Goal: Answer question/provide support

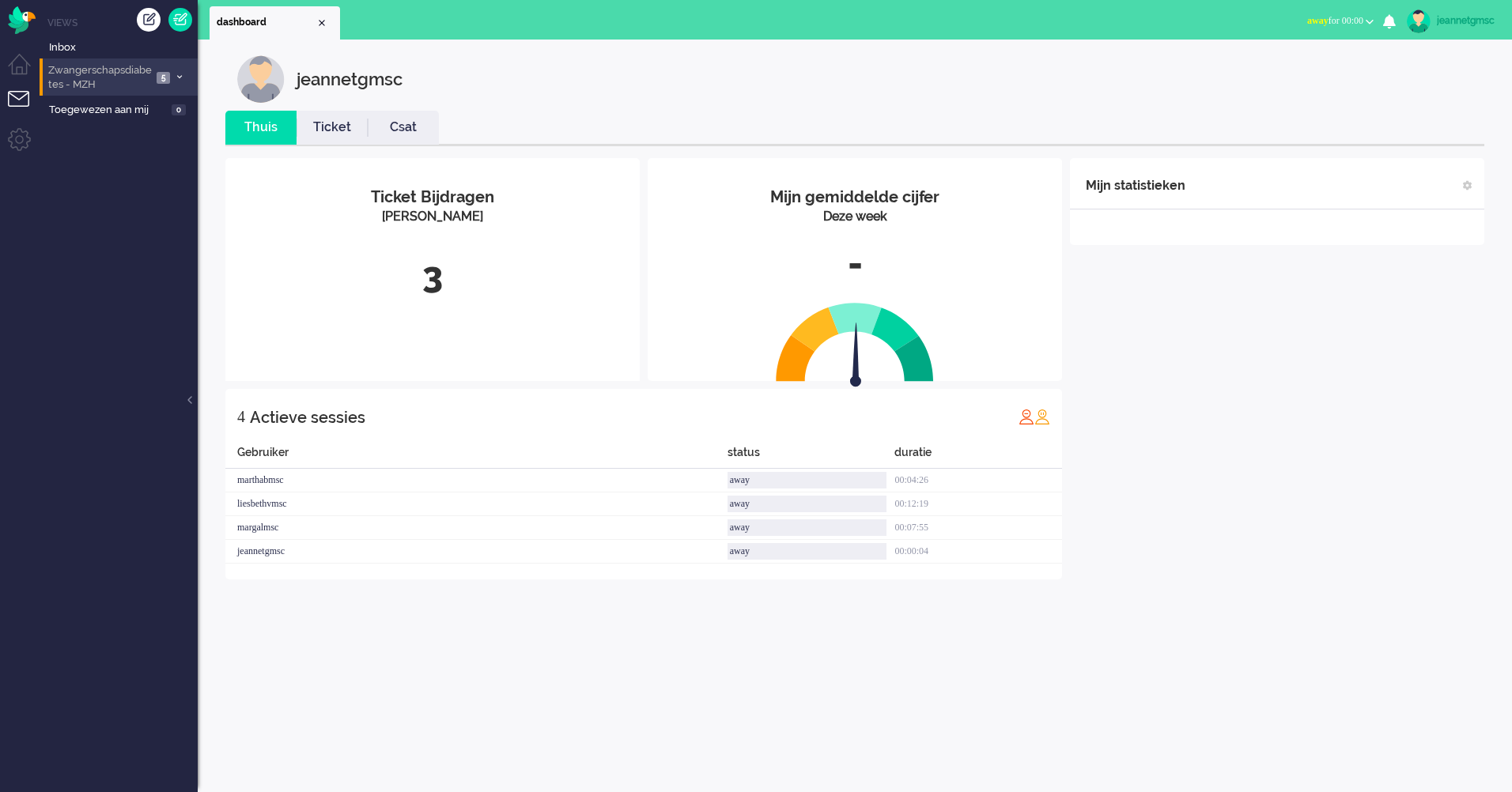
click at [151, 77] on span "Zwangerschapsdiabetes - MZH" at bounding box center [99, 77] width 106 height 29
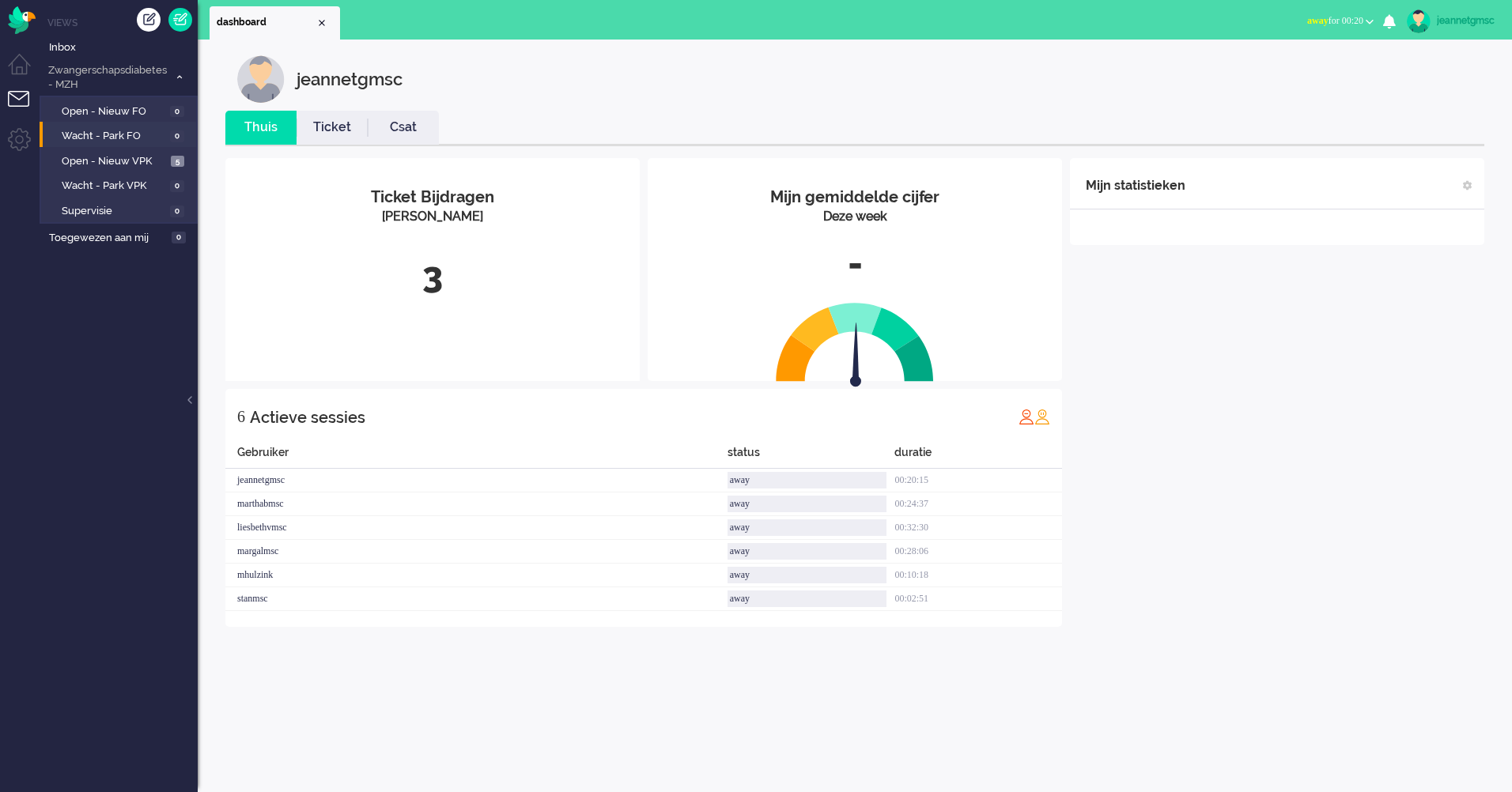
click at [119, 145] on li "Wacht - Park FO 0" at bounding box center [118, 134] width 157 height 25
click at [116, 160] on span "Open - Nieuw VPK" at bounding box center [113, 161] width 105 height 15
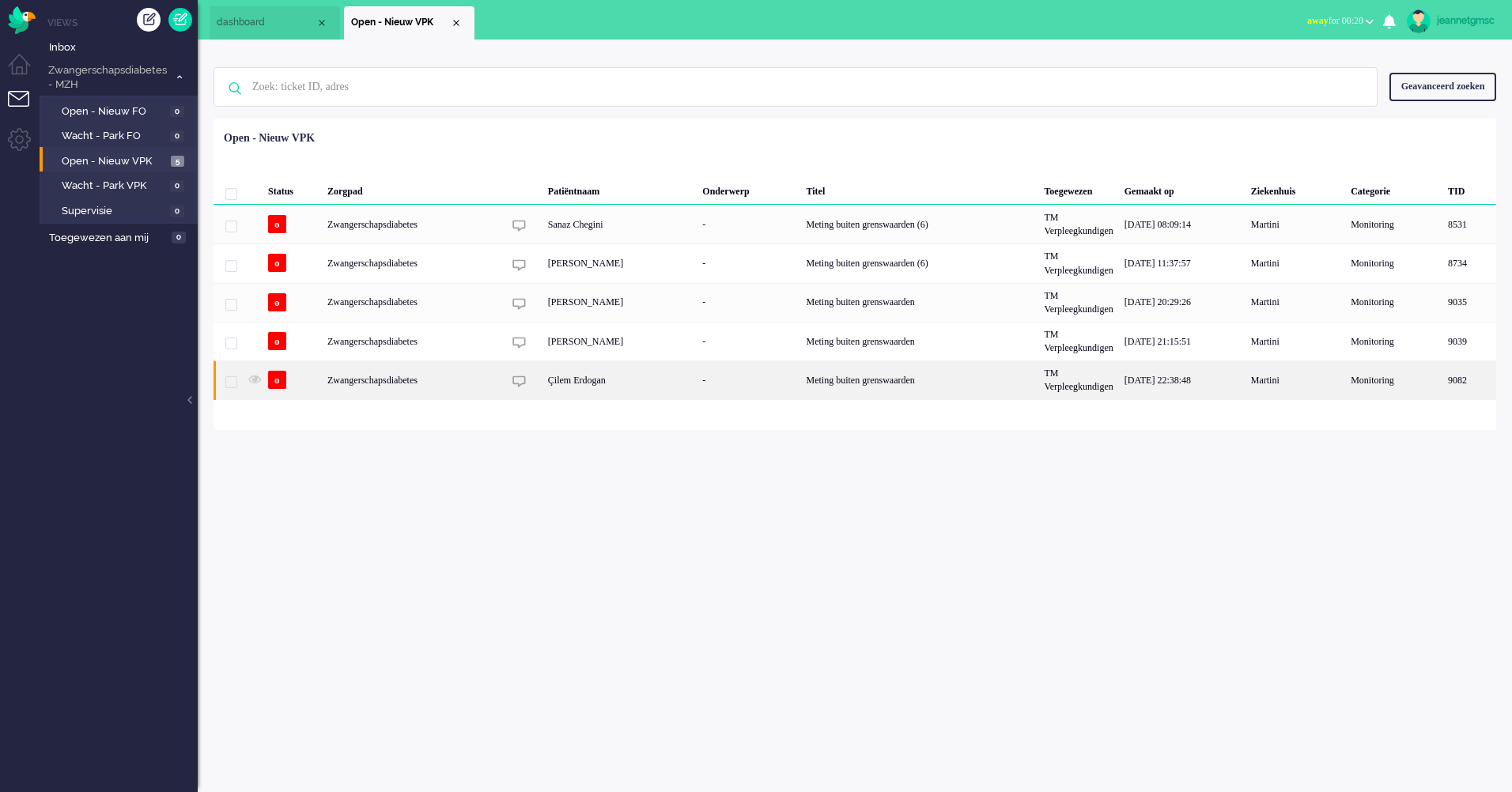
click at [616, 392] on div "Çilem Erdogan" at bounding box center [620, 379] width 155 height 39
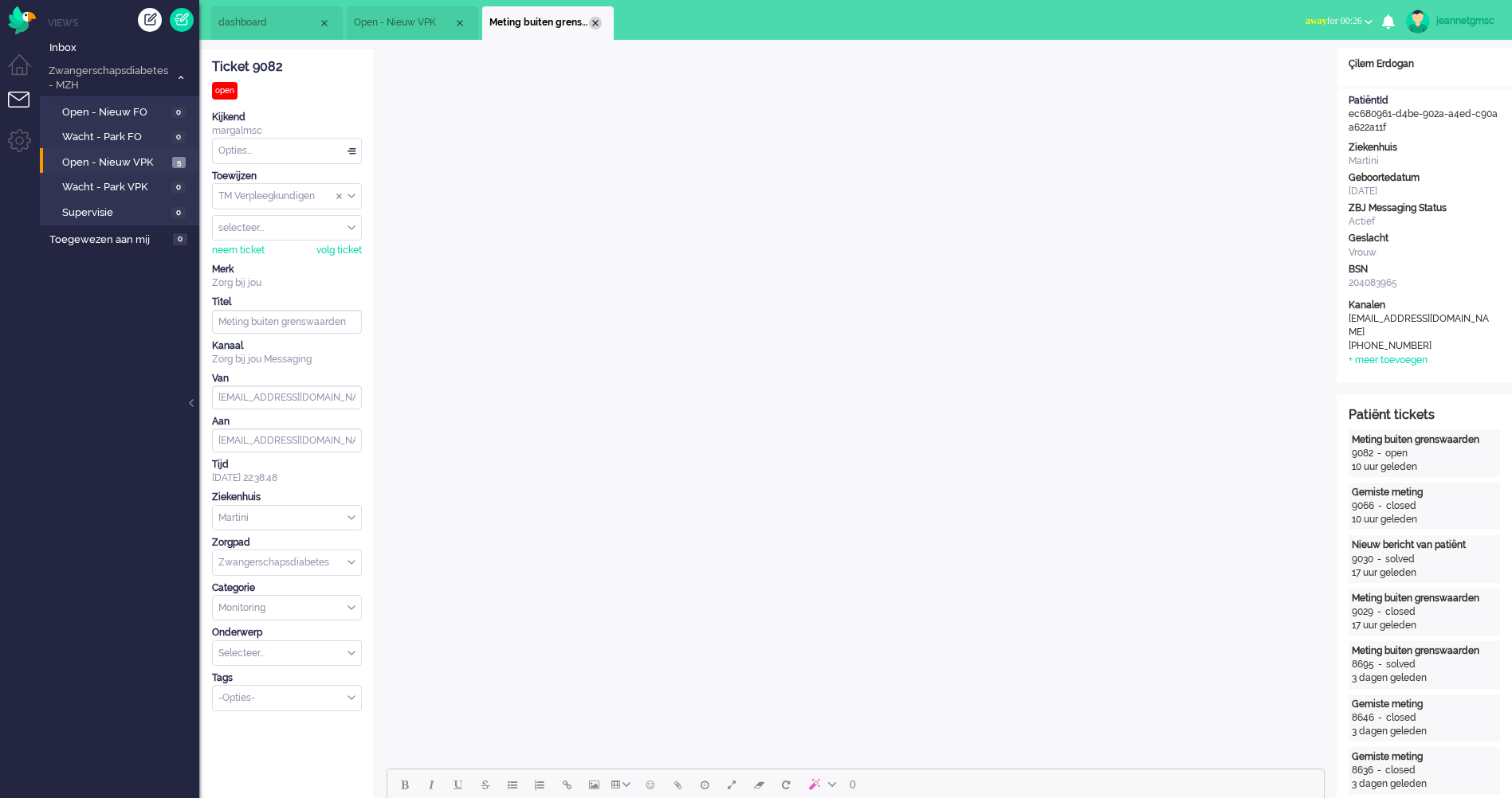
click at [600, 26] on div "Close tab" at bounding box center [595, 23] width 12 height 12
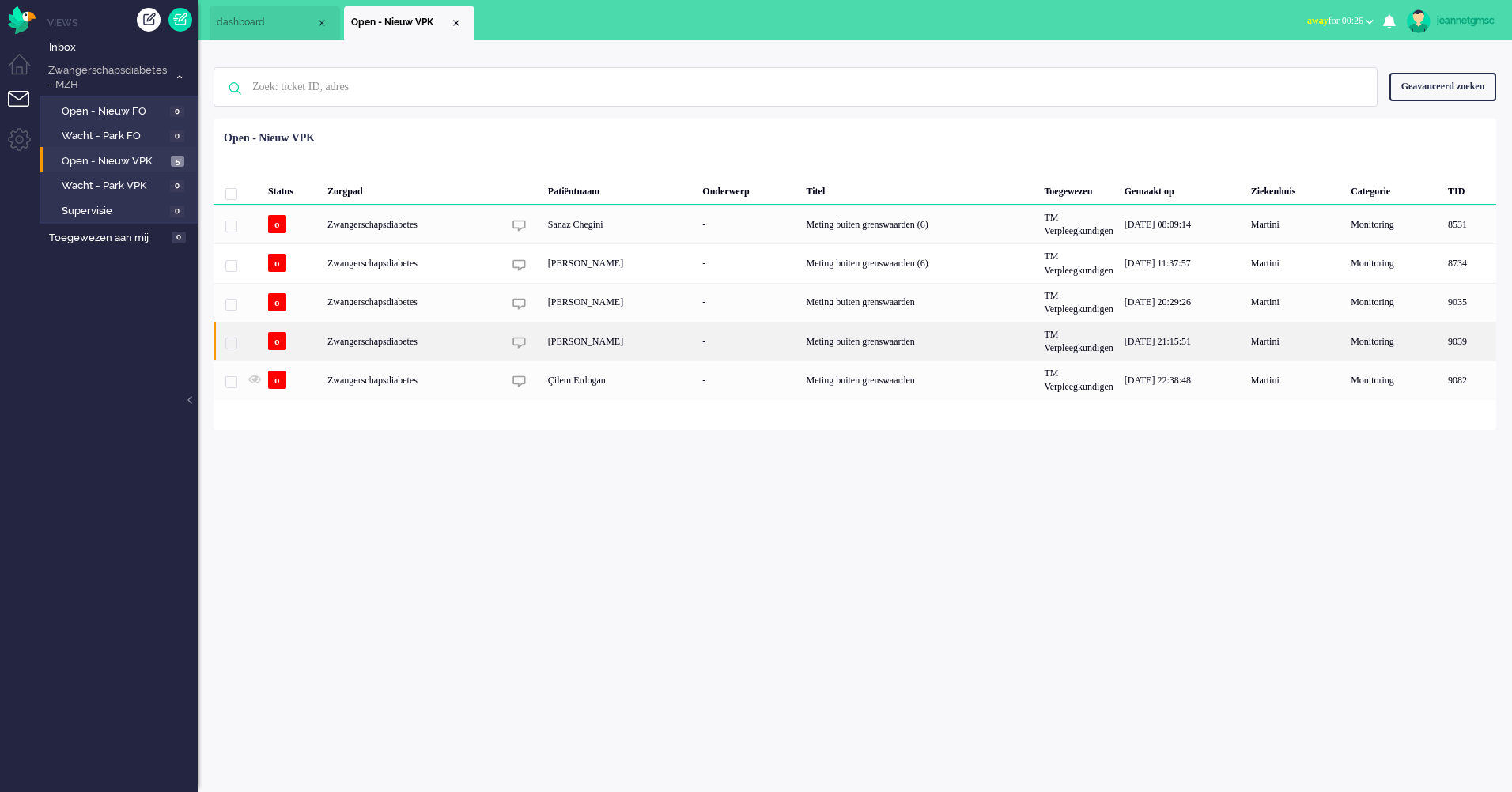
click at [601, 334] on div "[PERSON_NAME]" at bounding box center [620, 341] width 155 height 39
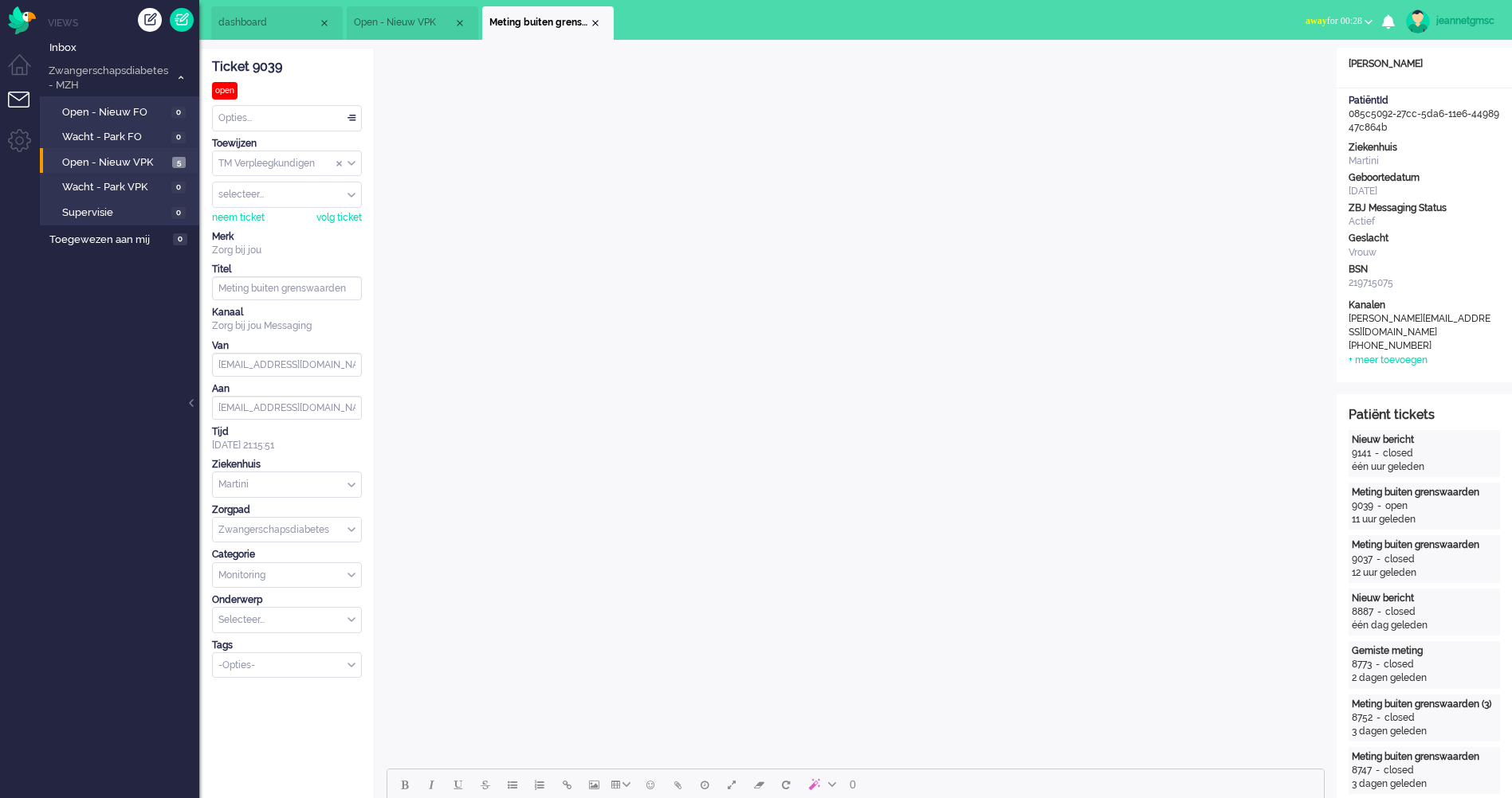
click at [368, 16] on span "Open - Nieuw VPK" at bounding box center [403, 23] width 100 height 13
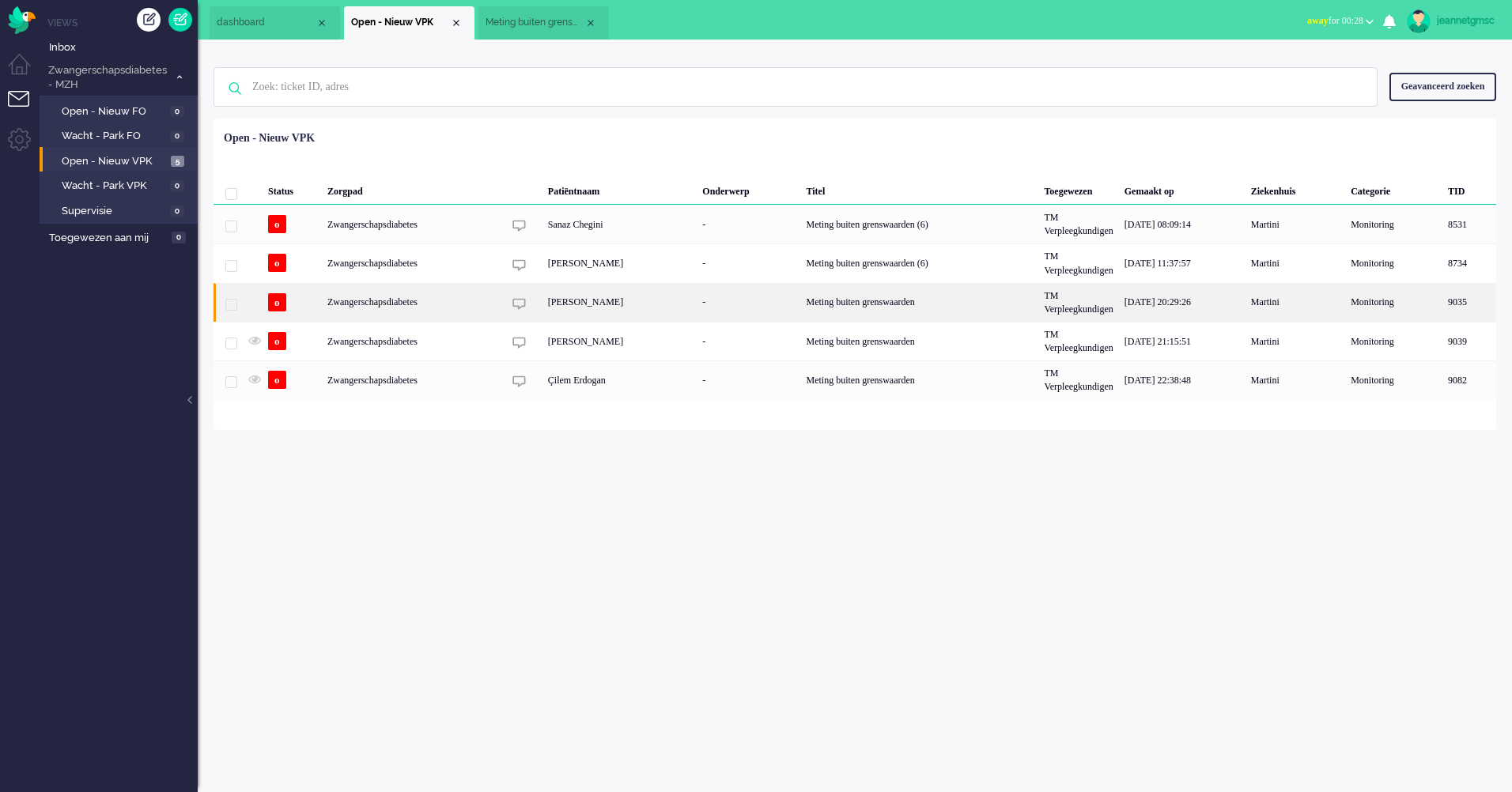
click at [597, 304] on div "[PERSON_NAME]" at bounding box center [620, 302] width 155 height 39
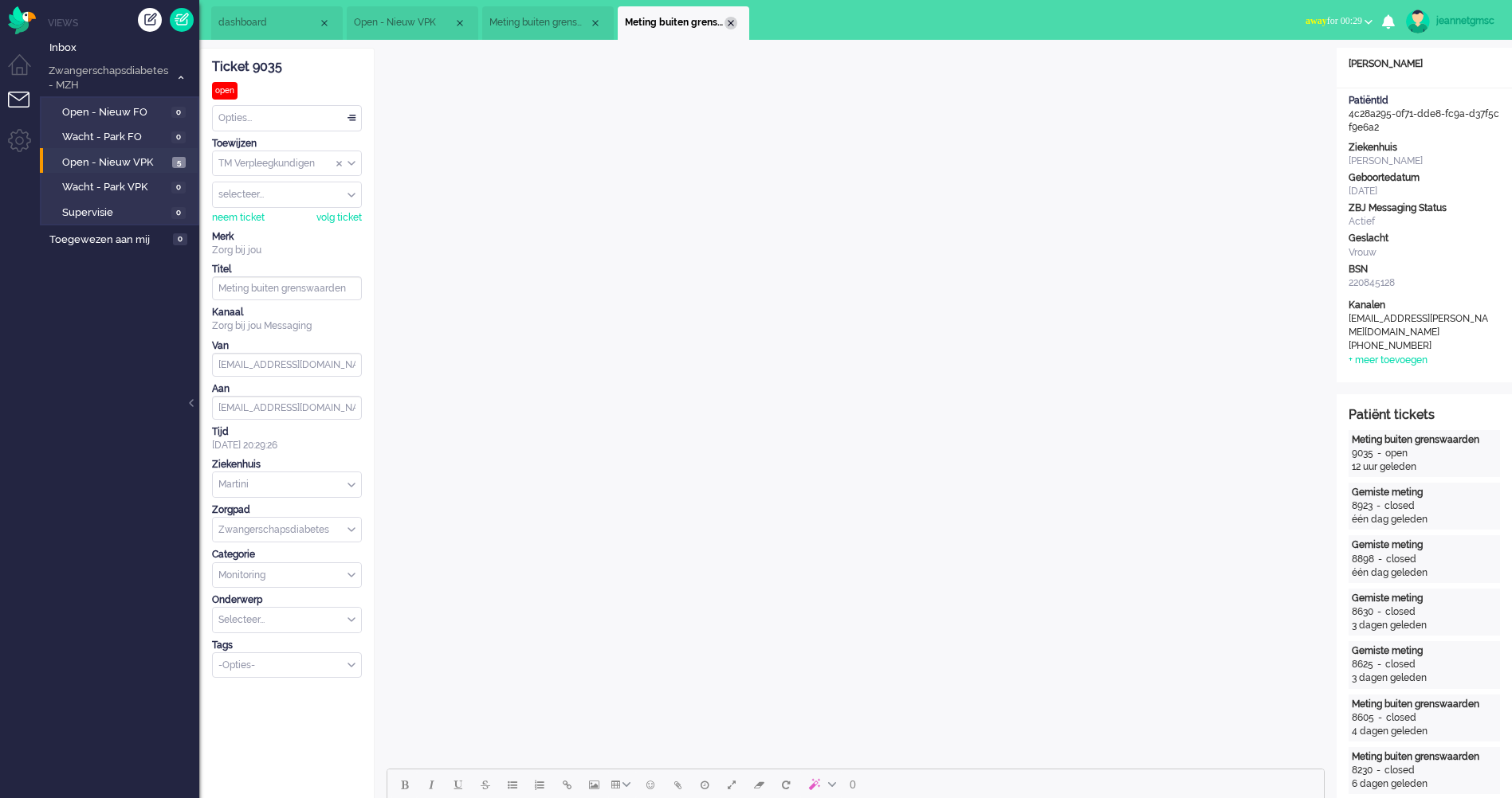
click at [733, 19] on div "Close tab" at bounding box center [730, 23] width 12 height 12
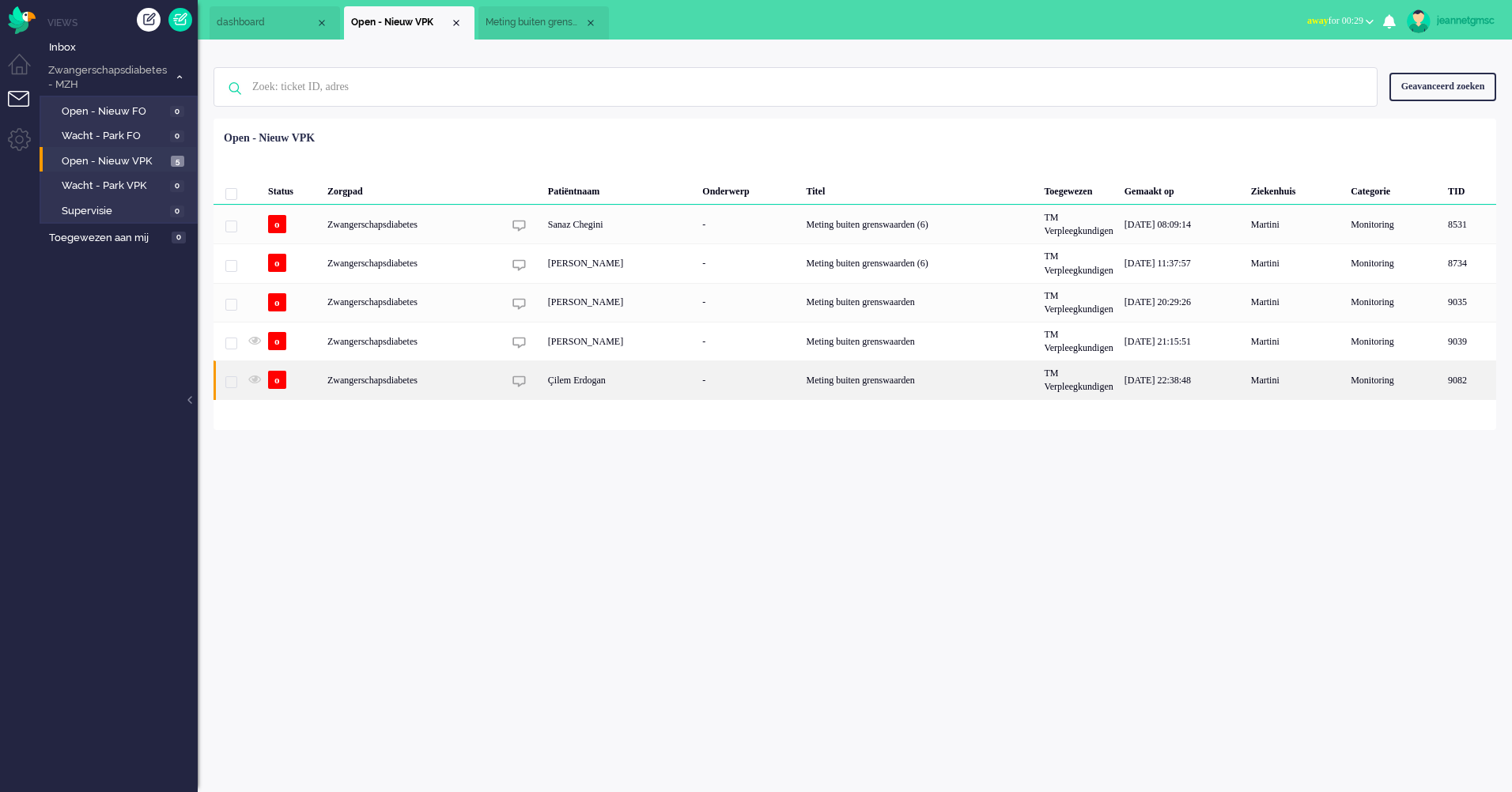
click at [676, 381] on div "Çilem Erdogan" at bounding box center [620, 379] width 155 height 39
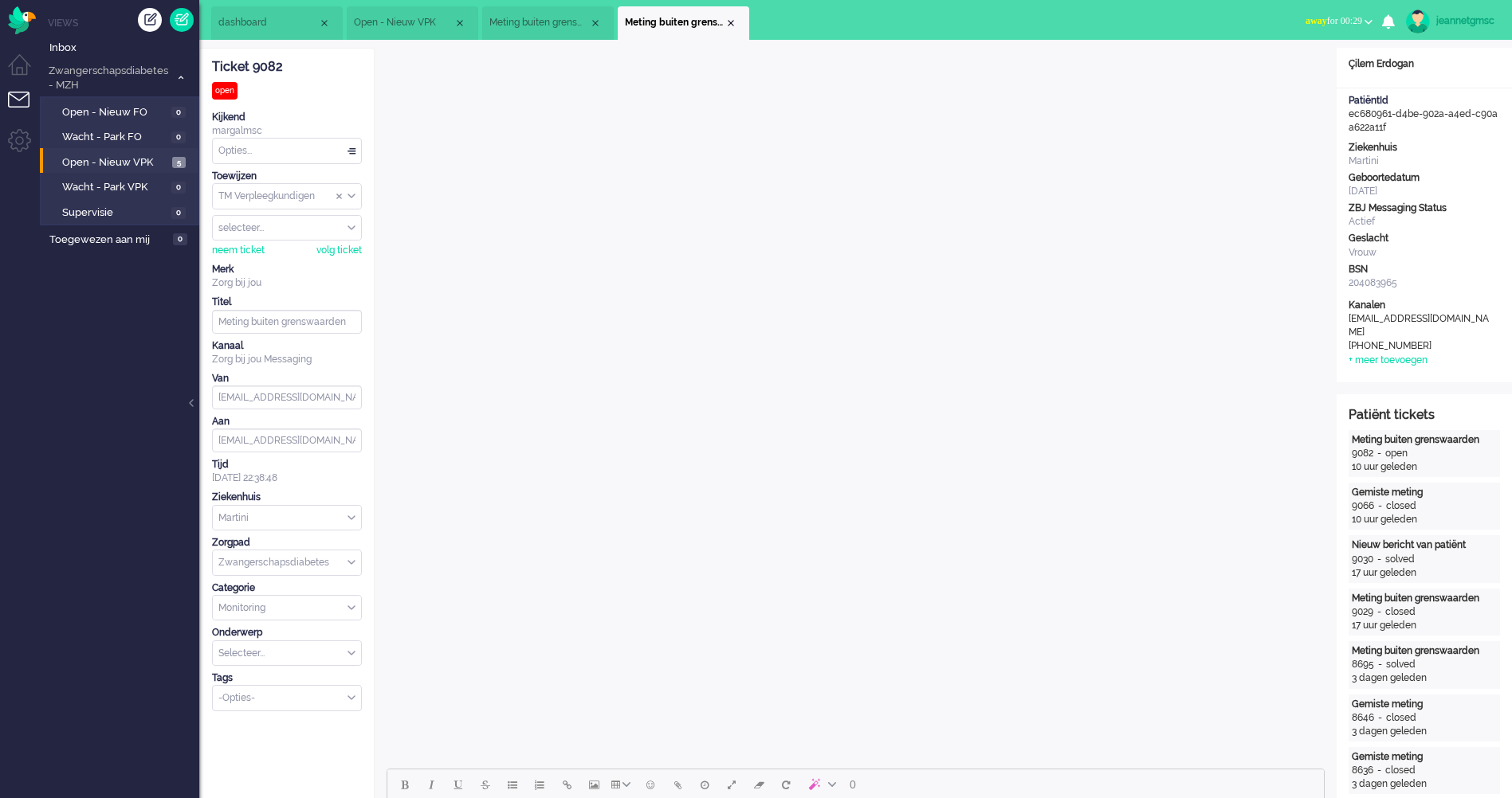
click at [587, 22] on span "Meting buiten grenswaarden" at bounding box center [539, 23] width 100 height 13
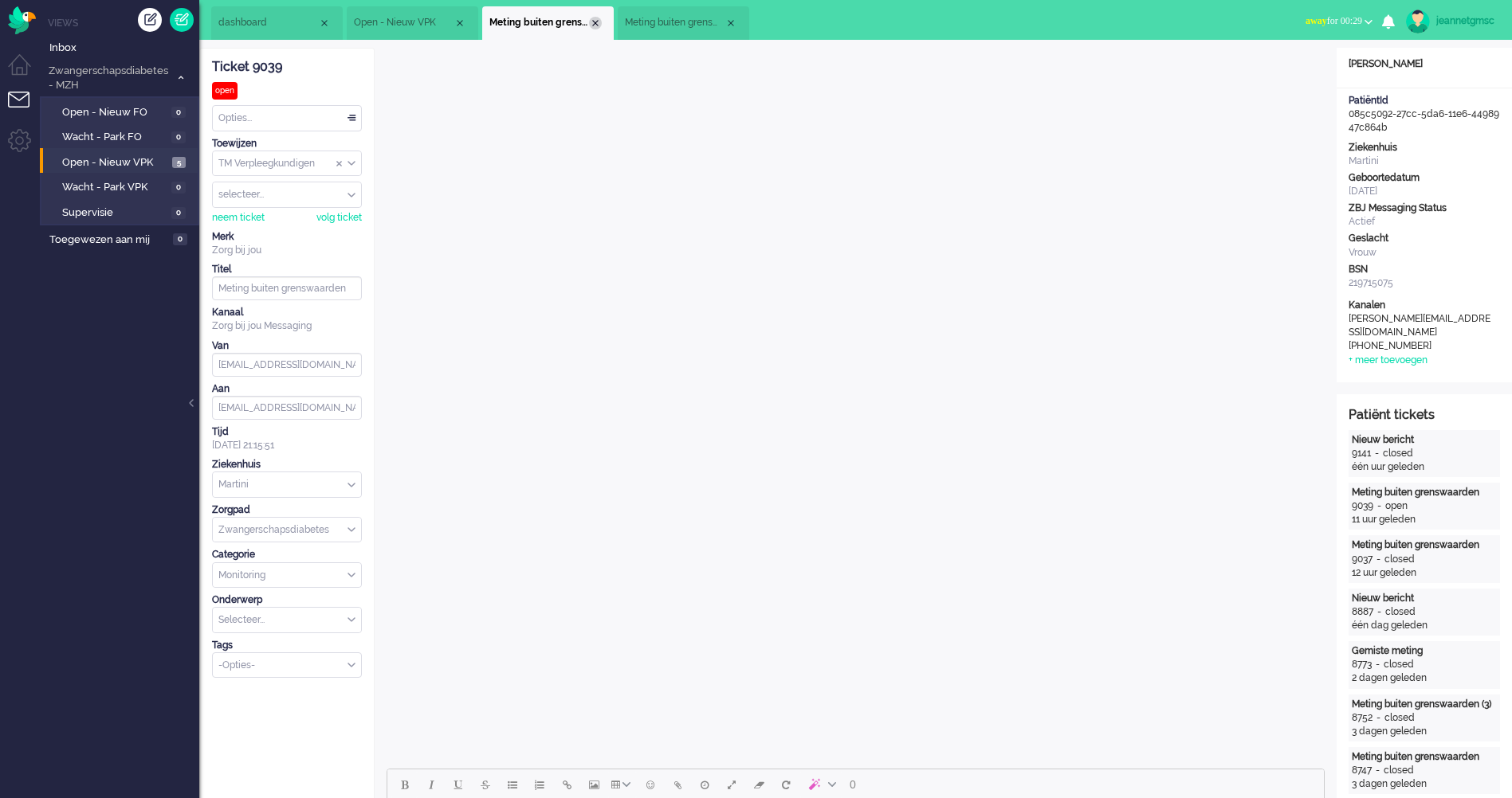
click at [597, 24] on div "Close tab" at bounding box center [595, 23] width 12 height 12
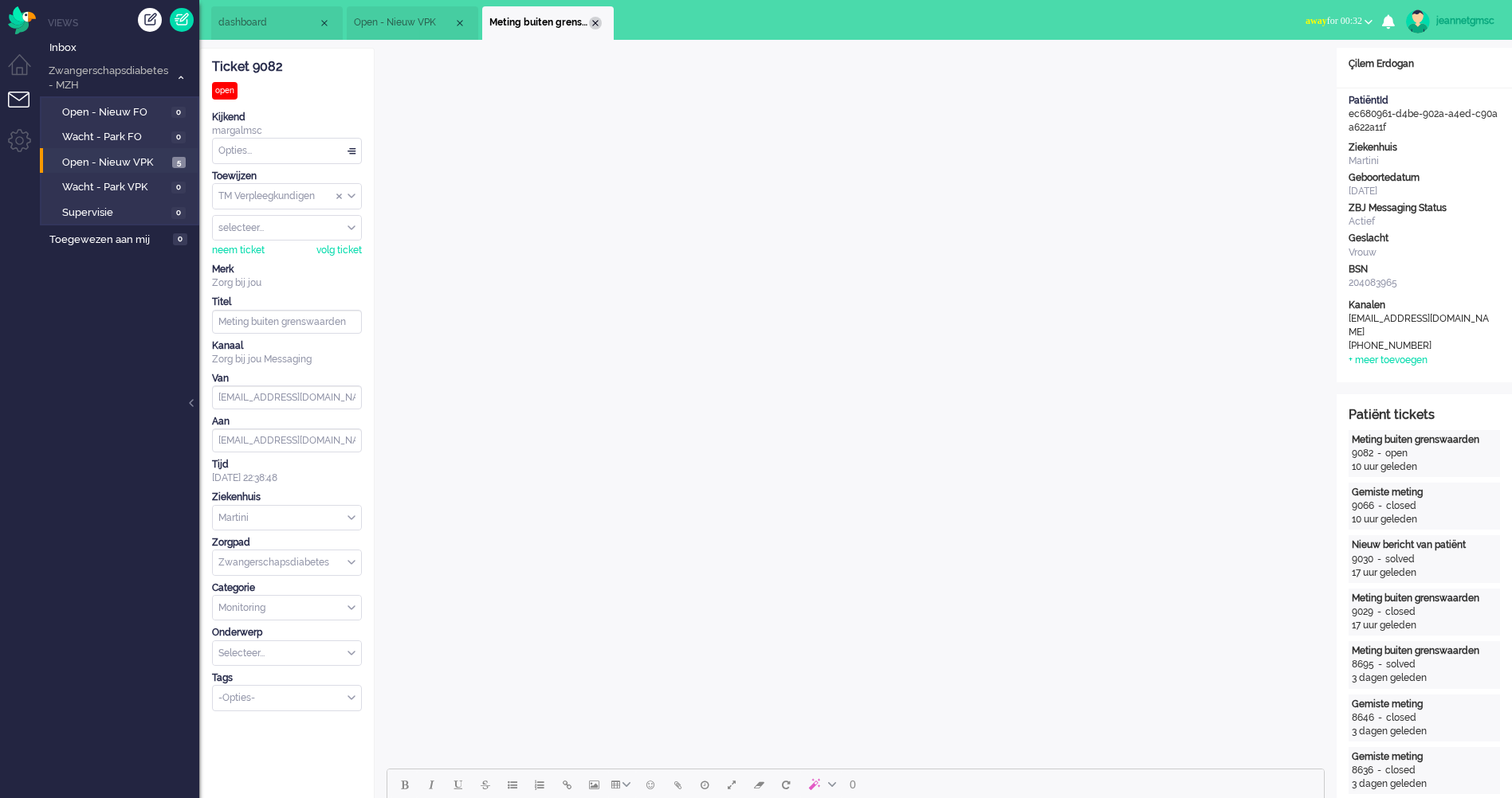
drag, startPoint x: 600, startPoint y: 15, endPoint x: 596, endPoint y: 24, distance: 9.8
click at [596, 24] on li "Meting buiten grenswaarden" at bounding box center [548, 23] width 131 height 33
click at [596, 24] on div "Close tab" at bounding box center [593, 23] width 12 height 12
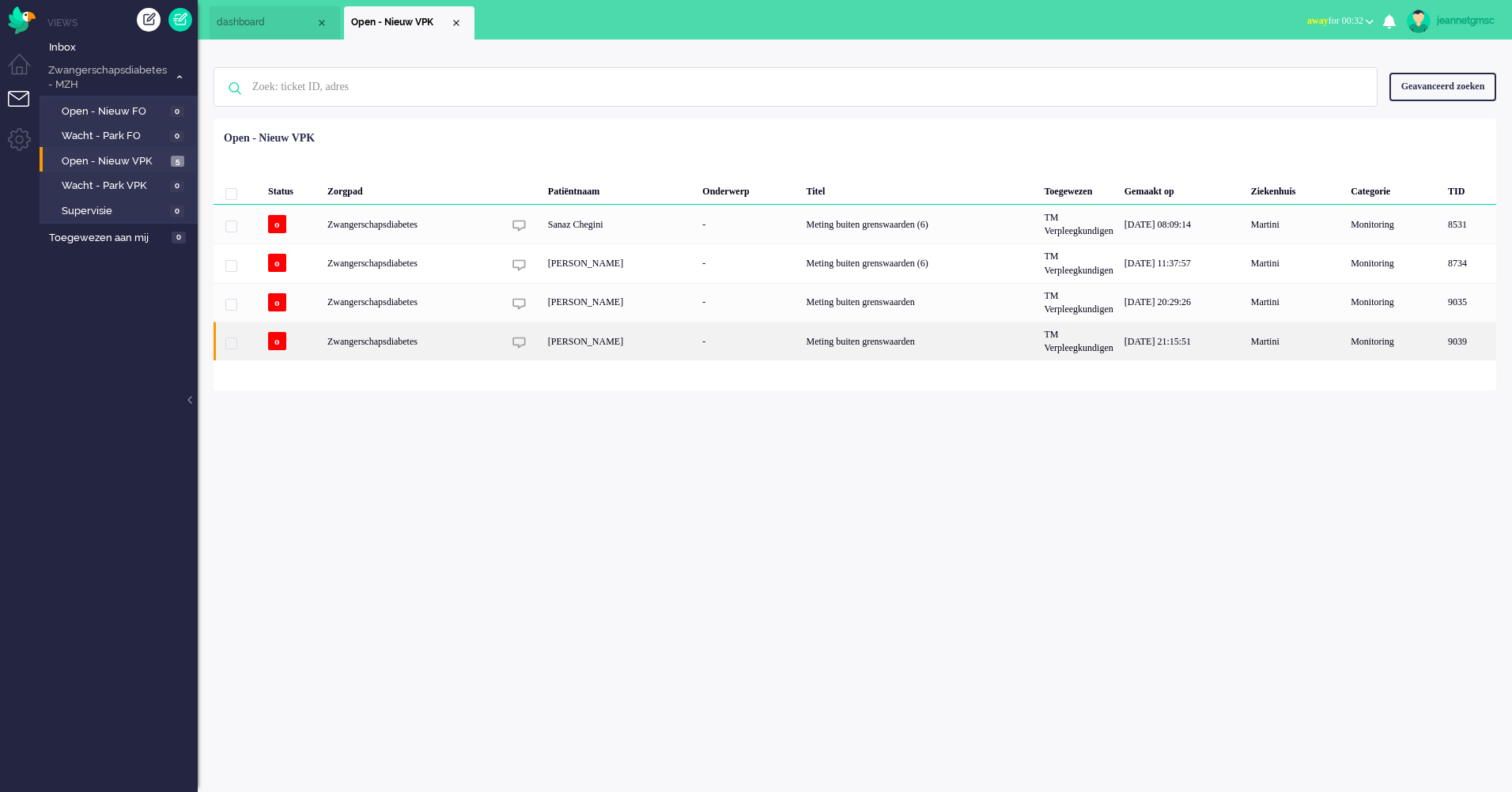
click at [601, 345] on div "[PERSON_NAME]" at bounding box center [620, 341] width 155 height 39
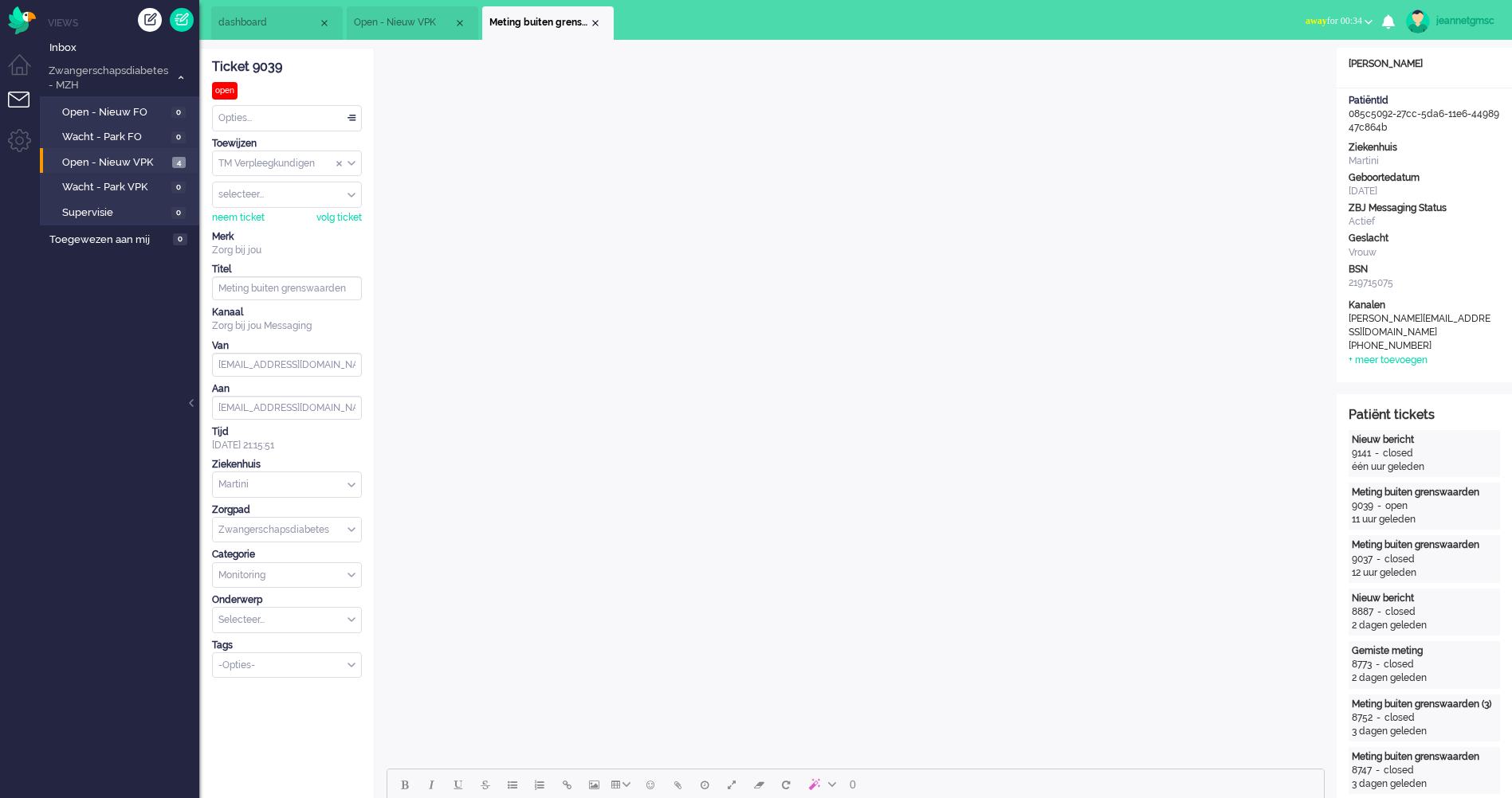
click at [600, 29] on li "Meting buiten grenswaarden" at bounding box center [548, 23] width 131 height 33
click at [594, 25] on div "Close tab" at bounding box center [595, 23] width 12 height 12
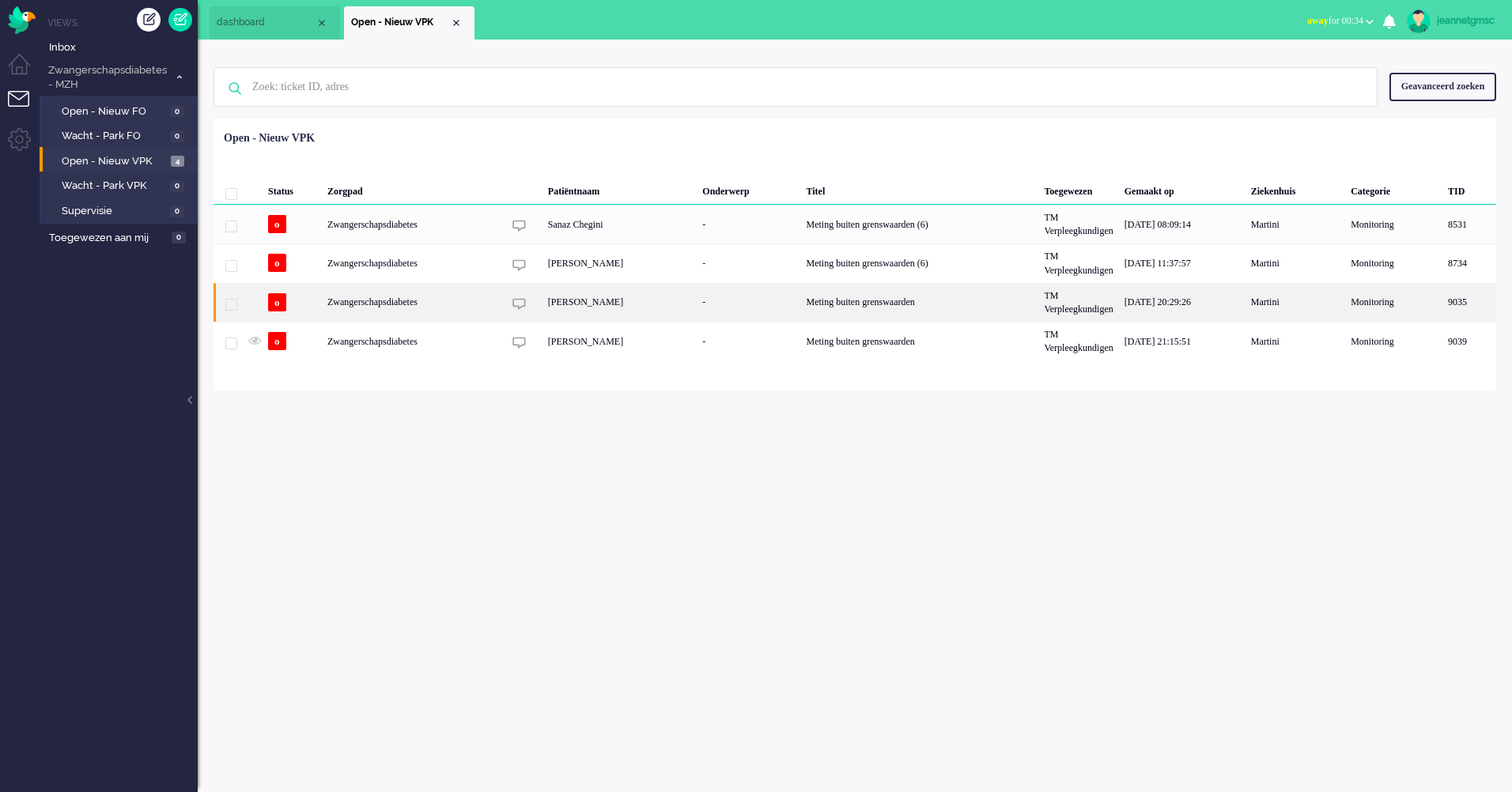
click at [591, 309] on div "[PERSON_NAME]" at bounding box center [620, 302] width 155 height 39
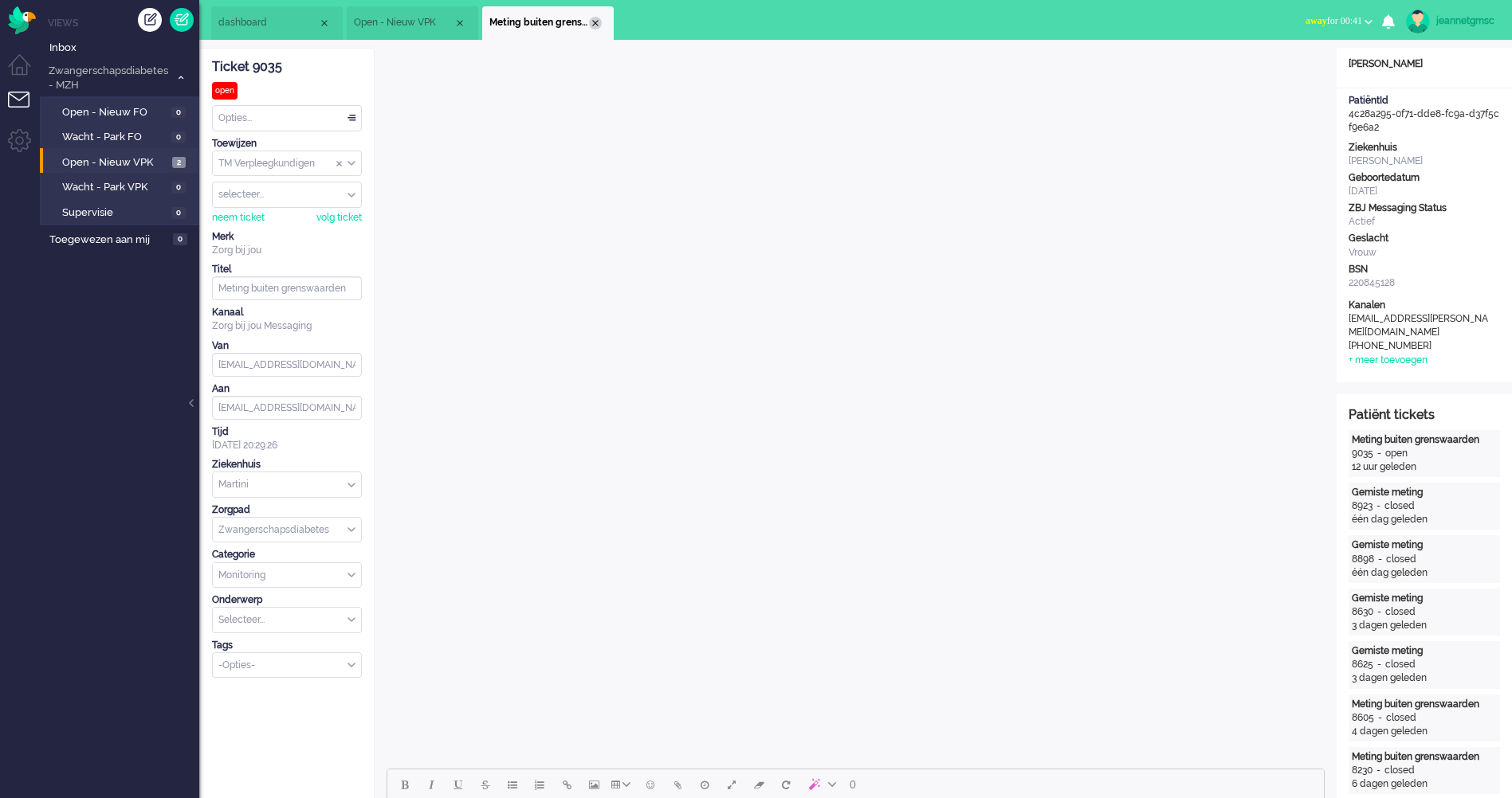
click at [599, 25] on div "Close tab" at bounding box center [595, 23] width 12 height 12
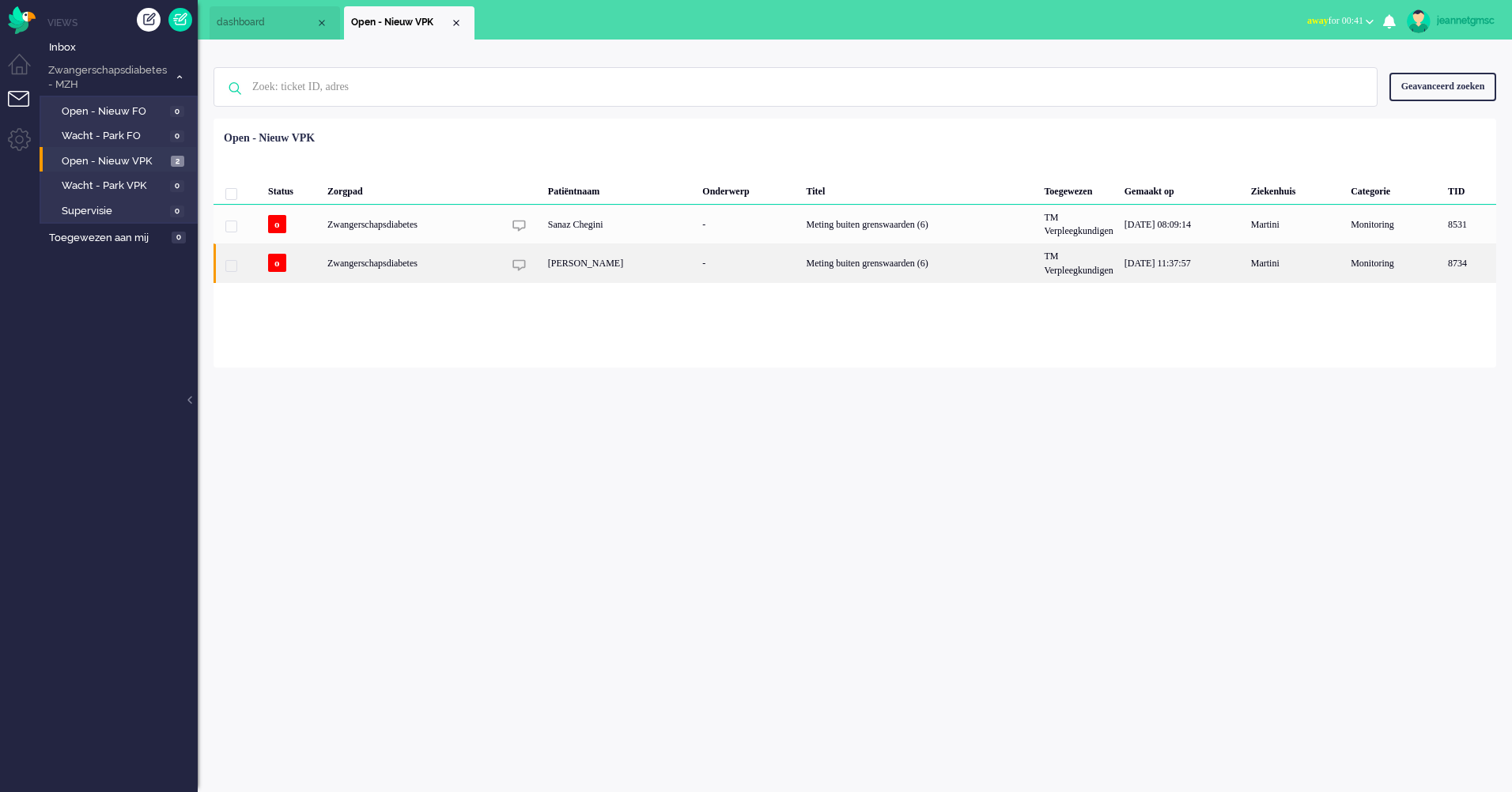
click at [604, 270] on div "[PERSON_NAME]" at bounding box center [620, 262] width 155 height 39
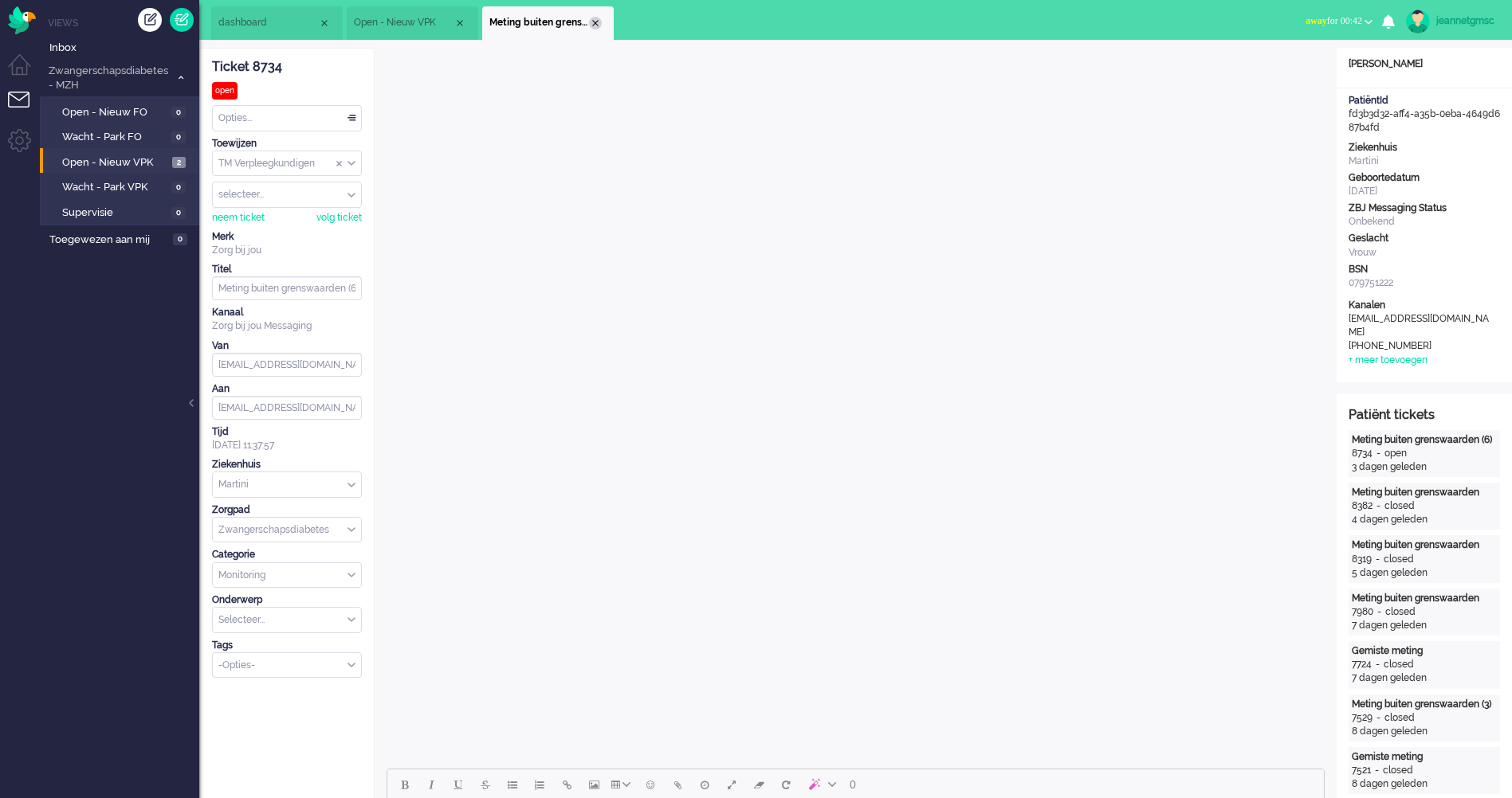
click at [598, 26] on div "Close tab" at bounding box center [595, 23] width 12 height 12
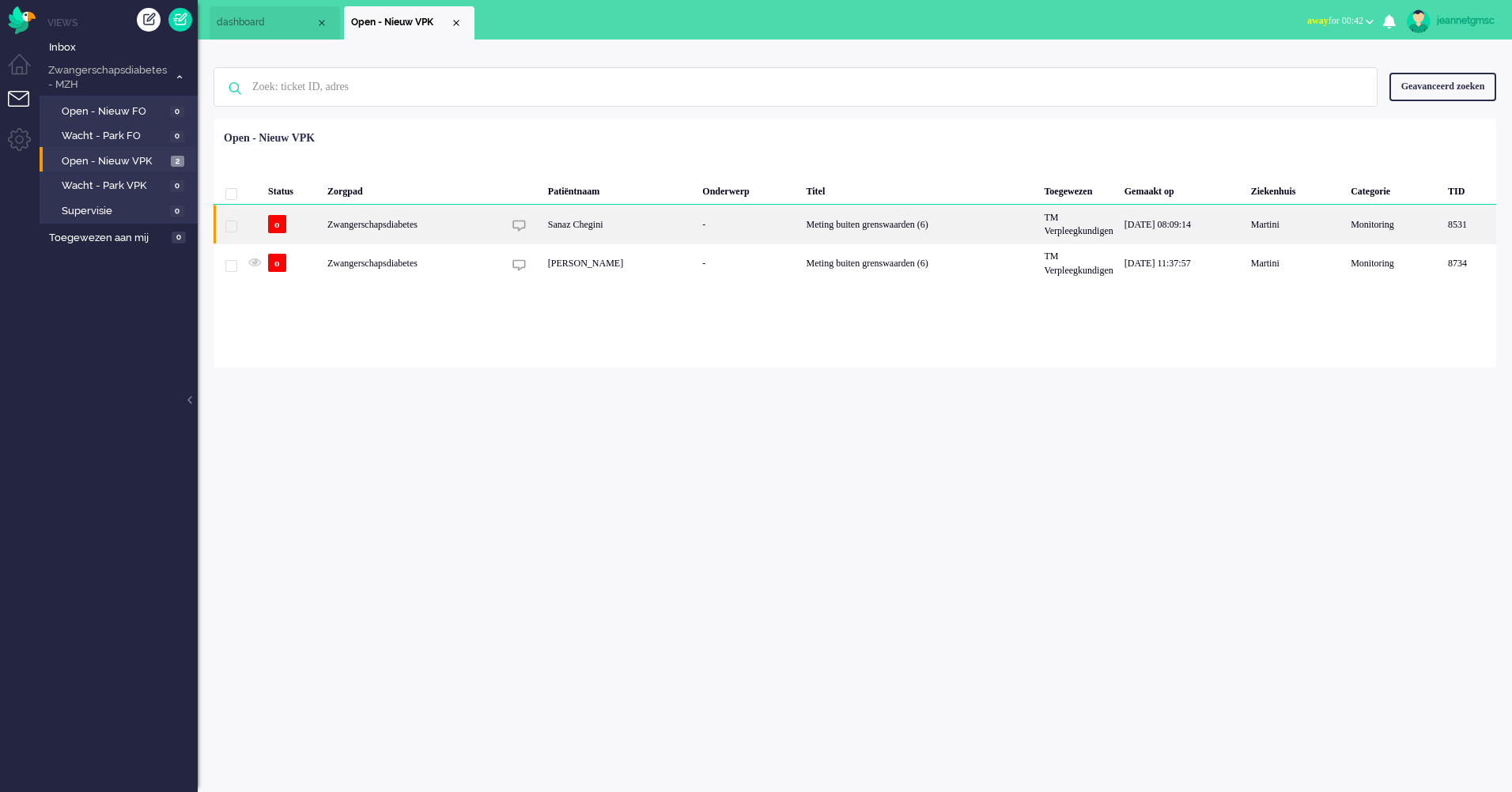
click at [593, 228] on div "Sanaz Chegini" at bounding box center [620, 224] width 155 height 39
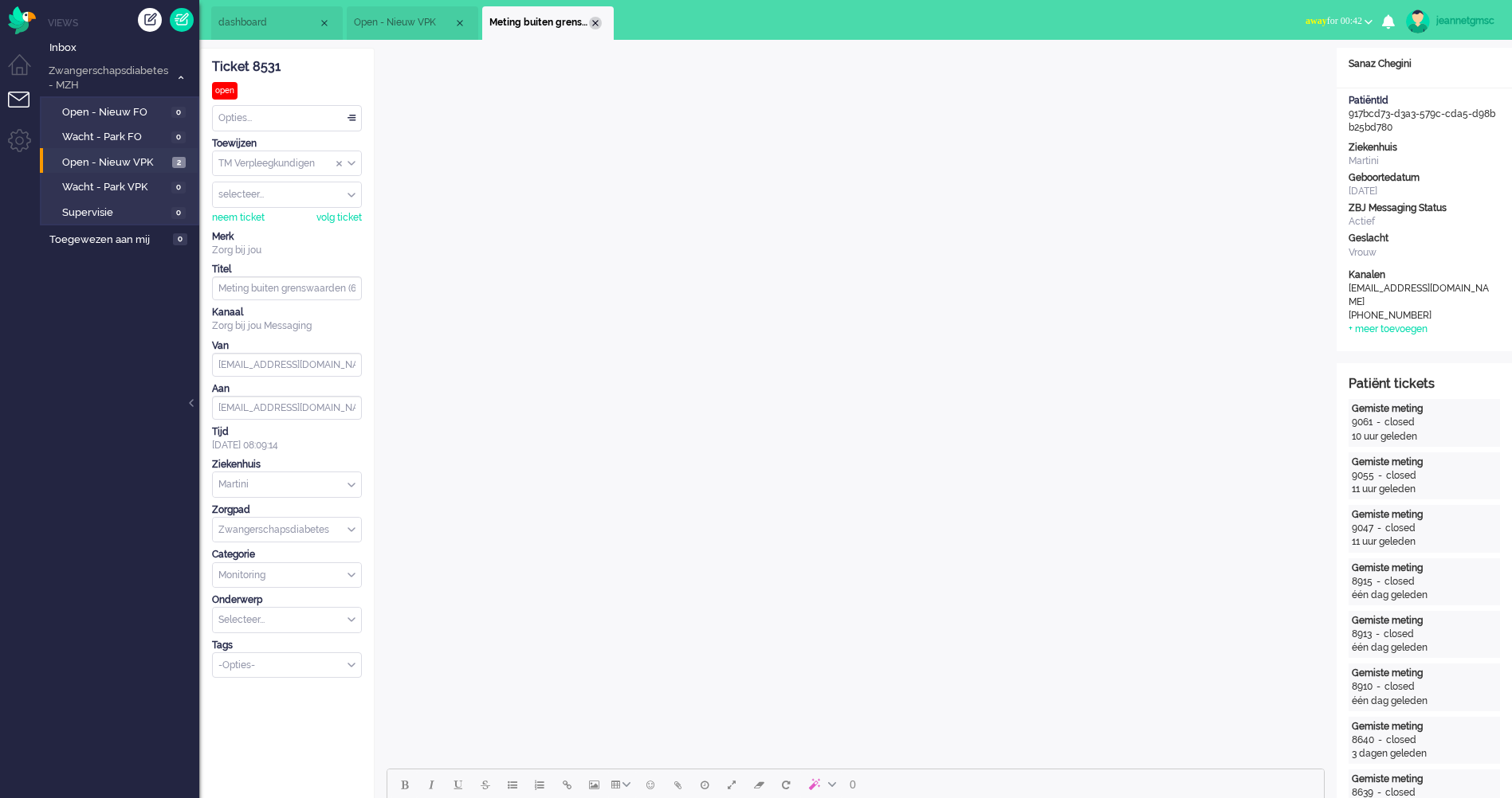
click at [599, 27] on div "Close tab" at bounding box center [595, 23] width 12 height 12
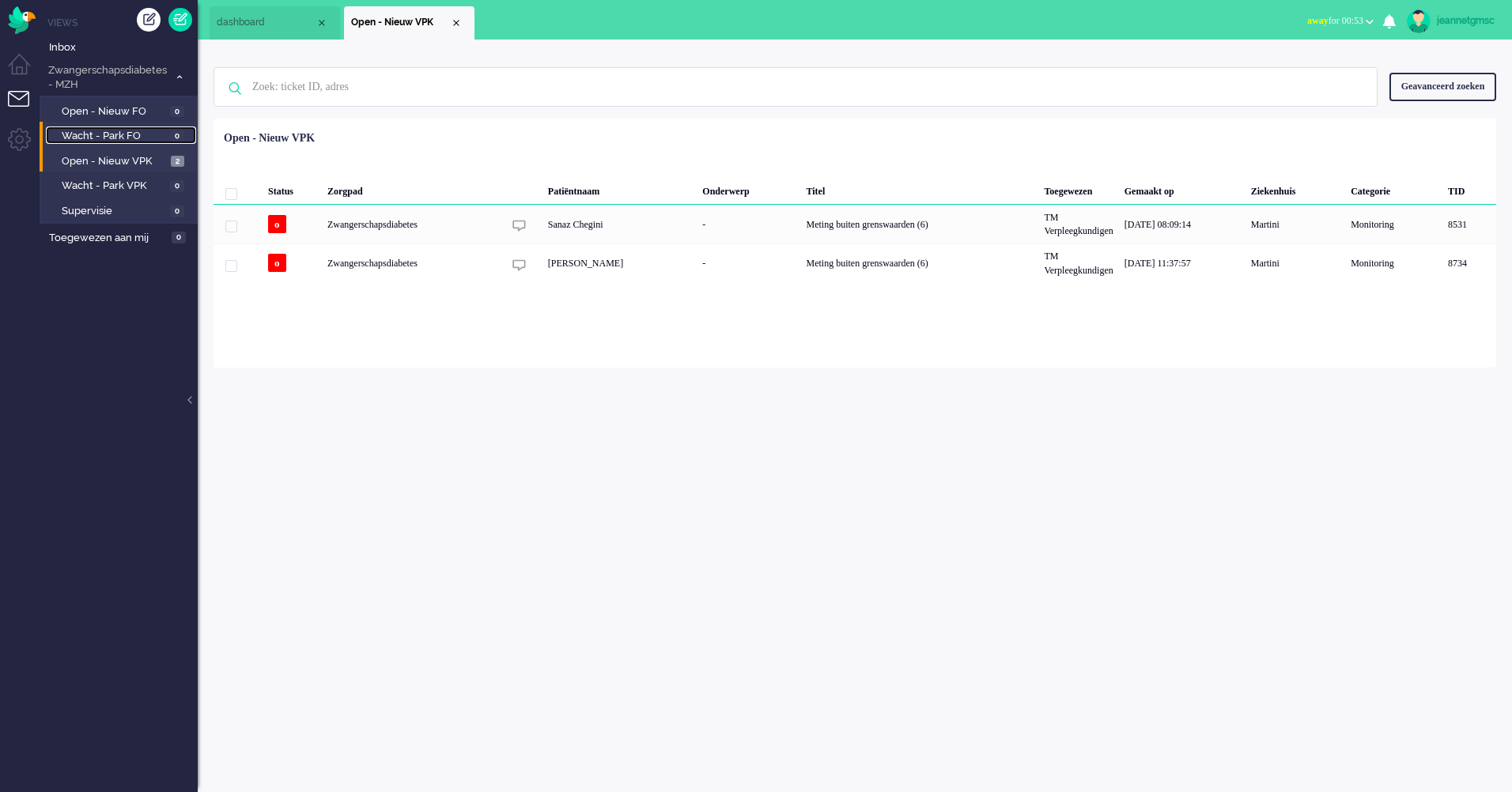
click at [130, 136] on span "Wacht - Park FO" at bounding box center [113, 136] width 105 height 15
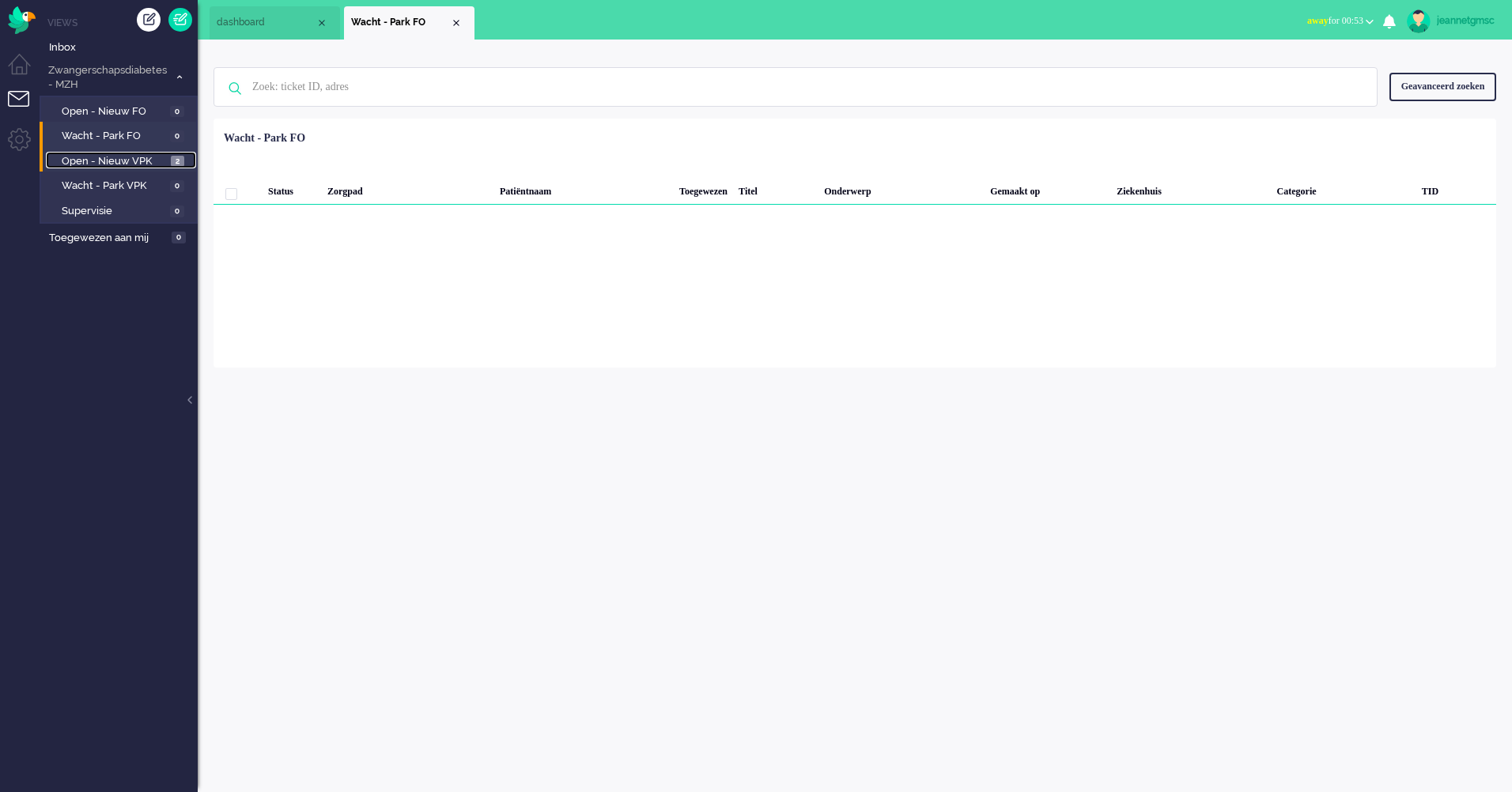
click at [134, 153] on link "Open - Nieuw VPK 2" at bounding box center [121, 160] width 150 height 17
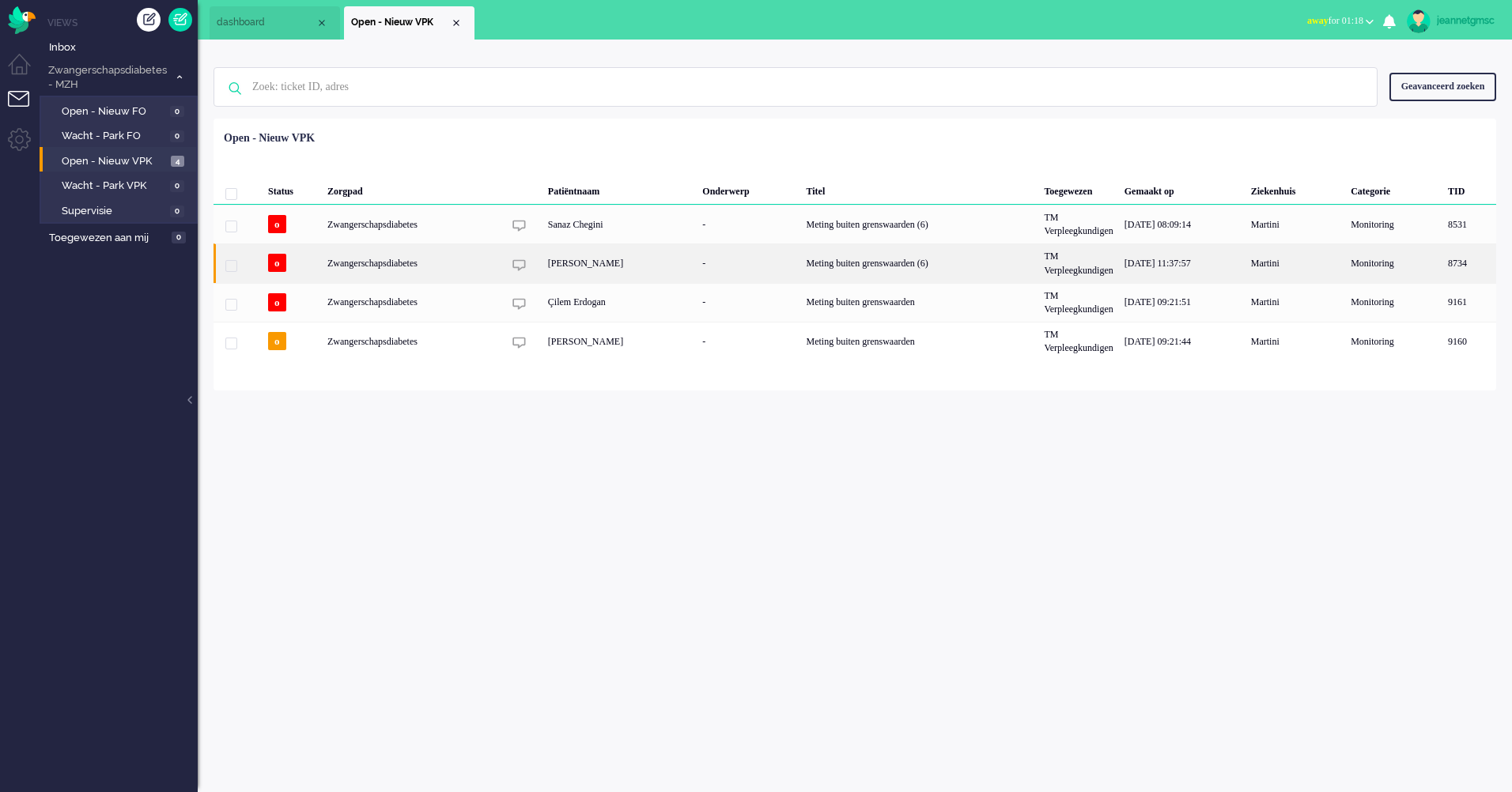
click at [638, 270] on div "[PERSON_NAME]" at bounding box center [620, 262] width 155 height 39
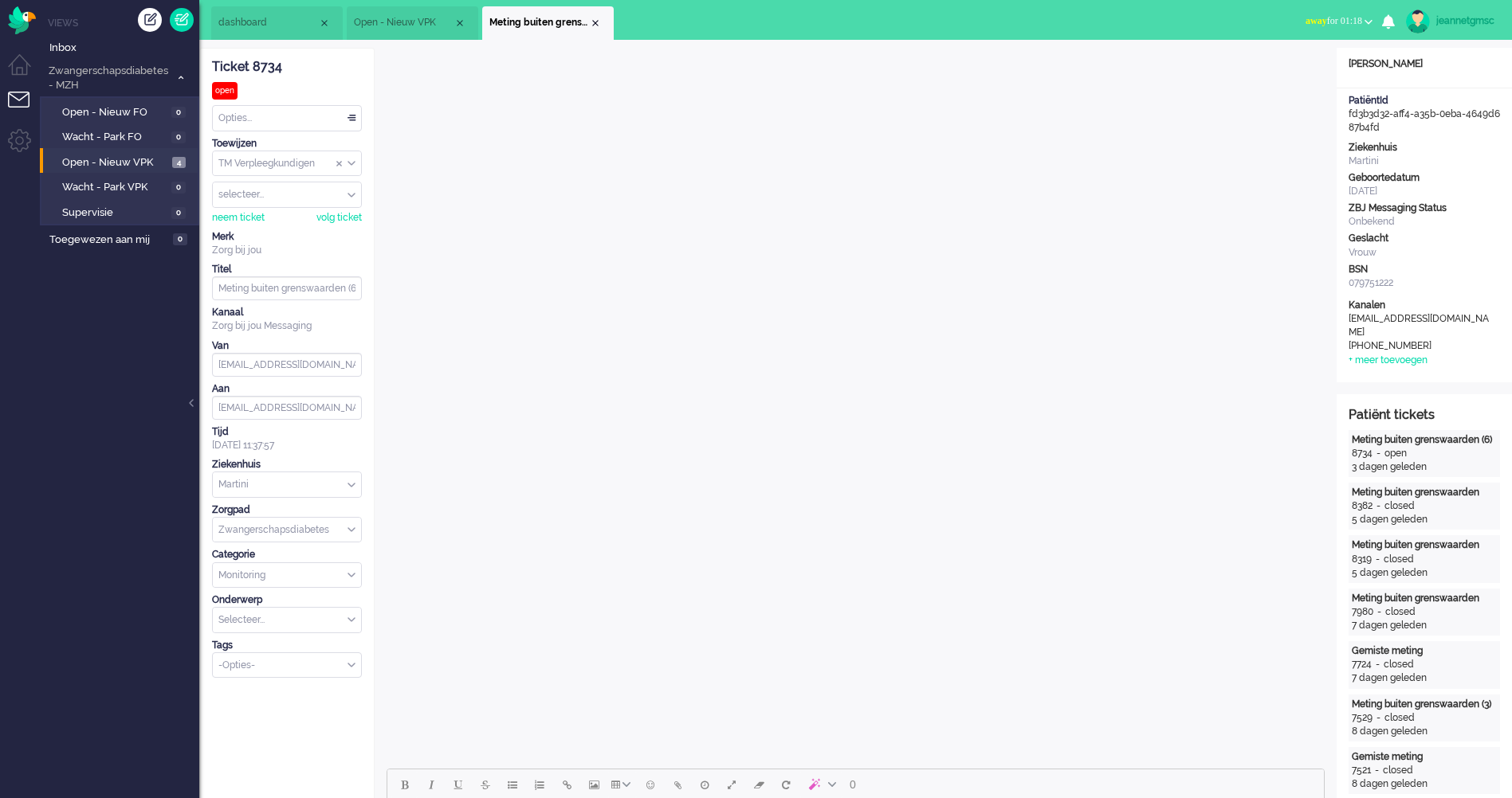
click at [596, 23] on div "Close tab" at bounding box center [595, 23] width 12 height 12
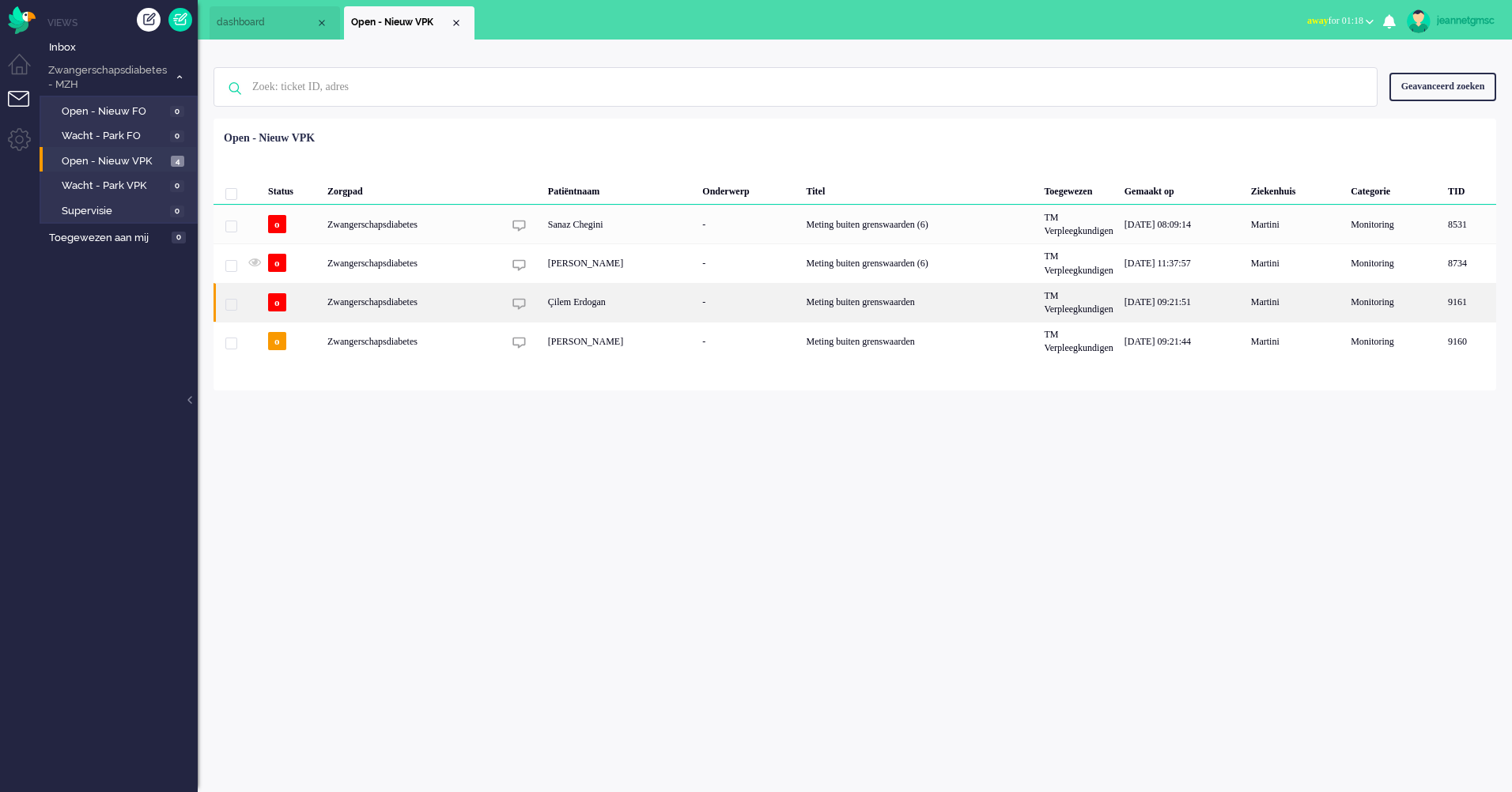
click at [582, 300] on div "Çilem Erdogan" at bounding box center [620, 302] width 155 height 39
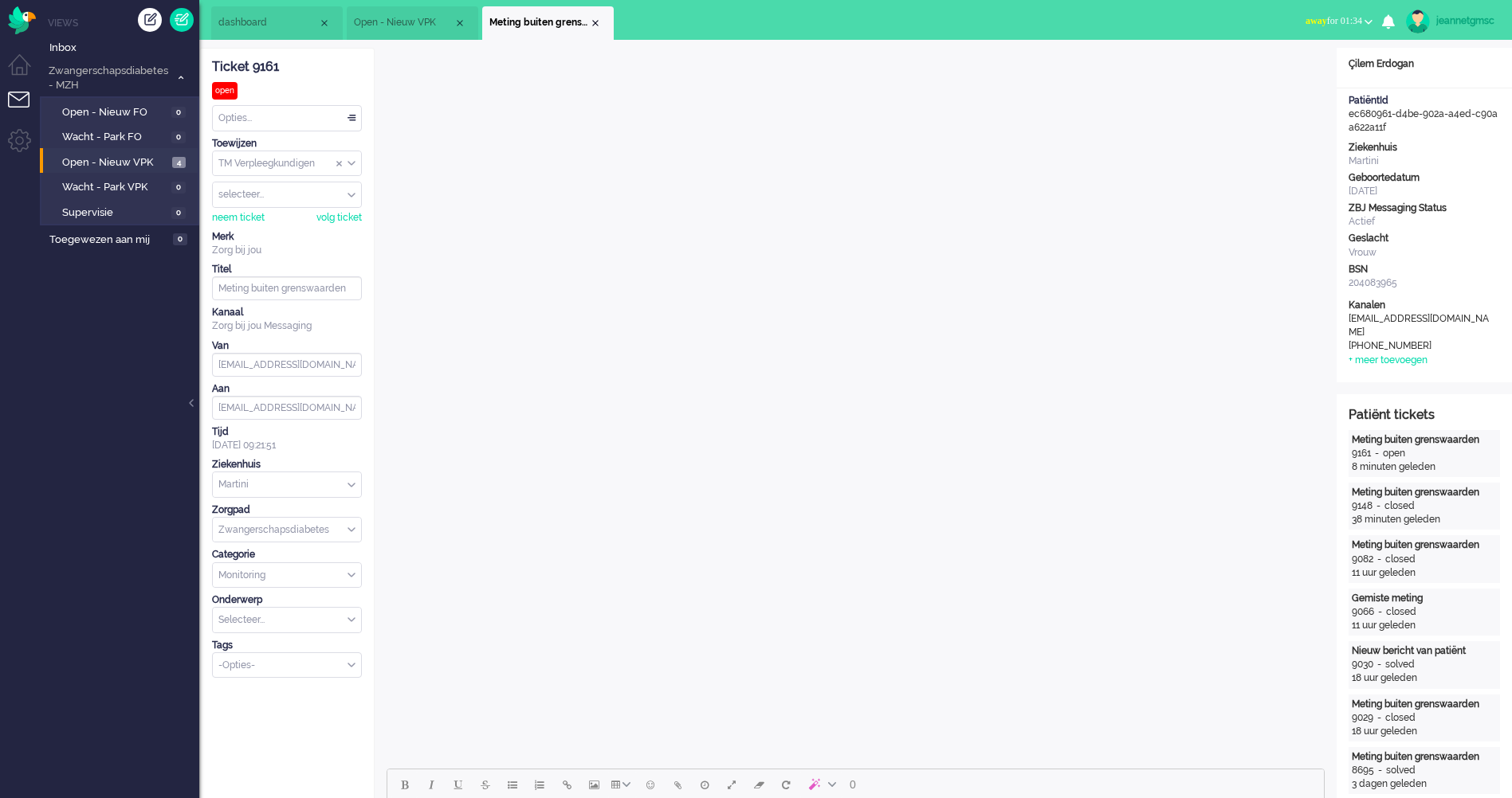
click at [602, 24] on li "Meting buiten grenswaarden" at bounding box center [548, 23] width 131 height 33
click at [599, 24] on div "Close tab" at bounding box center [595, 23] width 12 height 12
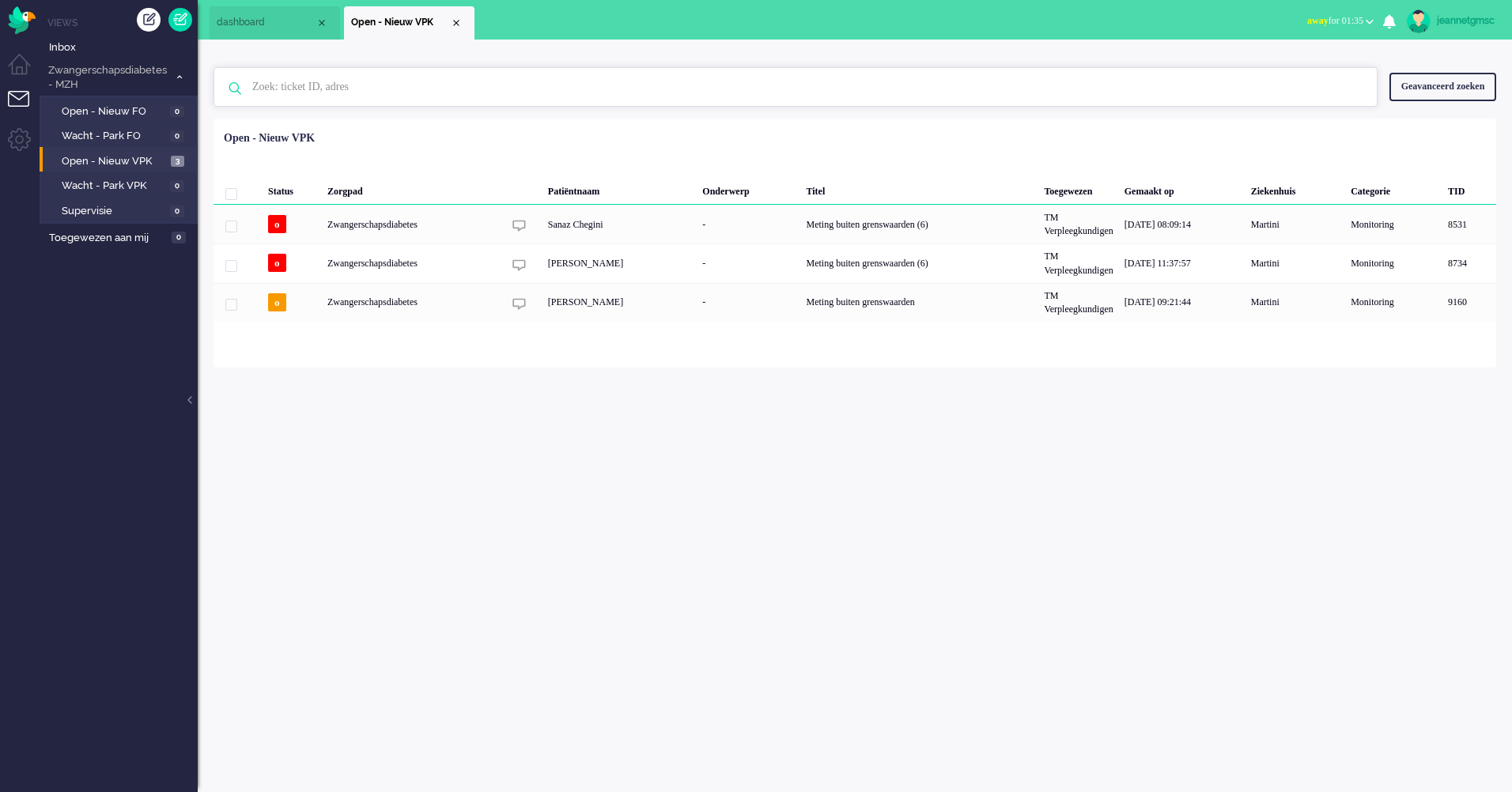
paste input "02954206"
type input "02954206"
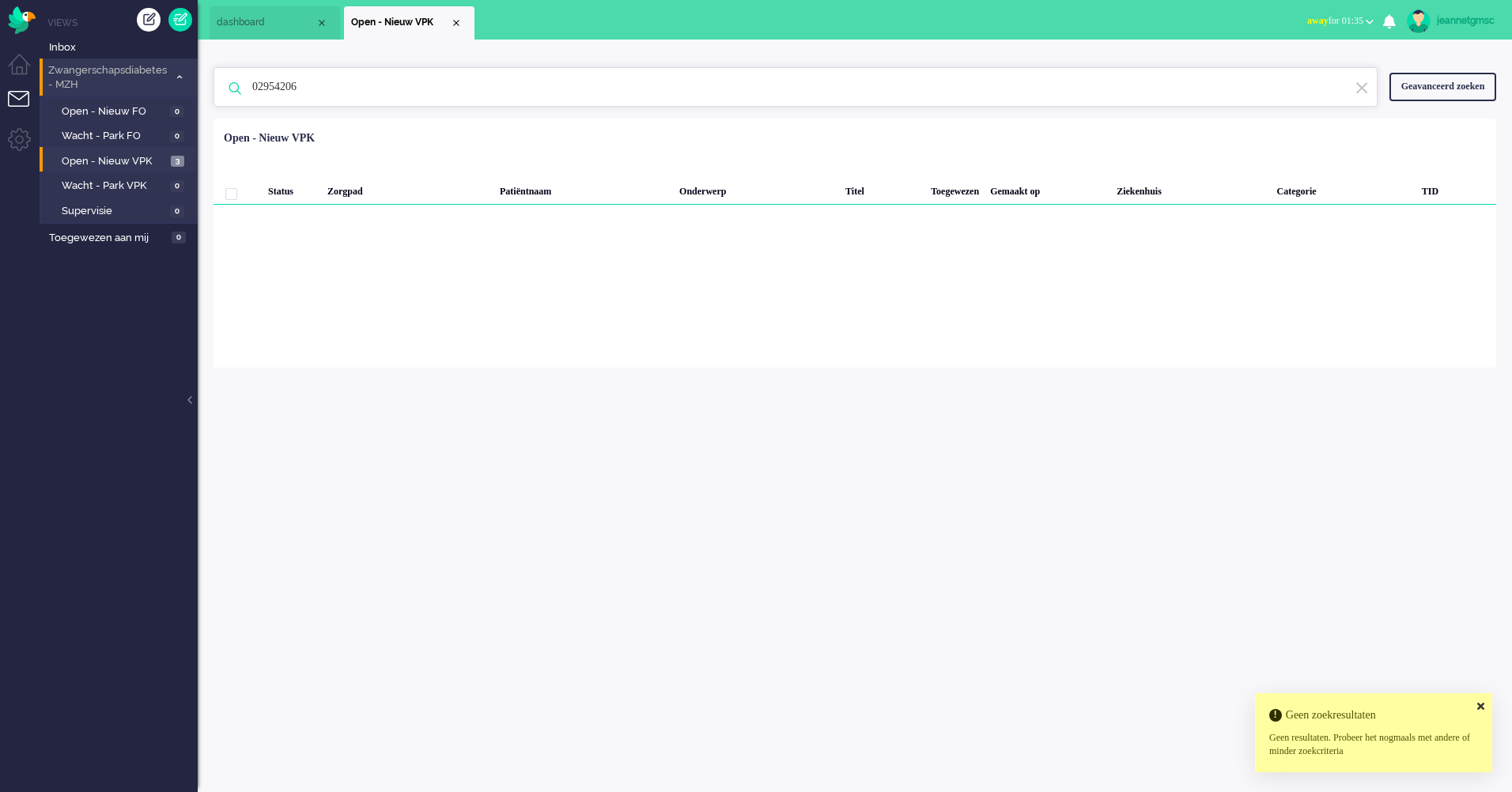
drag, startPoint x: 372, startPoint y: 86, endPoint x: 186, endPoint y: 76, distance: 186.3
click at [186, 76] on div "Thuis Dashboard [GEOGRAPHIC_DATA] Volgen [GEOGRAPHIC_DATA] release_2.1.2 Views …" at bounding box center [756, 396] width 1512 height 792
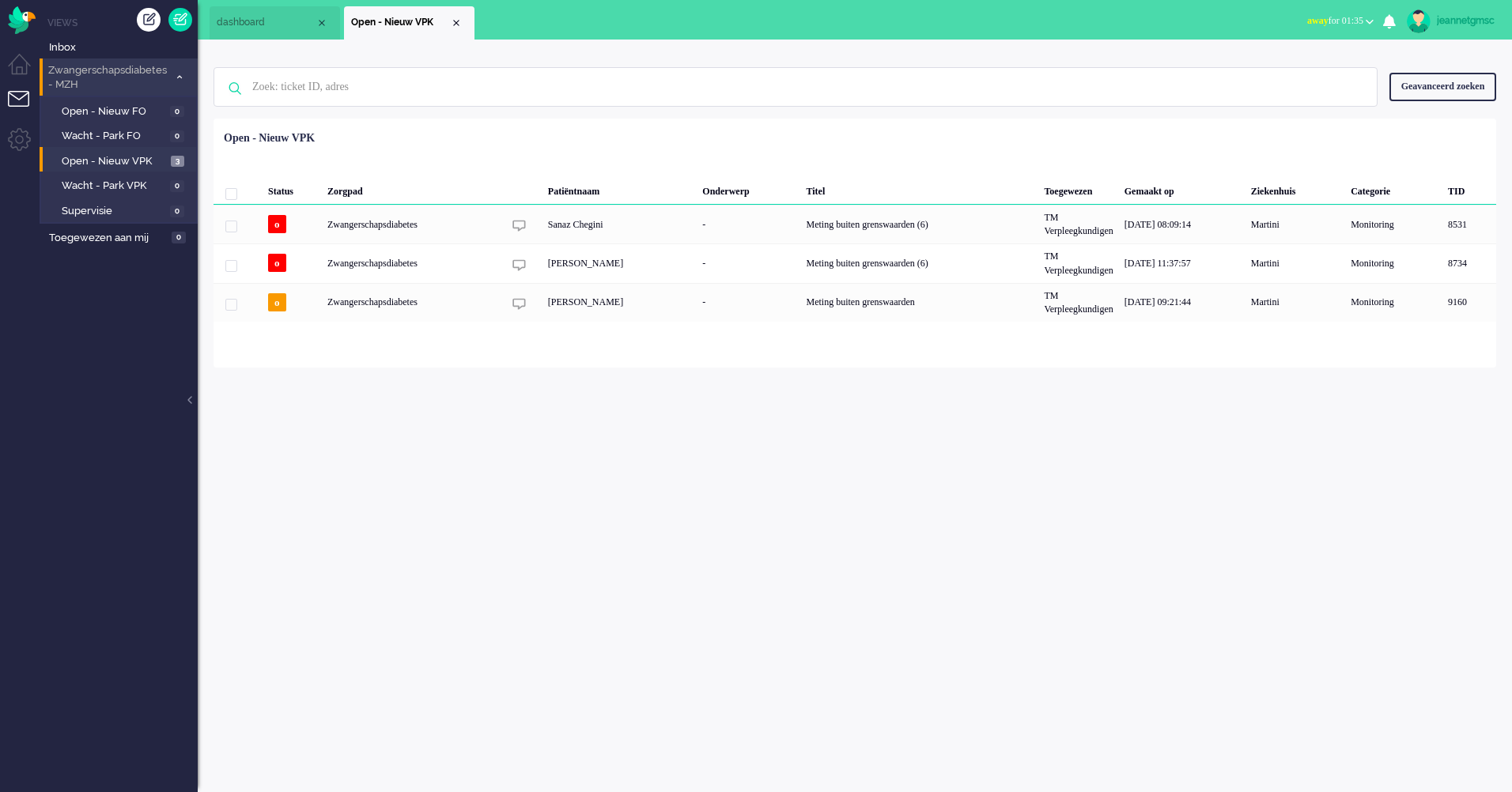
click at [135, 76] on span "Zwangerschapsdiabetes - MZH" at bounding box center [108, 77] width 123 height 29
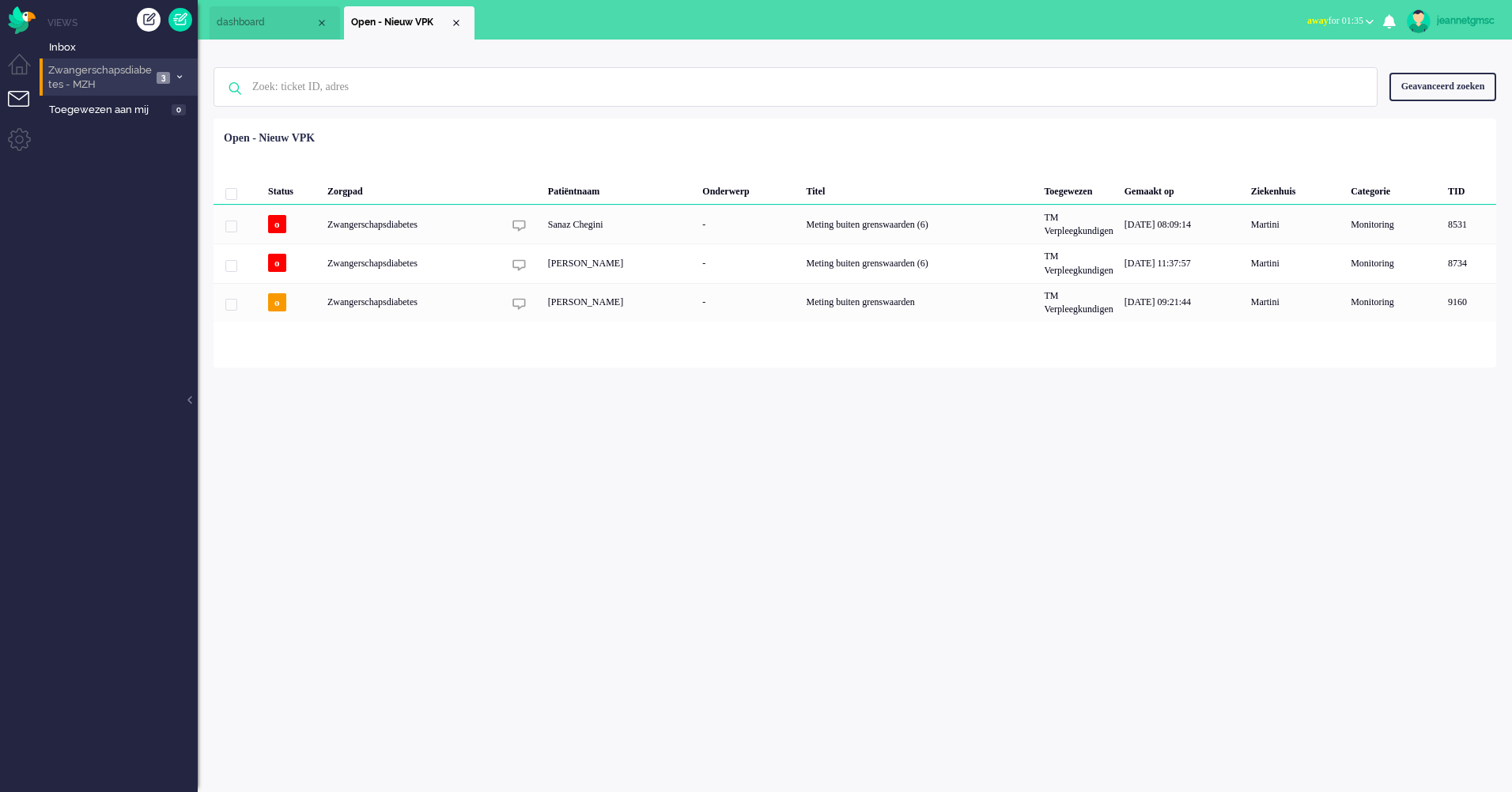
click at [149, 76] on span "Zwangerschapsdiabetes - MZH" at bounding box center [99, 77] width 106 height 29
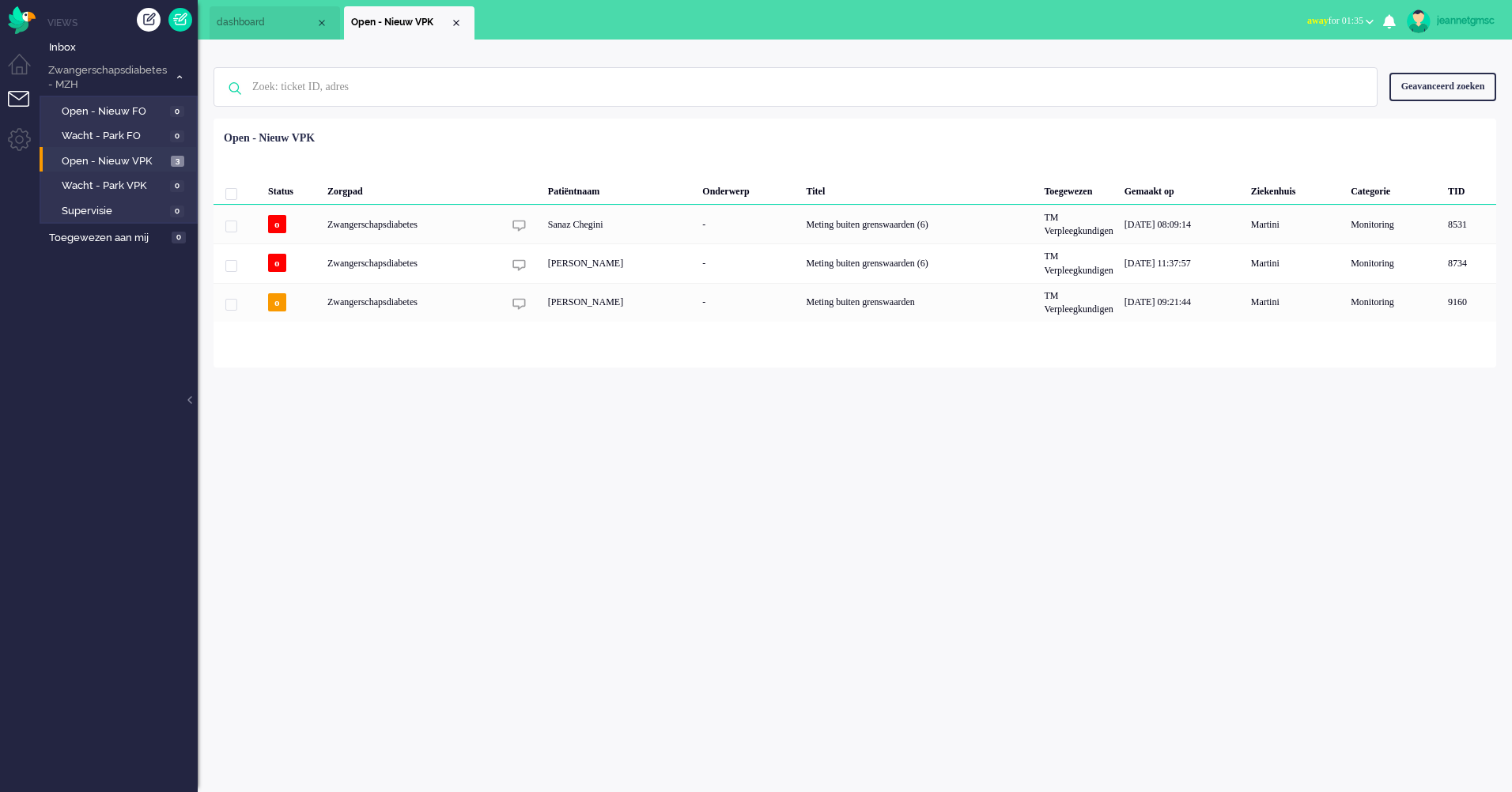
click at [264, 10] on li "dashboard" at bounding box center [275, 23] width 130 height 33
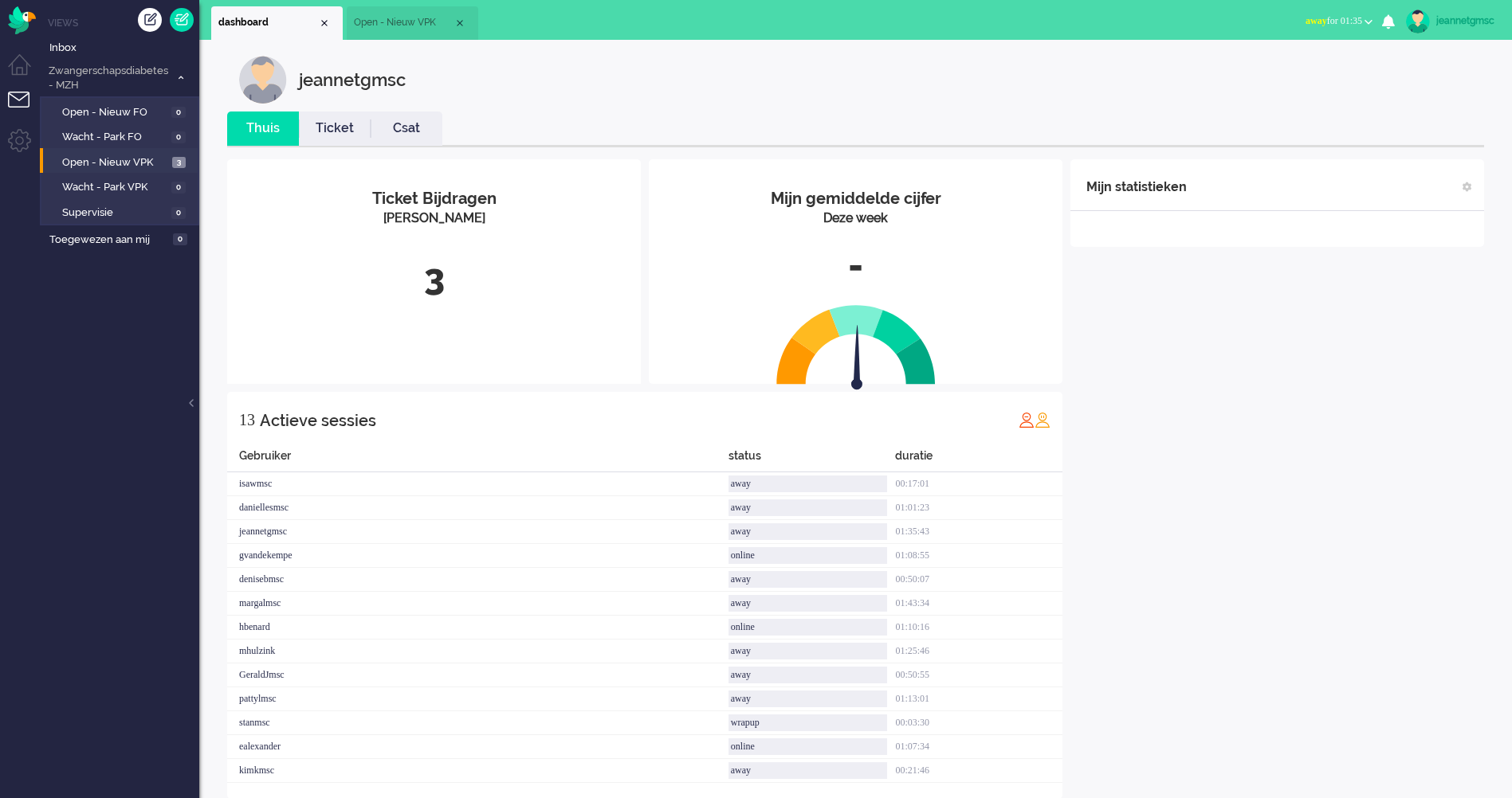
click at [343, 123] on link "Ticket" at bounding box center [334, 128] width 71 height 18
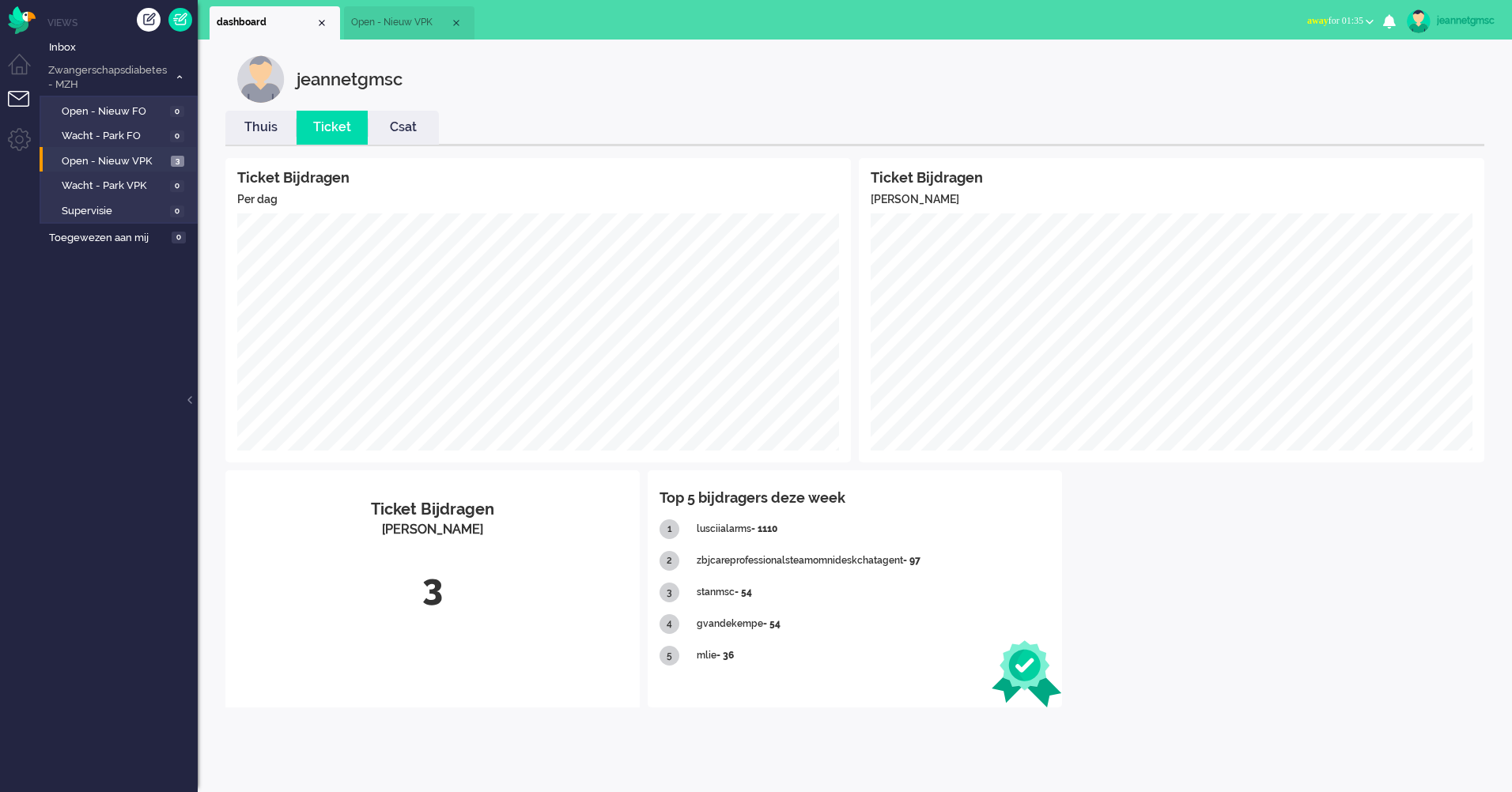
click at [403, 119] on link "Csat" at bounding box center [402, 127] width 71 height 18
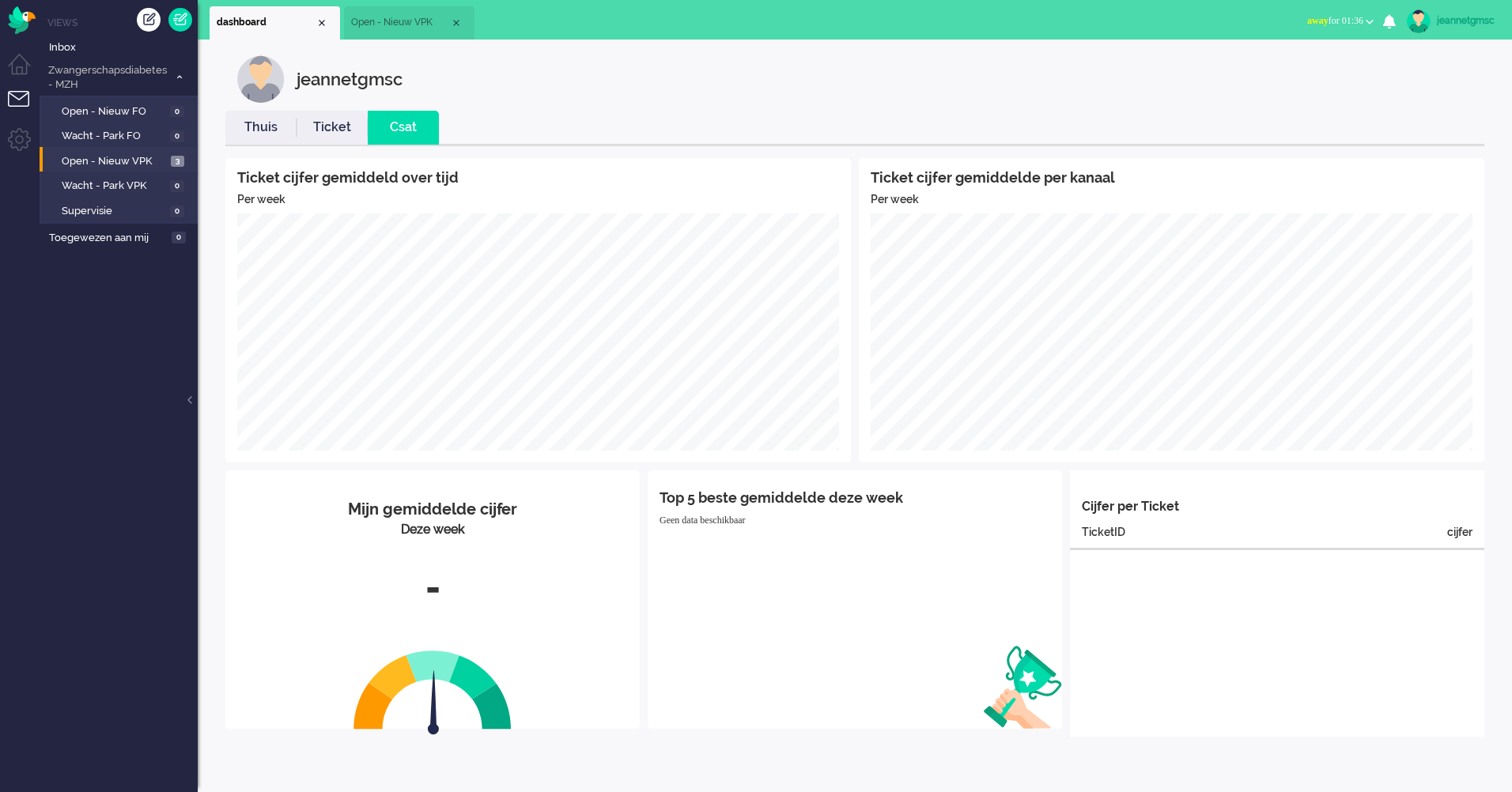
click at [291, 140] on li "Thuis" at bounding box center [261, 127] width 71 height 34
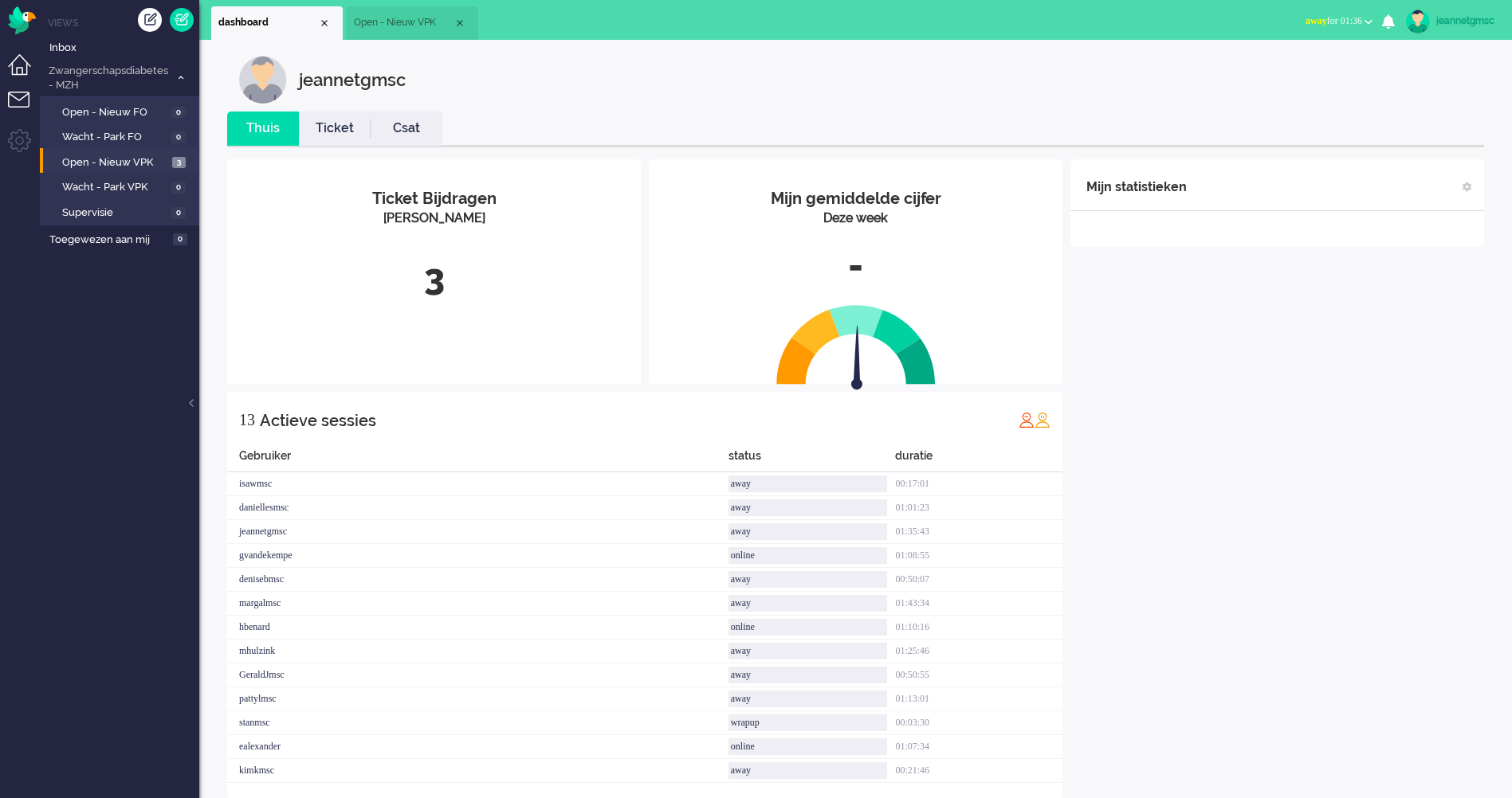
click at [12, 60] on li "Dashboard menu" at bounding box center [26, 72] width 36 height 36
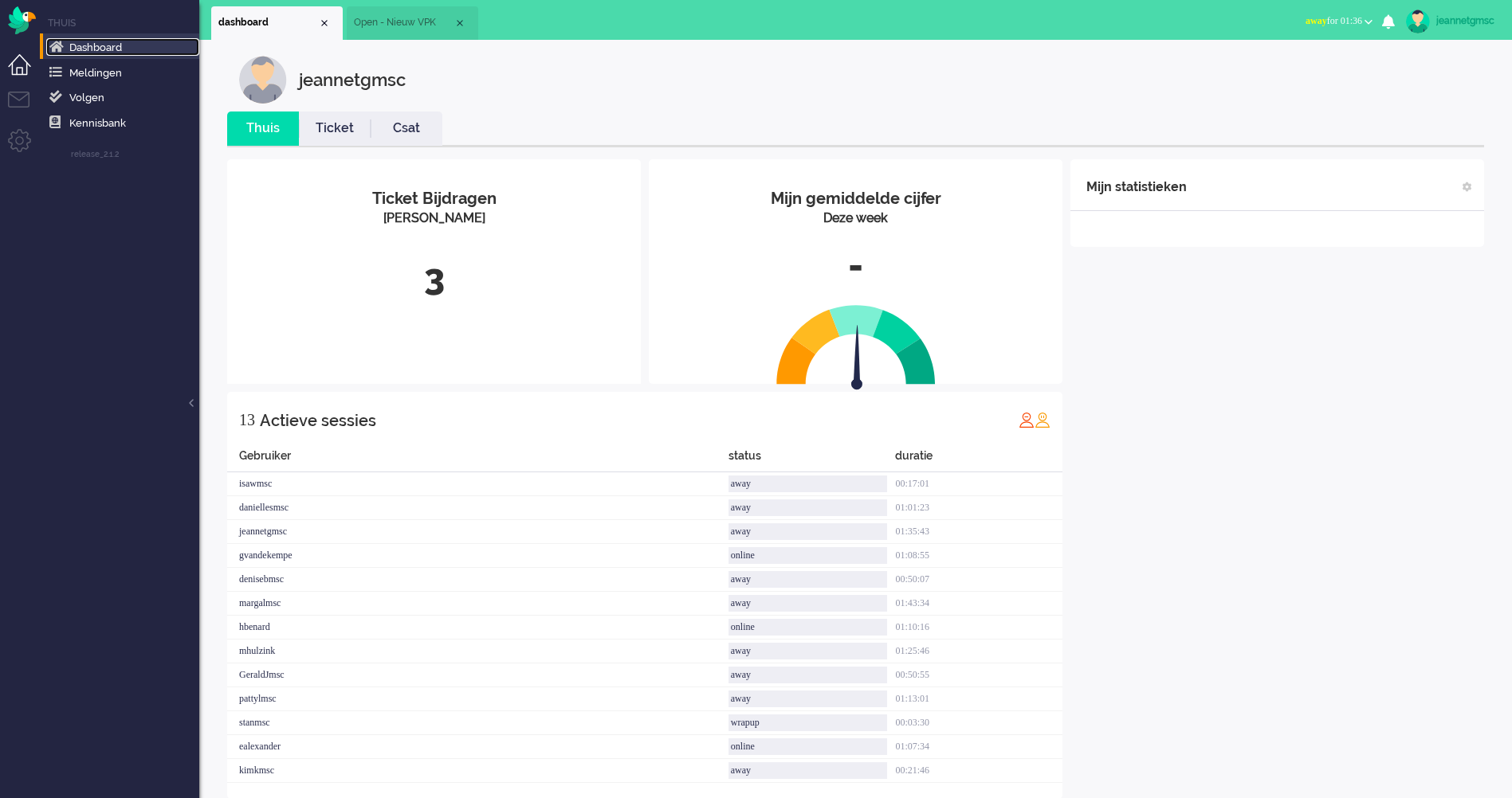
click at [142, 52] on link "Dashboard" at bounding box center [123, 47] width 153 height 17
click at [166, 73] on link "Meldingen" at bounding box center [123, 72] width 153 height 17
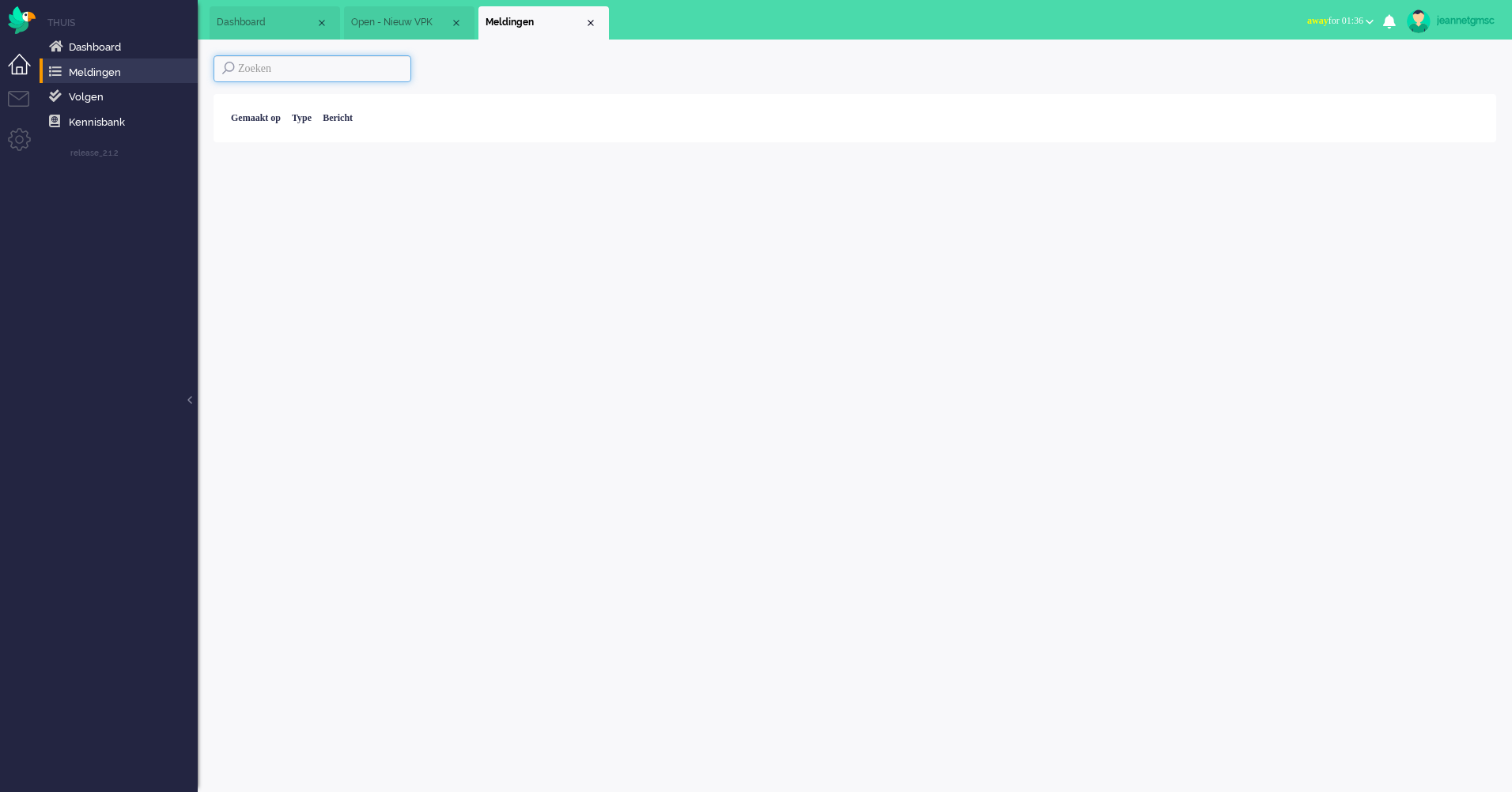
click at [265, 69] on input at bounding box center [312, 69] width 197 height 26
paste input "02954206"
type input "02954206"
click at [586, 26] on div "Close tab" at bounding box center [590, 23] width 12 height 12
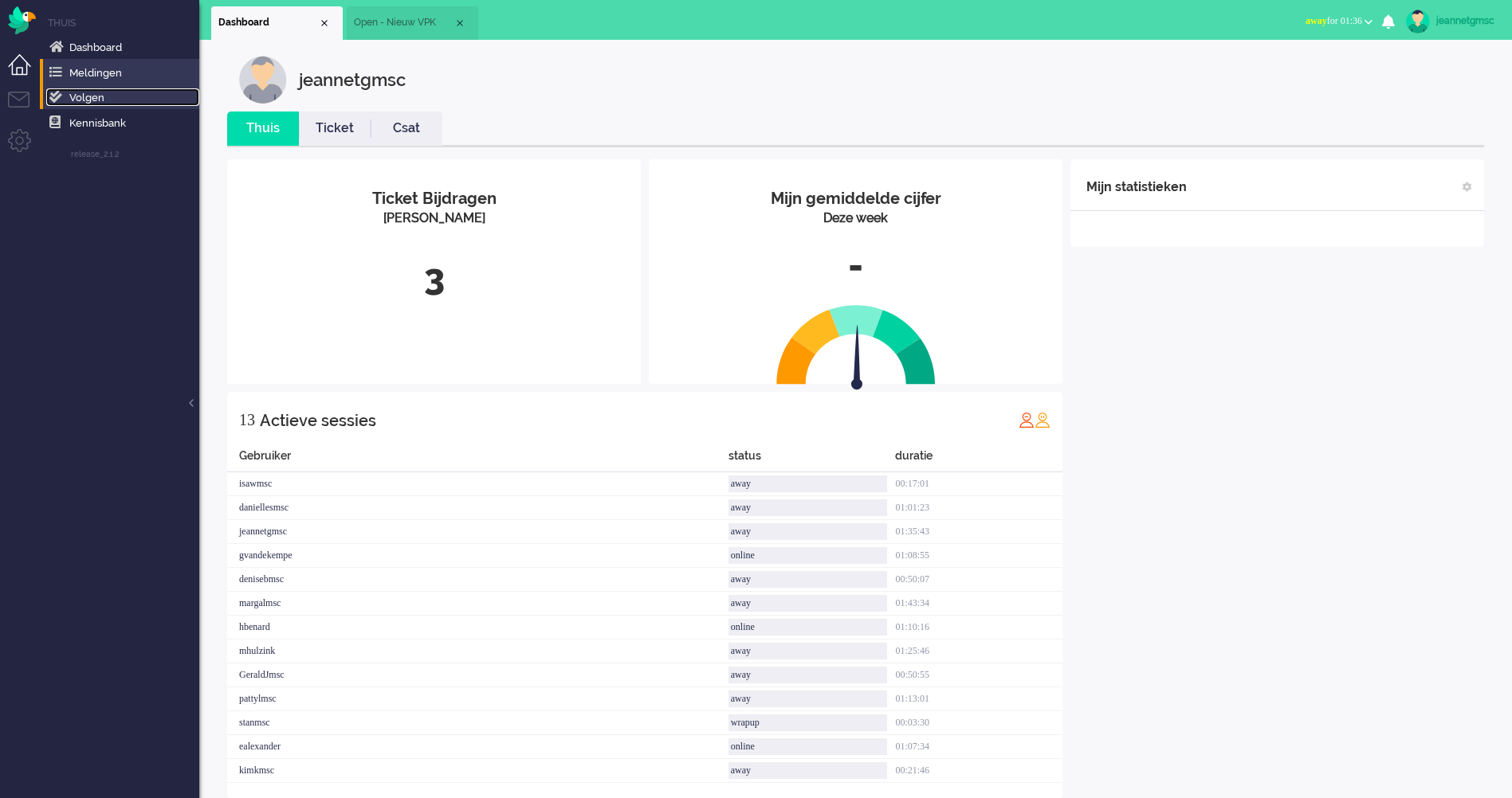
click at [115, 93] on link "Volgen" at bounding box center [123, 97] width 153 height 17
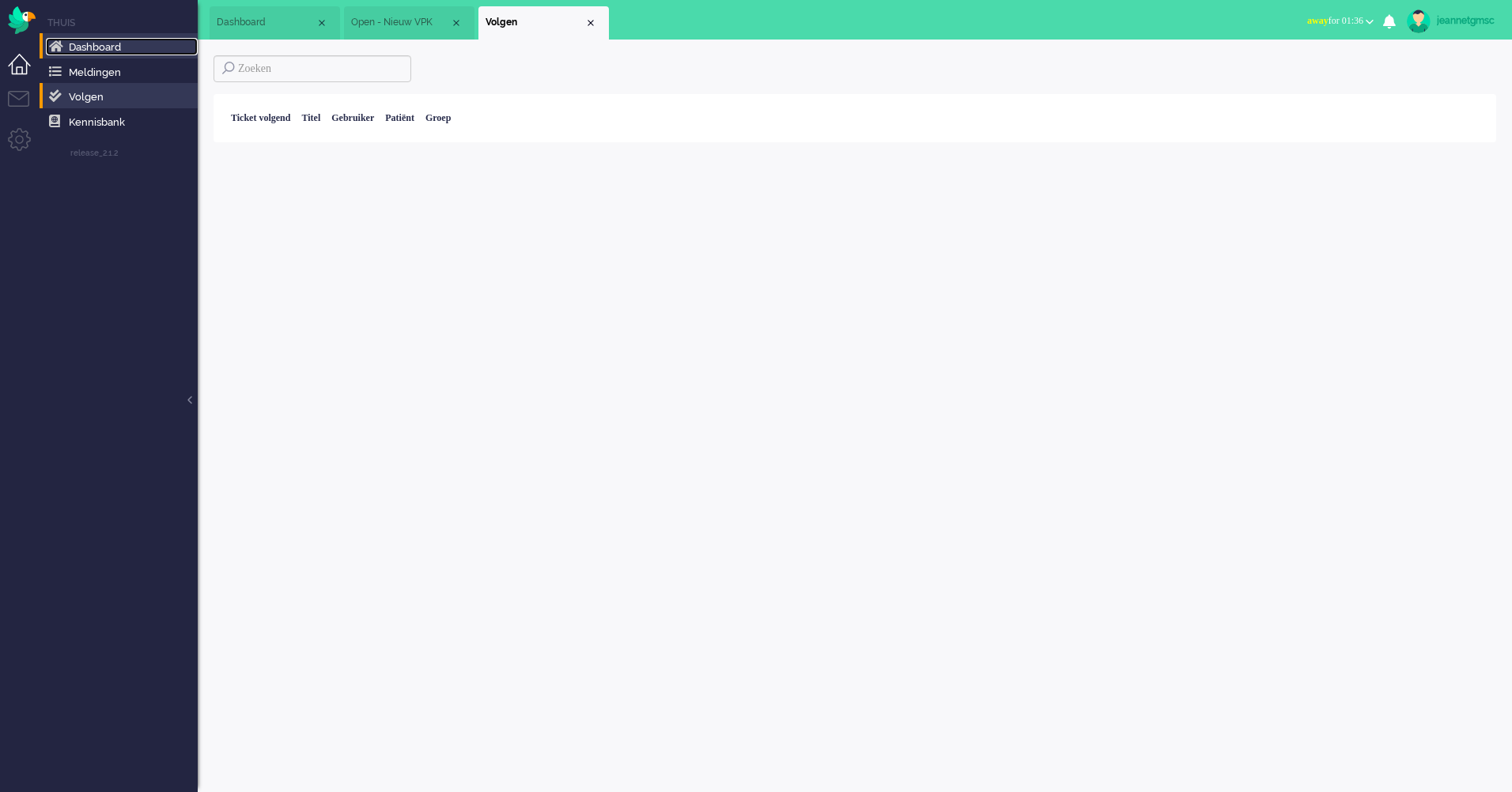
click at [47, 47] on link "Dashboard" at bounding box center [122, 46] width 152 height 17
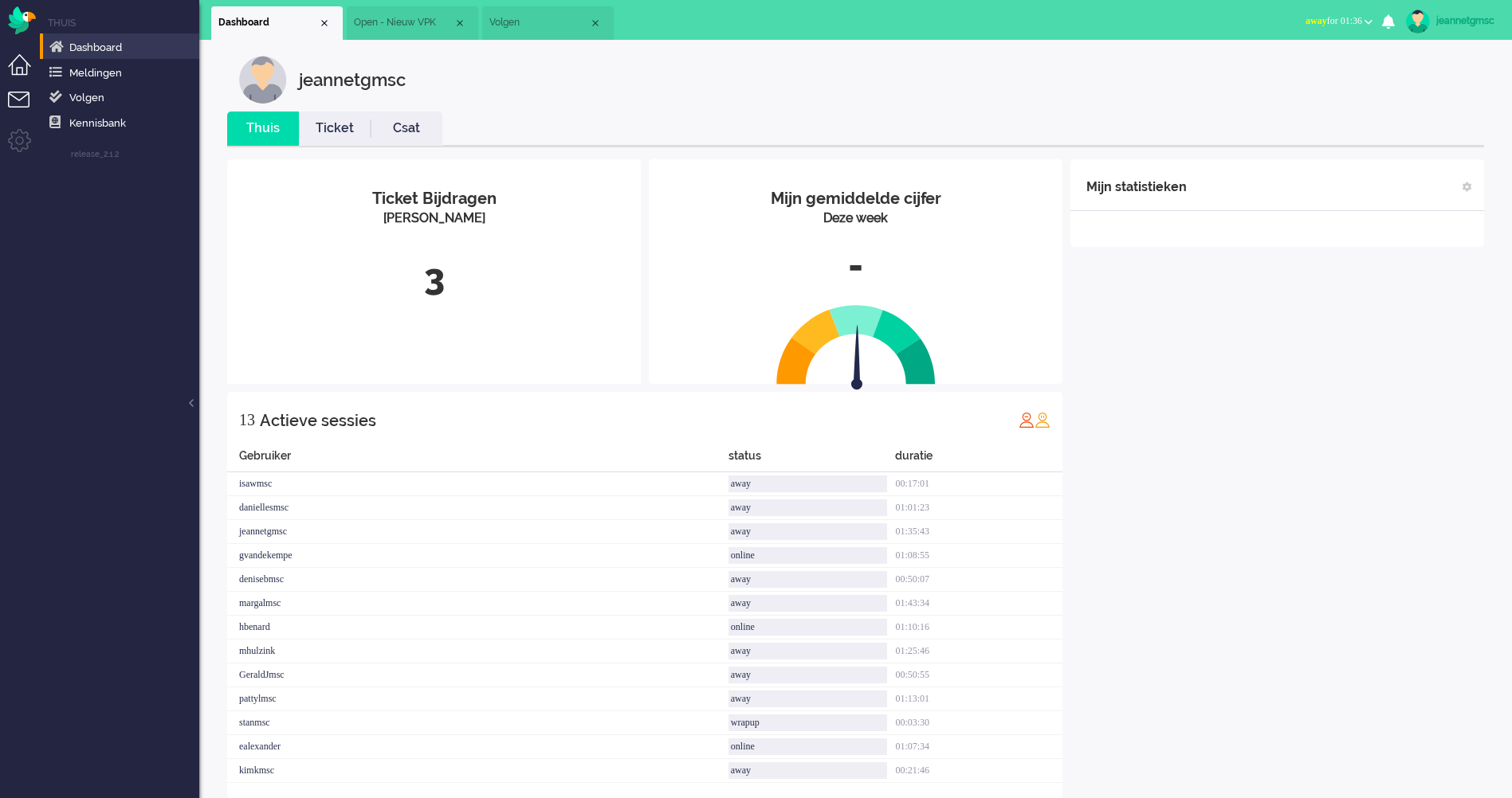
click at [25, 93] on li "Tickets menu" at bounding box center [26, 109] width 36 height 36
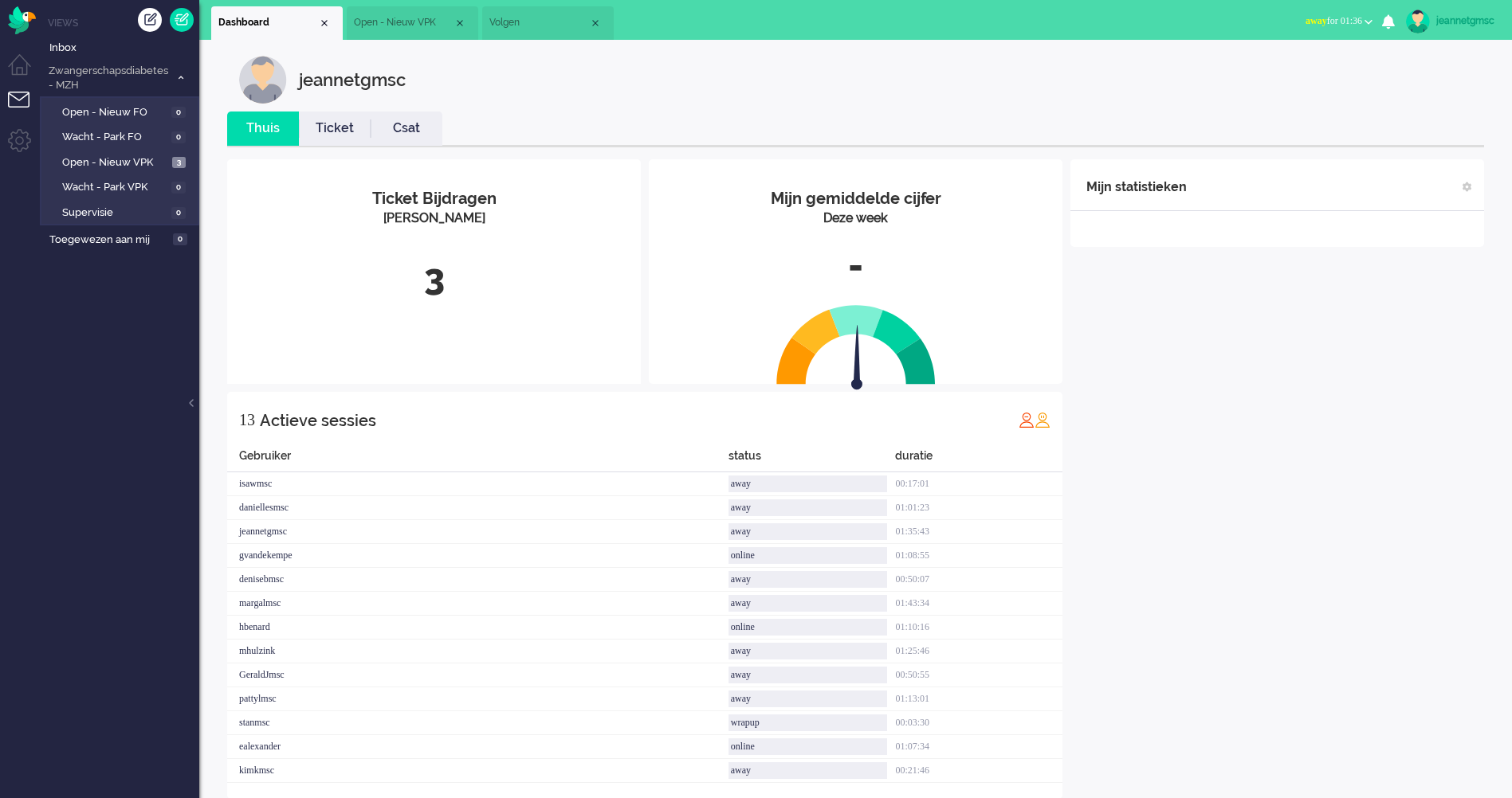
click at [137, 32] on ul "Views Inbox Zwangerschapsdiabetes - MZH 3 Open - Nieuw FO 0 Wacht - Park FO 0 O…" at bounding box center [119, 399] width 159 height 798
click at [125, 49] on span "Inbox" at bounding box center [124, 49] width 149 height 15
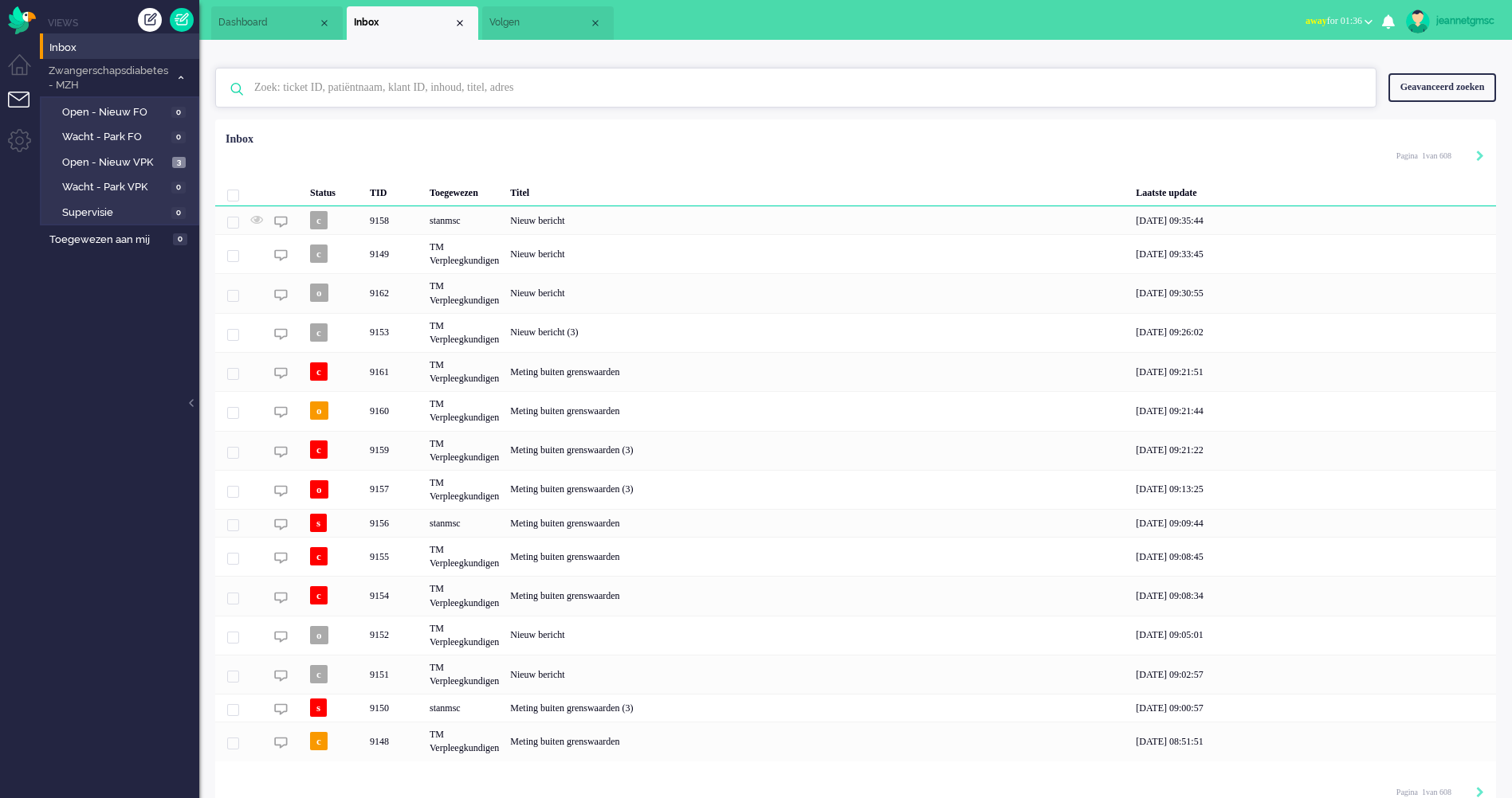
click at [375, 87] on input "text" at bounding box center [798, 88] width 1111 height 38
paste input "02954206"
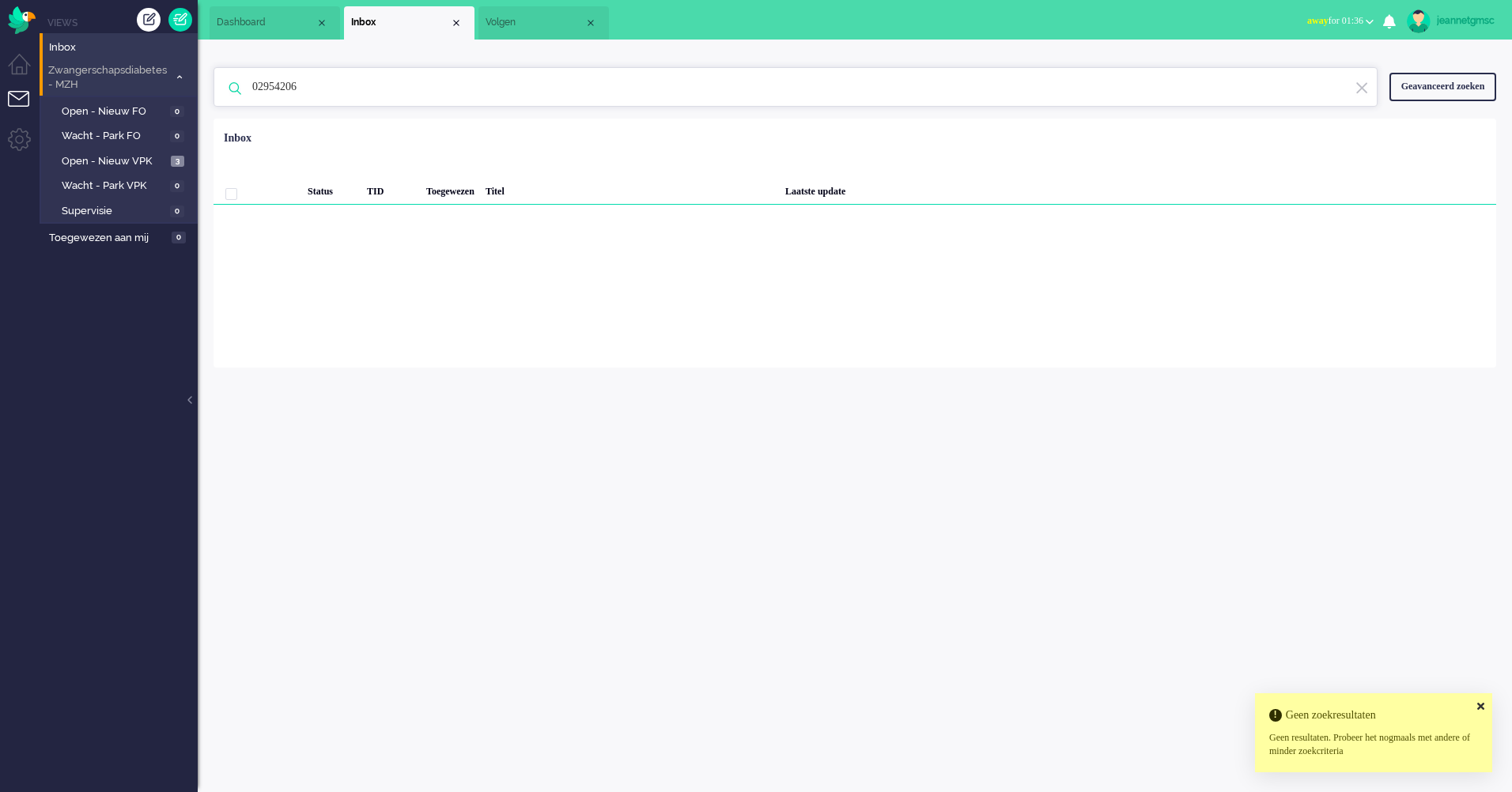
drag, startPoint x: 370, startPoint y: 81, endPoint x: 170, endPoint y: 65, distance: 200.6
click at [170, 65] on div "Thuis Dashboard [GEOGRAPHIC_DATA] Volgen [GEOGRAPHIC_DATA] release_2.1.2 Views …" at bounding box center [756, 396] width 1512 height 792
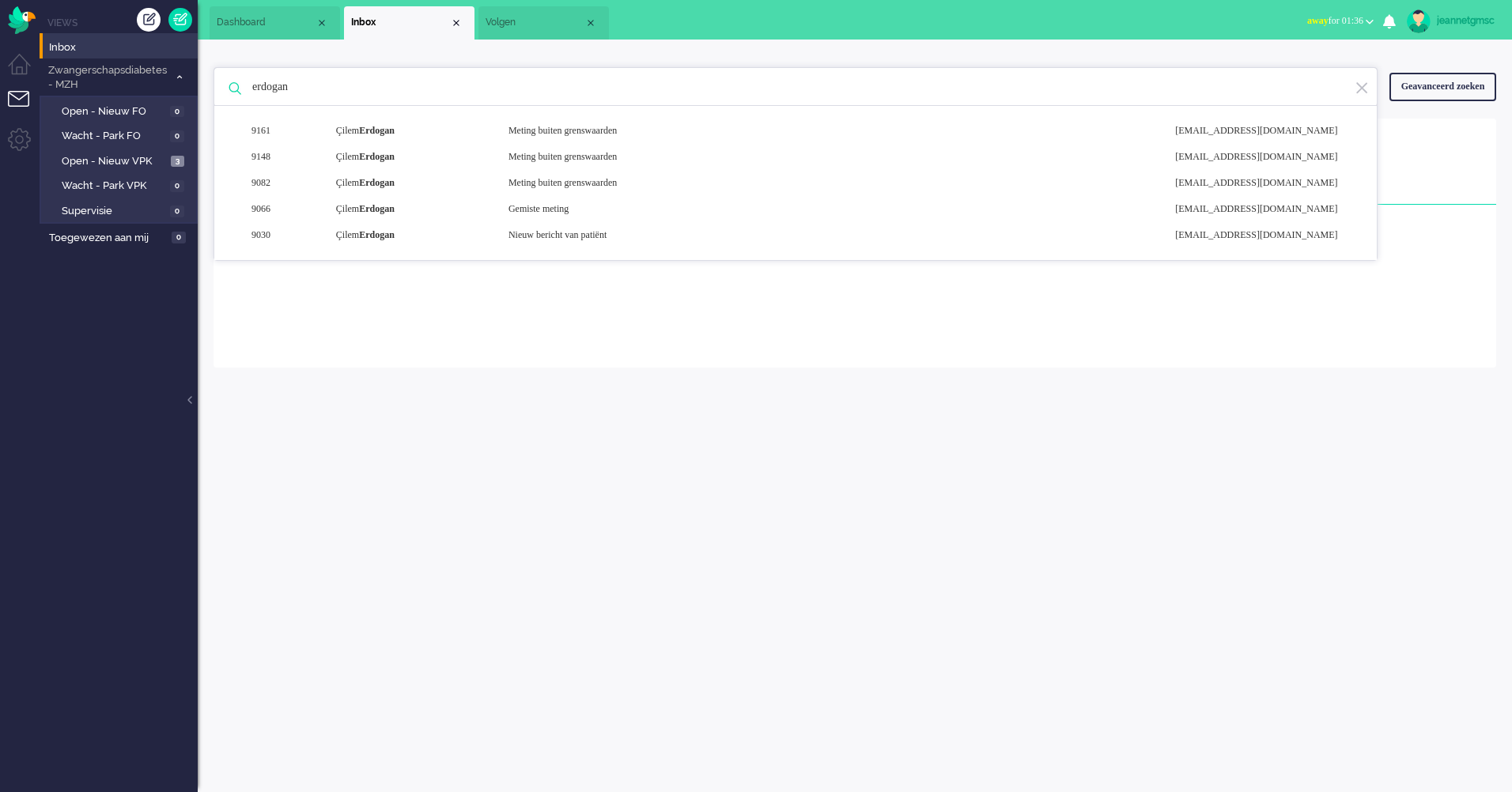
type input "erdogan"
click at [435, 143] on div "9161 Çilem Erdogan Meting buiten grenswaarden [EMAIL_ADDRESS][DOMAIN_NAME]" at bounding box center [795, 157] width 1163 height 26
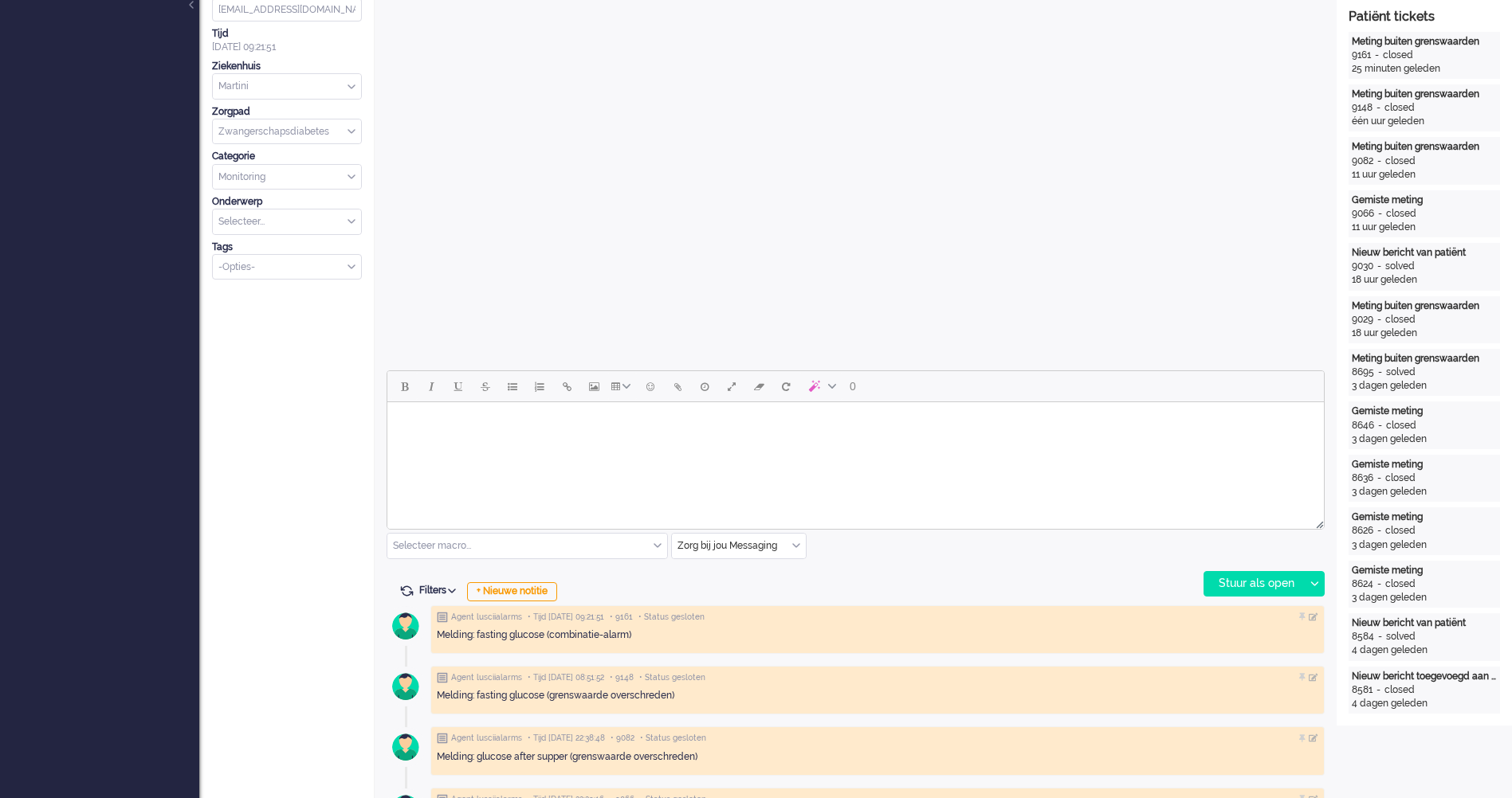
scroll to position [319, 0]
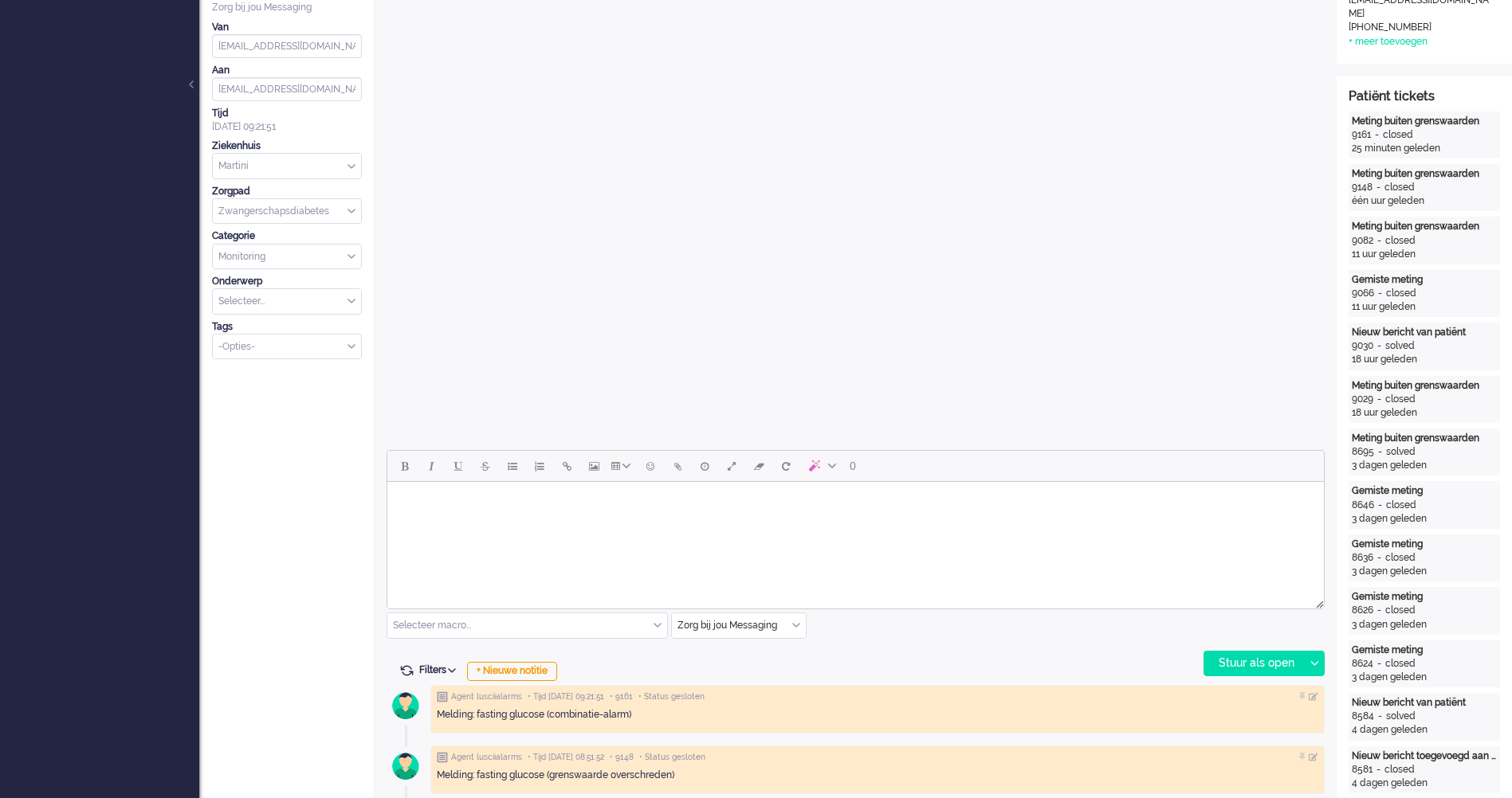
click at [776, 522] on html at bounding box center [855, 502] width 936 height 41
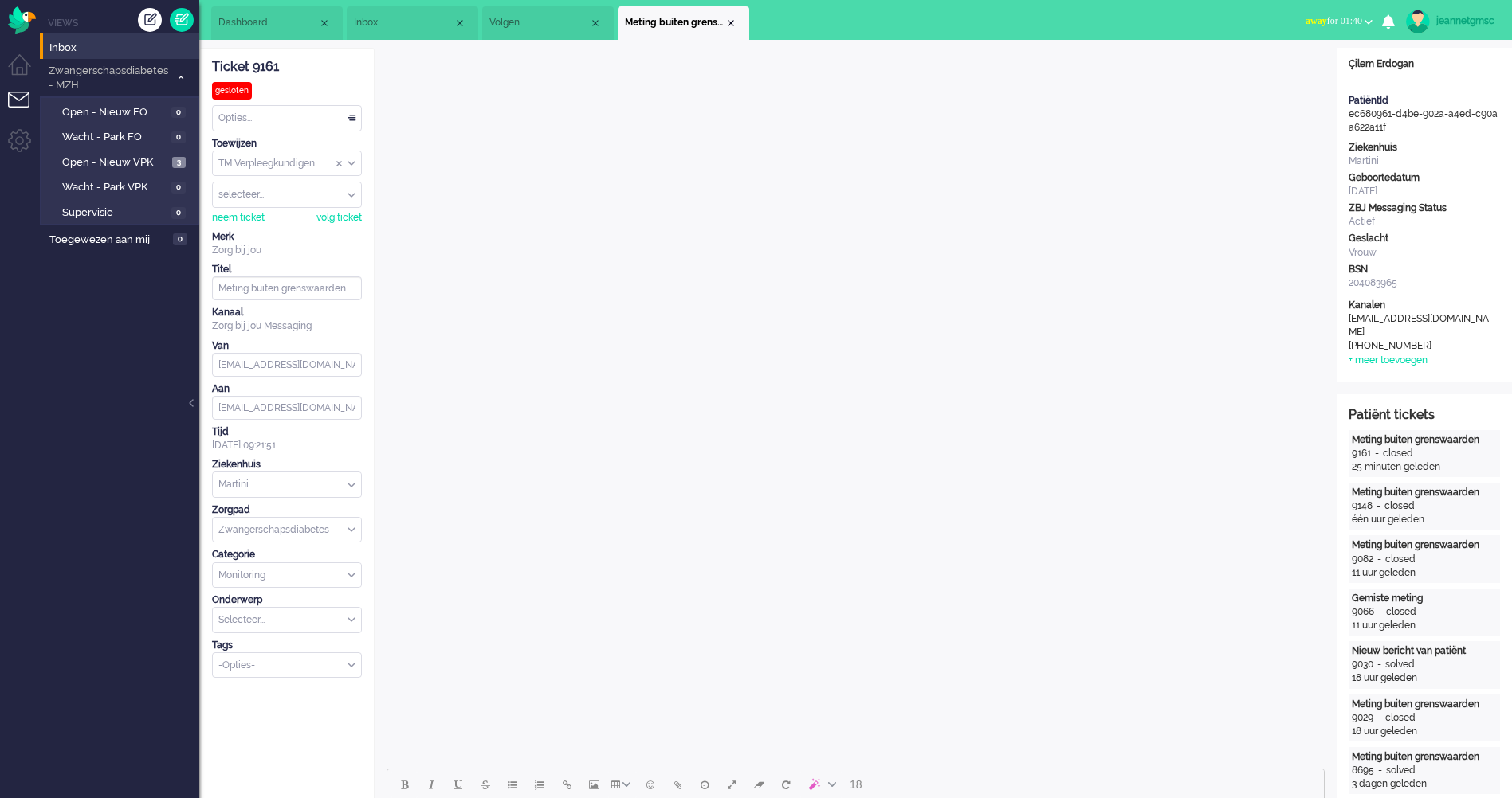
scroll to position [399, 0]
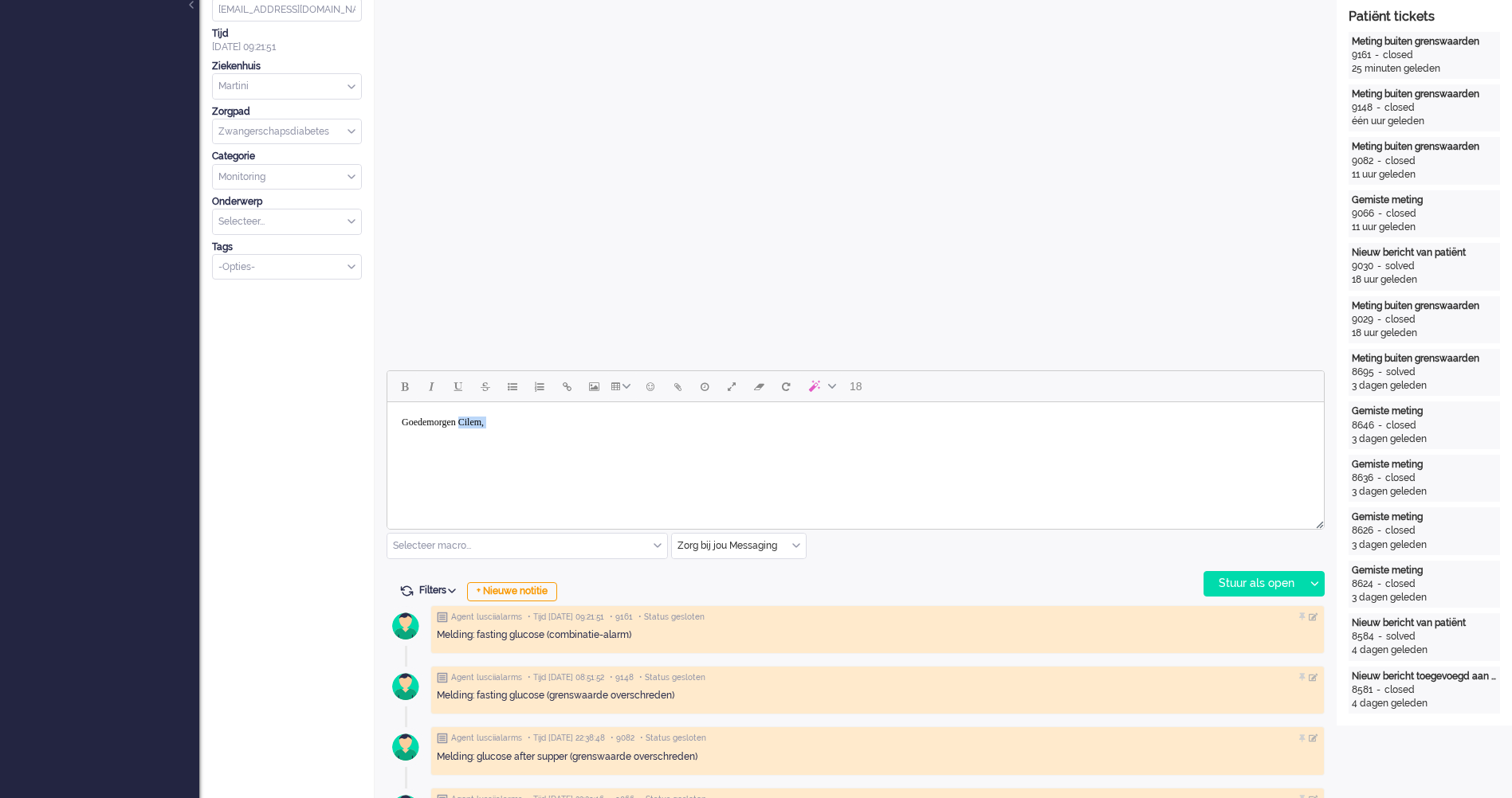
drag, startPoint x: 521, startPoint y: 430, endPoint x: 475, endPoint y: 425, distance: 46.3
click at [475, 425] on body "Goedemorgen Cilem," at bounding box center [855, 435] width 924 height 51
copy body "Cilem,"
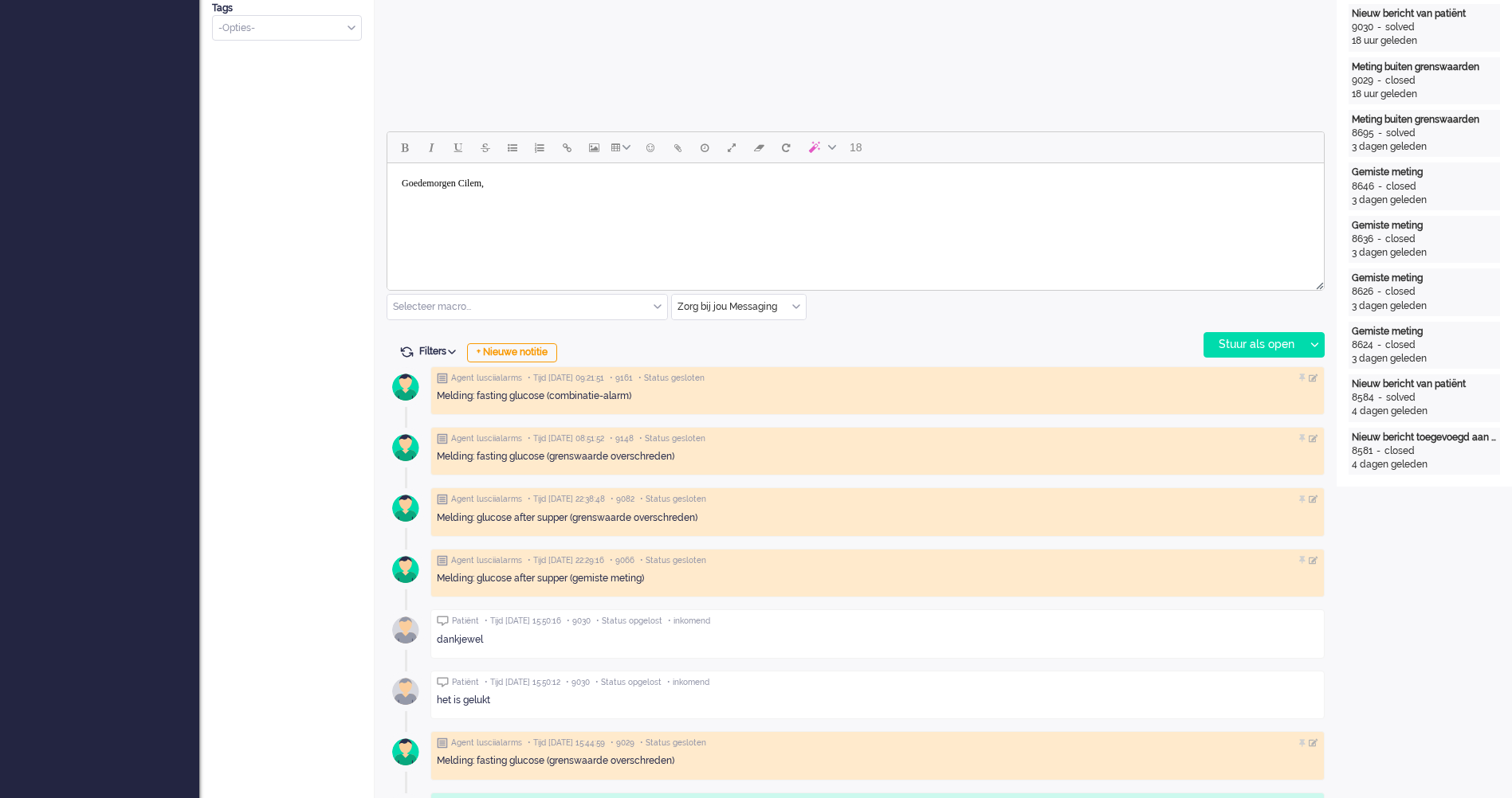
scroll to position [557, 0]
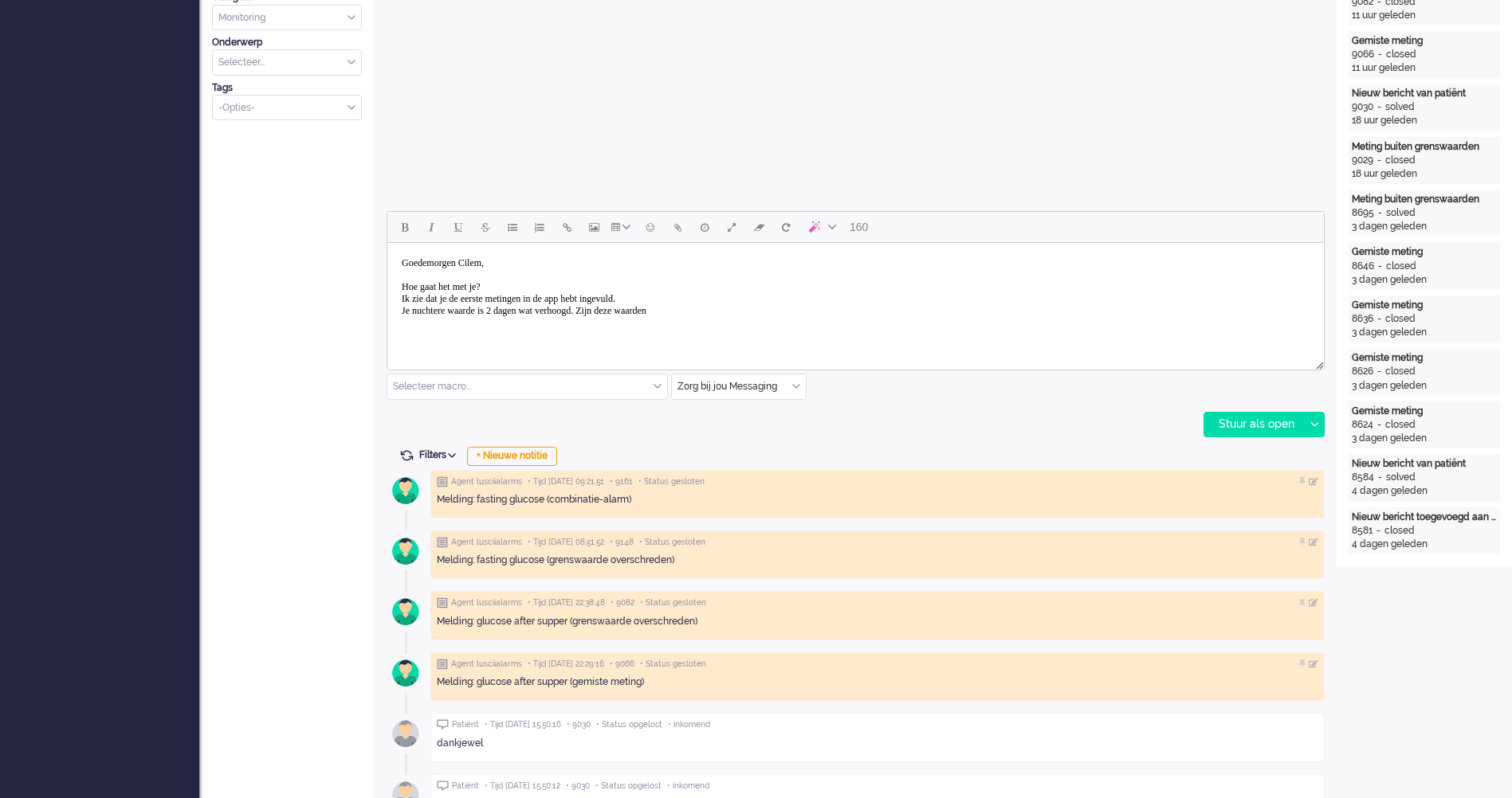
click at [496, 316] on body "Goedemorgen Cilem, [PERSON_NAME] gaat het met je? Ik zie dat je de eerste metin…" at bounding box center [855, 293] width 924 height 88
click at [701, 311] on body "Goedemorgen Cilem, [PERSON_NAME] gaat het met je? Ik zie dat je de eerste metin…" at bounding box center [855, 293] width 924 height 88
click at [500, 314] on body "Goedemorgen Cilem, [PERSON_NAME] gaat het met je? Ik zie dat je de eerste metin…" at bounding box center [855, 293] width 924 height 88
click at [500, 316] on body "Goedemorgen Cilem, [PERSON_NAME] gaat het met je? Ik zie dat je de eerste metin…" at bounding box center [855, 293] width 924 height 88
click at [824, 312] on body "Goedemorgen Cilem, [PERSON_NAME] gaat het met je? Ik zie dat je de eerste metin…" at bounding box center [855, 293] width 924 height 88
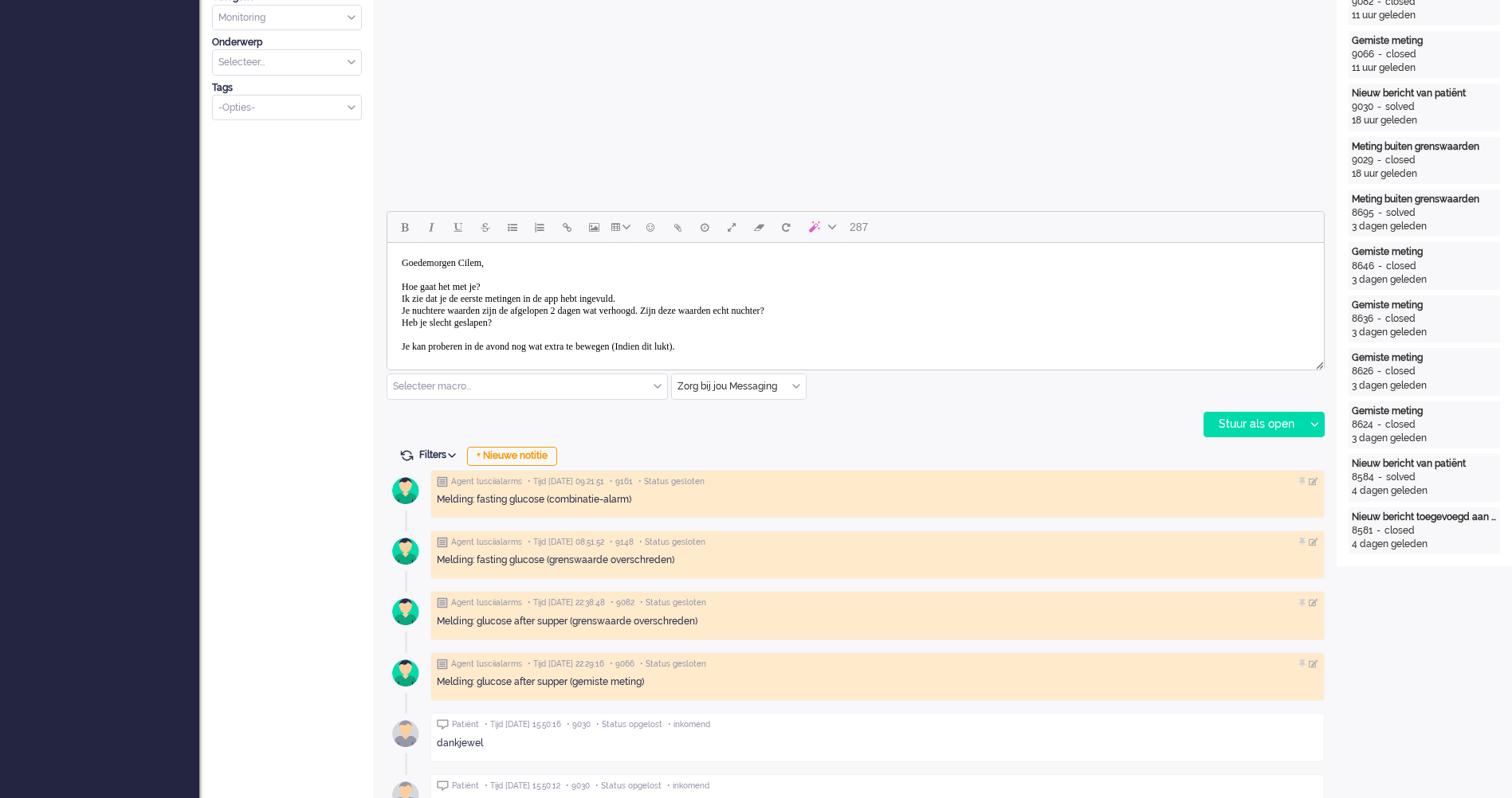
click at [707, 314] on body "Goedemorgen Cilem, [PERSON_NAME] gaat het met je? Ik zie dat je de eerste metin…" at bounding box center [855, 311] width 924 height 124
click at [400, 337] on body "Goedemorgen Cilem, [PERSON_NAME] gaat het met je? Ik zie dat je de eerste metin…" at bounding box center [855, 317] width 924 height 135
click at [436, 346] on body "Goedemorgen Cilem, [PERSON_NAME] gaat het met je? Ik zie dat je de eerste metin…" at bounding box center [855, 311] width 924 height 124
click at [449, 331] on body "Goedemorgen Cilem, [PERSON_NAME] gaat het met je? Ik zie dat je de eerste metin…" at bounding box center [855, 311] width 924 height 124
click at [763, 345] on body "Goedemorgen Cilem, [PERSON_NAME] gaat het met je? Ik zie dat je de eerste metin…" at bounding box center [855, 311] width 924 height 124
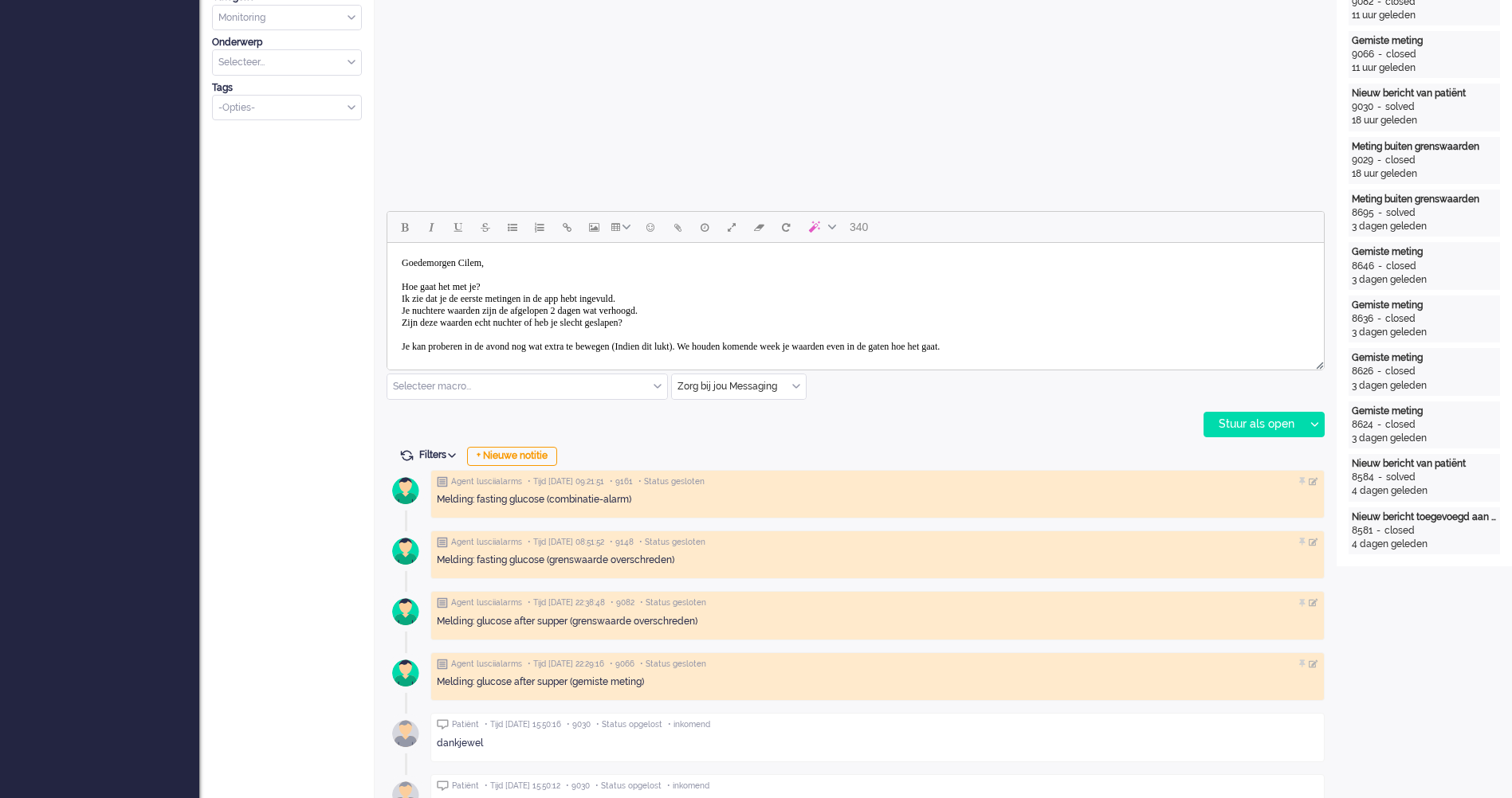
scroll to position [10, 0]
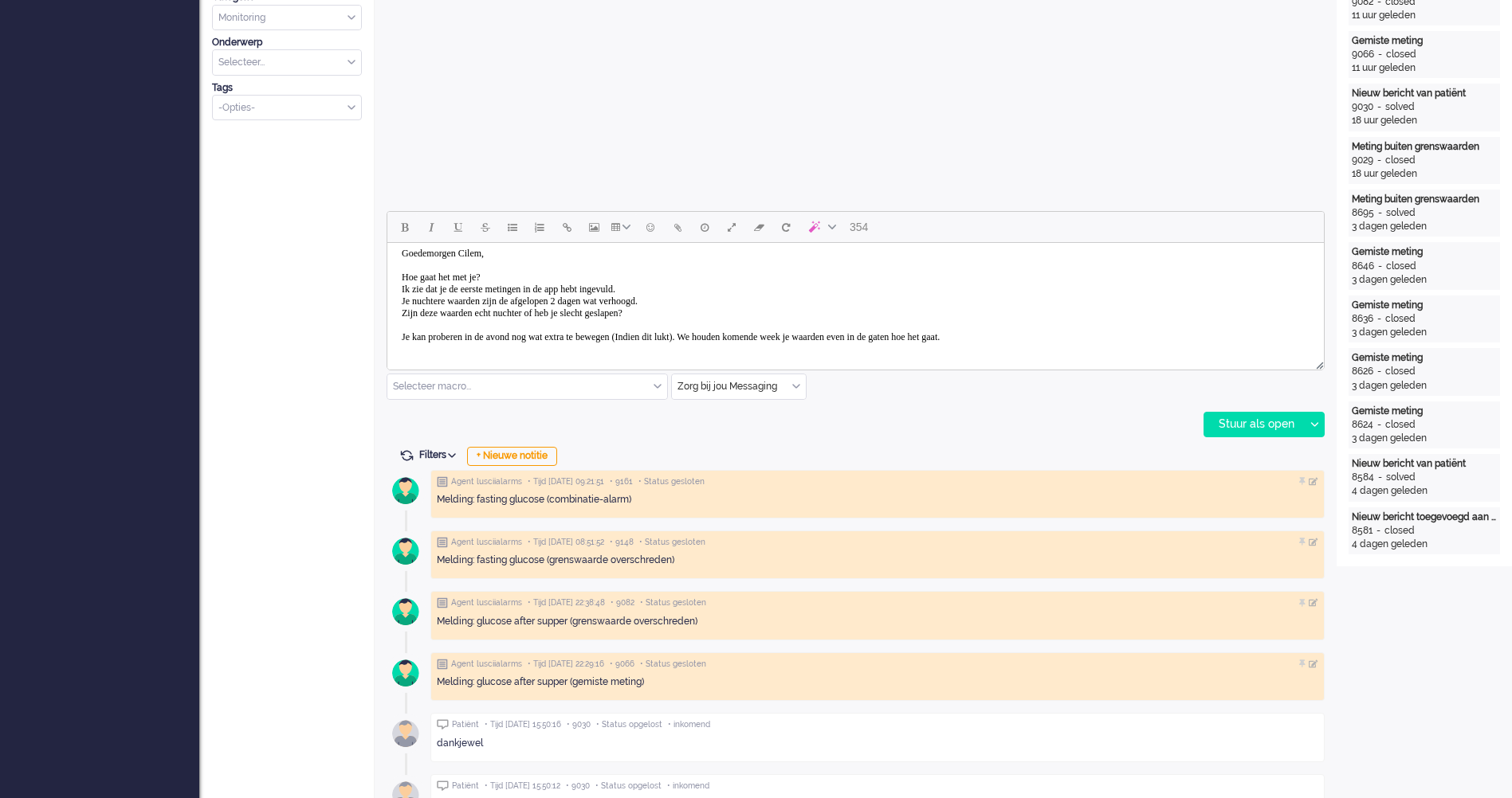
click at [750, 335] on body "Goedemorgen Cilem, [PERSON_NAME] gaat het met je? Ik zie dat je de eerste metin…" at bounding box center [855, 307] width 924 height 135
click at [756, 331] on body "Goedemorgen Cilem, [PERSON_NAME] gaat het met je? Ik zie dat je de eerste metin…" at bounding box center [855, 307] width 924 height 135
click at [737, 326] on body "Goedemorgen Cilem, [PERSON_NAME] gaat het met je? Ik zie dat je de eerste metin…" at bounding box center [855, 313] width 924 height 147
click at [700, 302] on body "Goedemorgen Cilem, [PERSON_NAME] gaat het met je? Ik zie dat je de eerste metin…" at bounding box center [855, 313] width 924 height 147
click at [698, 302] on body "Goedemorgen Cilem, [PERSON_NAME] gaat het met je? Ik zie dat je de eerste metin…" at bounding box center [855, 313] width 924 height 147
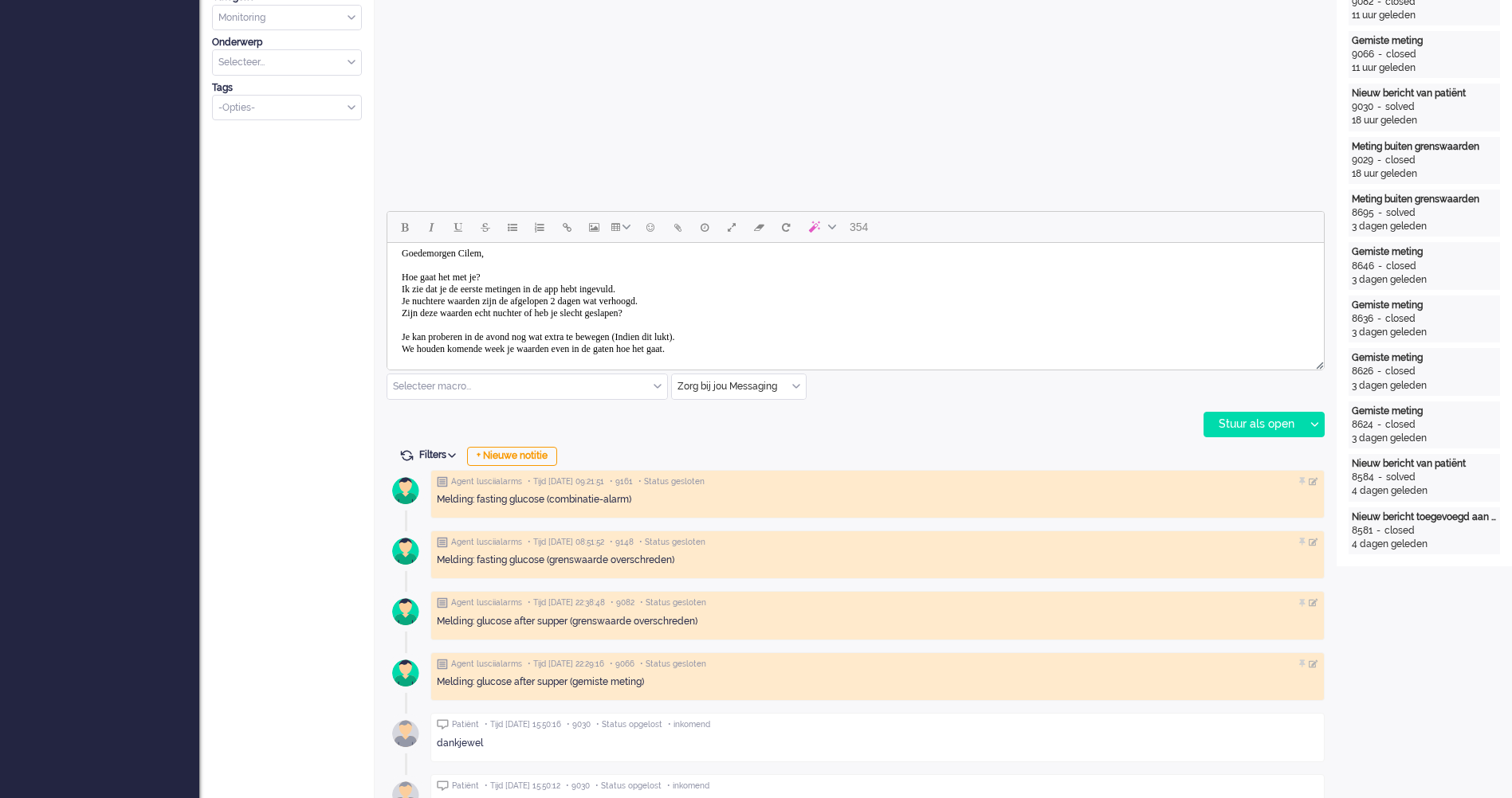
click at [712, 312] on body "Goedemorgen Cilem, [PERSON_NAME] gaat het met je? Ik zie dat je de eerste metin…" at bounding box center [855, 313] width 924 height 147
click at [672, 341] on body "Goedemorgen Cilem, [PERSON_NAME] gaat het met je? Ik zie dat je de eerste metin…" at bounding box center [855, 313] width 924 height 147
click at [608, 351] on body "Goedemorgen Cilem, [PERSON_NAME] gaat het met je? Ik zie dat je de eerste metin…" at bounding box center [855, 313] width 924 height 147
click at [733, 345] on body "Goedemorgen Cilem, [PERSON_NAME] gaat het met je? Ik zie dat je de eerste metin…" at bounding box center [855, 313] width 924 height 147
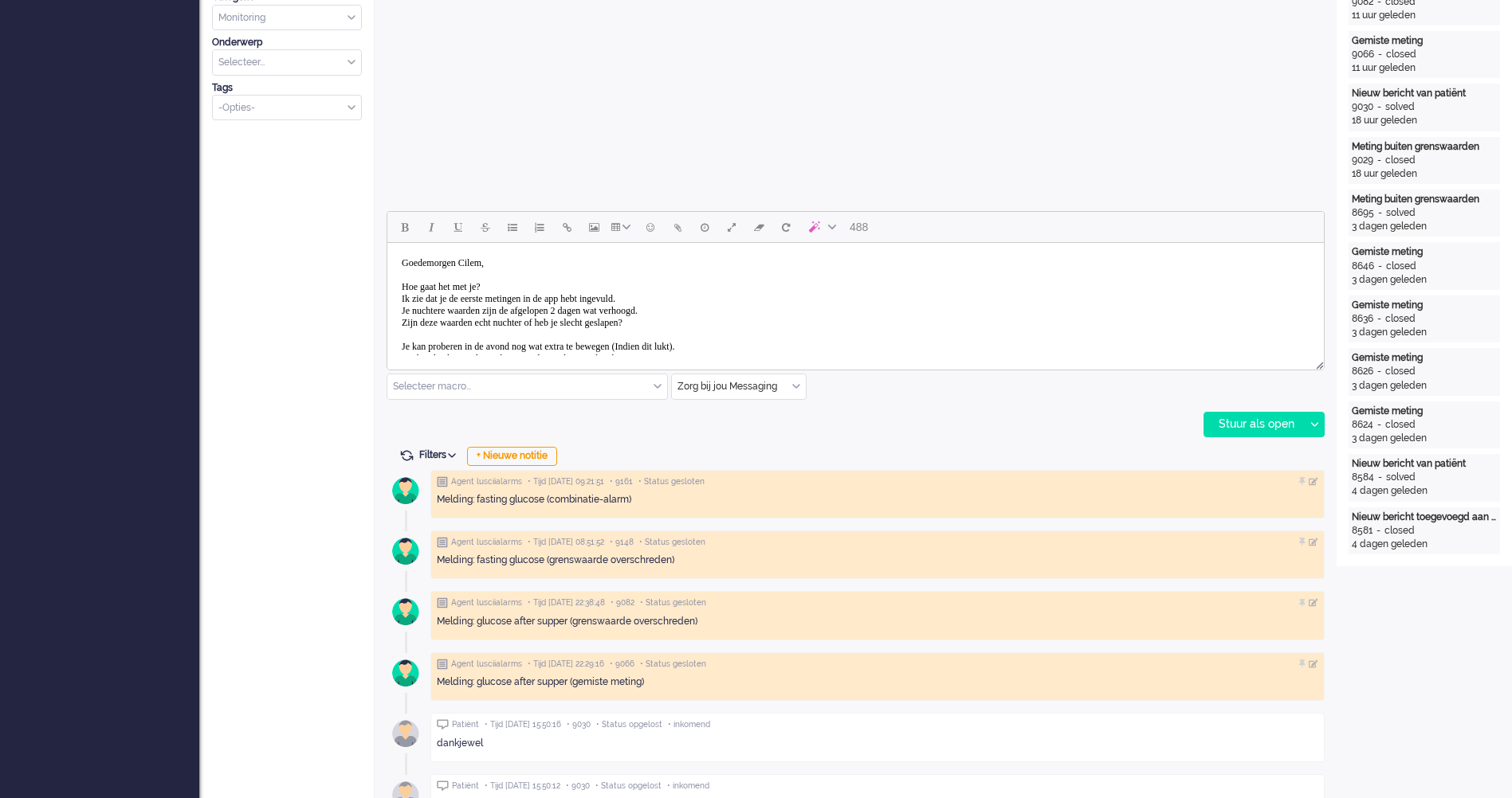
click at [708, 295] on body "Goedemorgen Cilem, [PERSON_NAME] gaat het met je? Ik zie dat je de eerste metin…" at bounding box center [855, 359] width 924 height 219
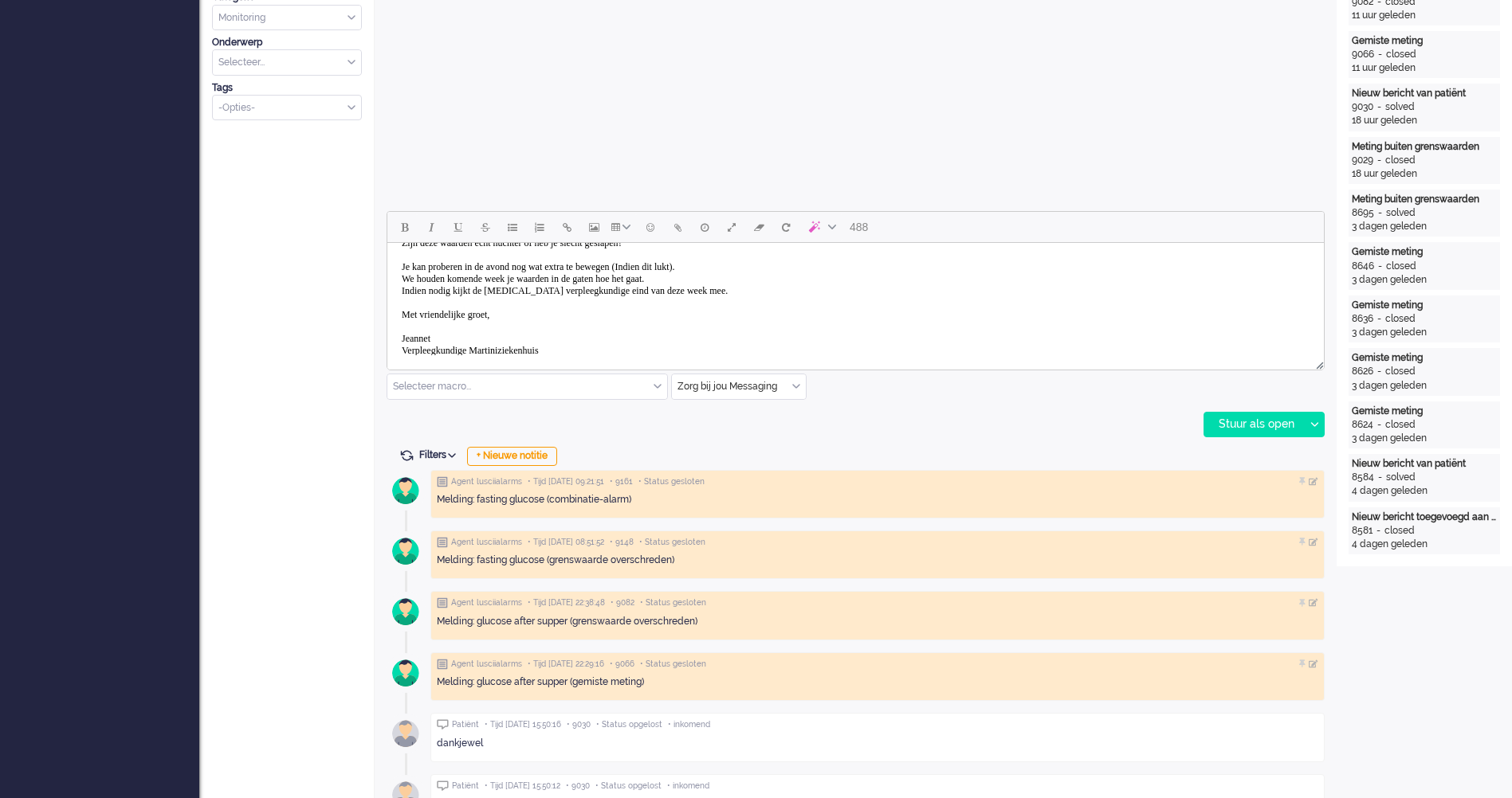
click at [705, 304] on body "Goedemorgen Cilem, [PERSON_NAME] gaat het met je? Ik zie dat je de eerste metin…" at bounding box center [855, 279] width 924 height 219
click at [537, 279] on body "Goedemorgen Cilem, [PERSON_NAME] gaat het met je? Ik zie dat je de eerste metin…" at bounding box center [855, 279] width 924 height 219
click at [717, 312] on body "Goedemorgen Cilem, [PERSON_NAME] gaat het met je? Ik zie dat je de eerste metin…" at bounding box center [855, 279] width 924 height 219
click at [1273, 428] on div "Stuur als open" at bounding box center [1253, 424] width 100 height 24
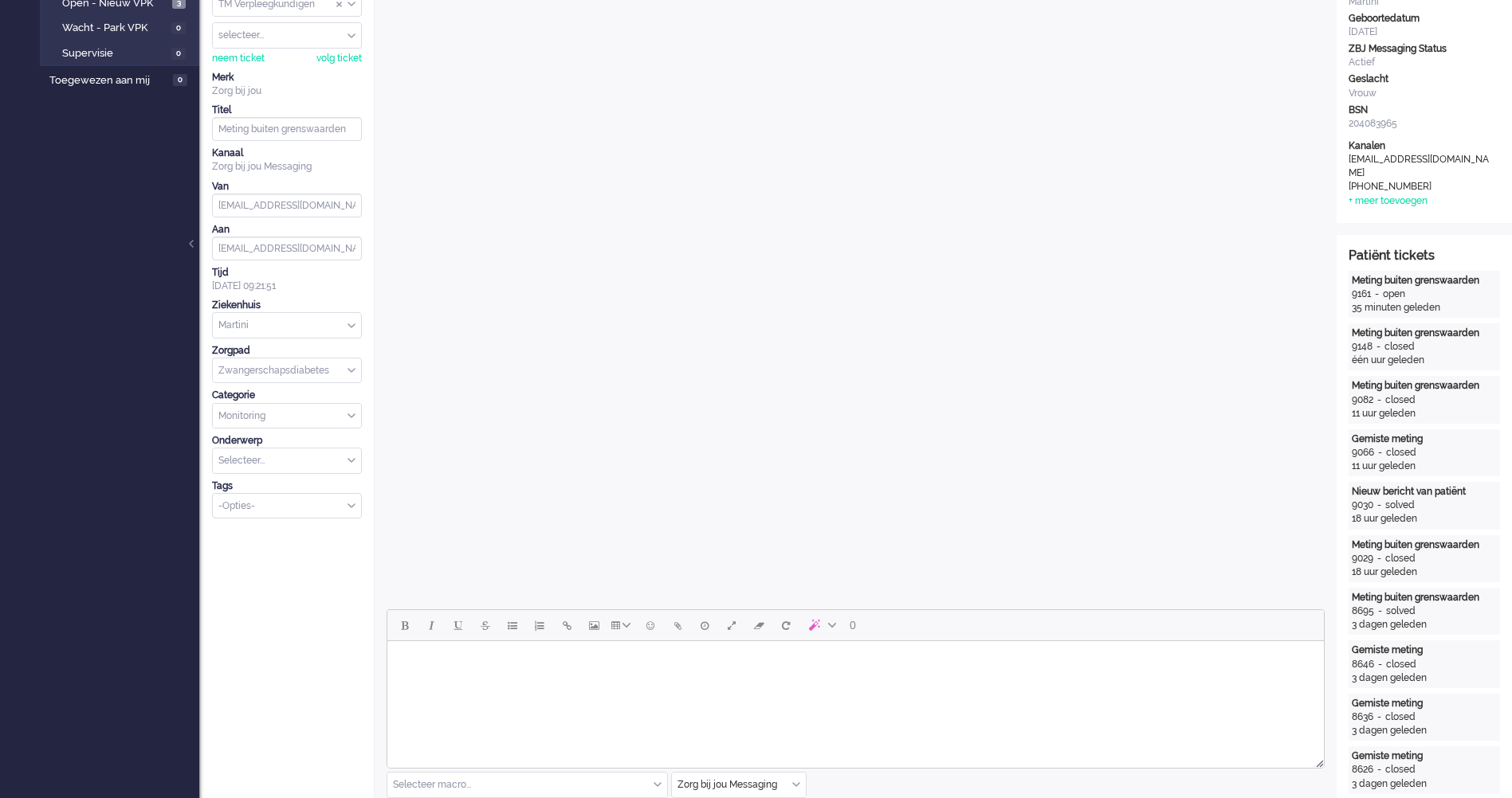
scroll to position [0, 0]
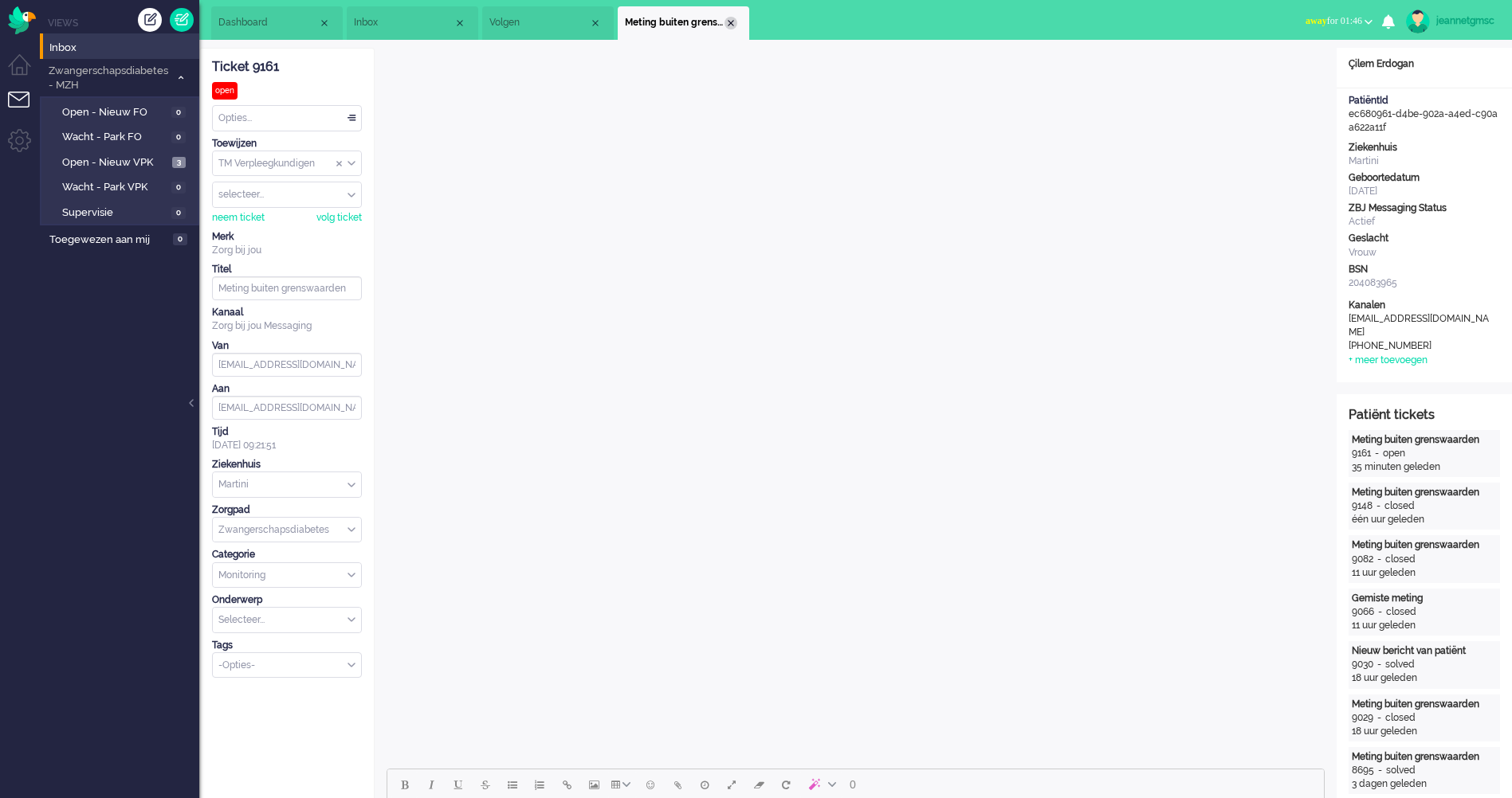
click at [732, 27] on div "Close tab" at bounding box center [730, 23] width 12 height 12
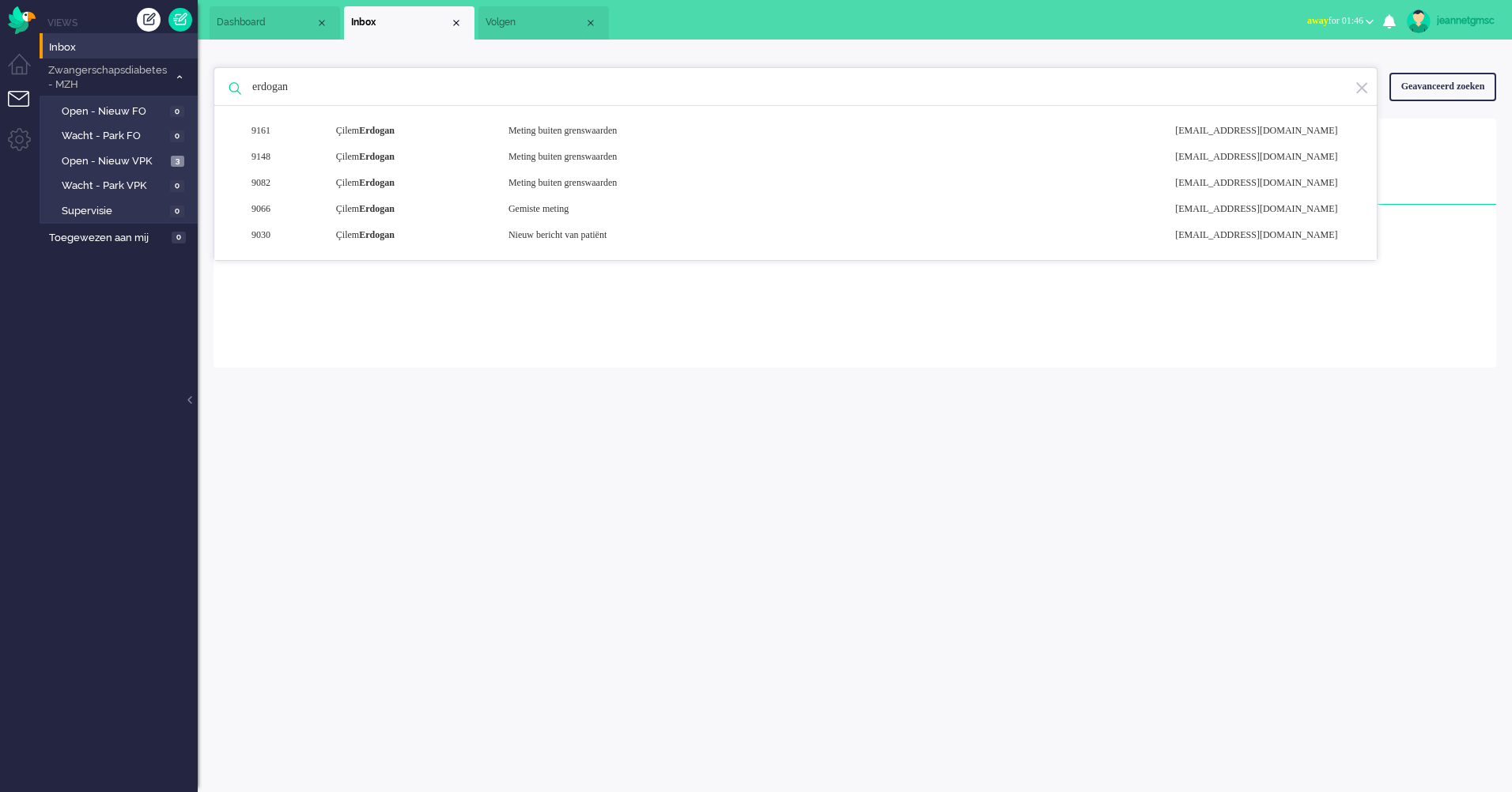
click at [598, 18] on li "Volgen" at bounding box center [544, 23] width 130 height 33
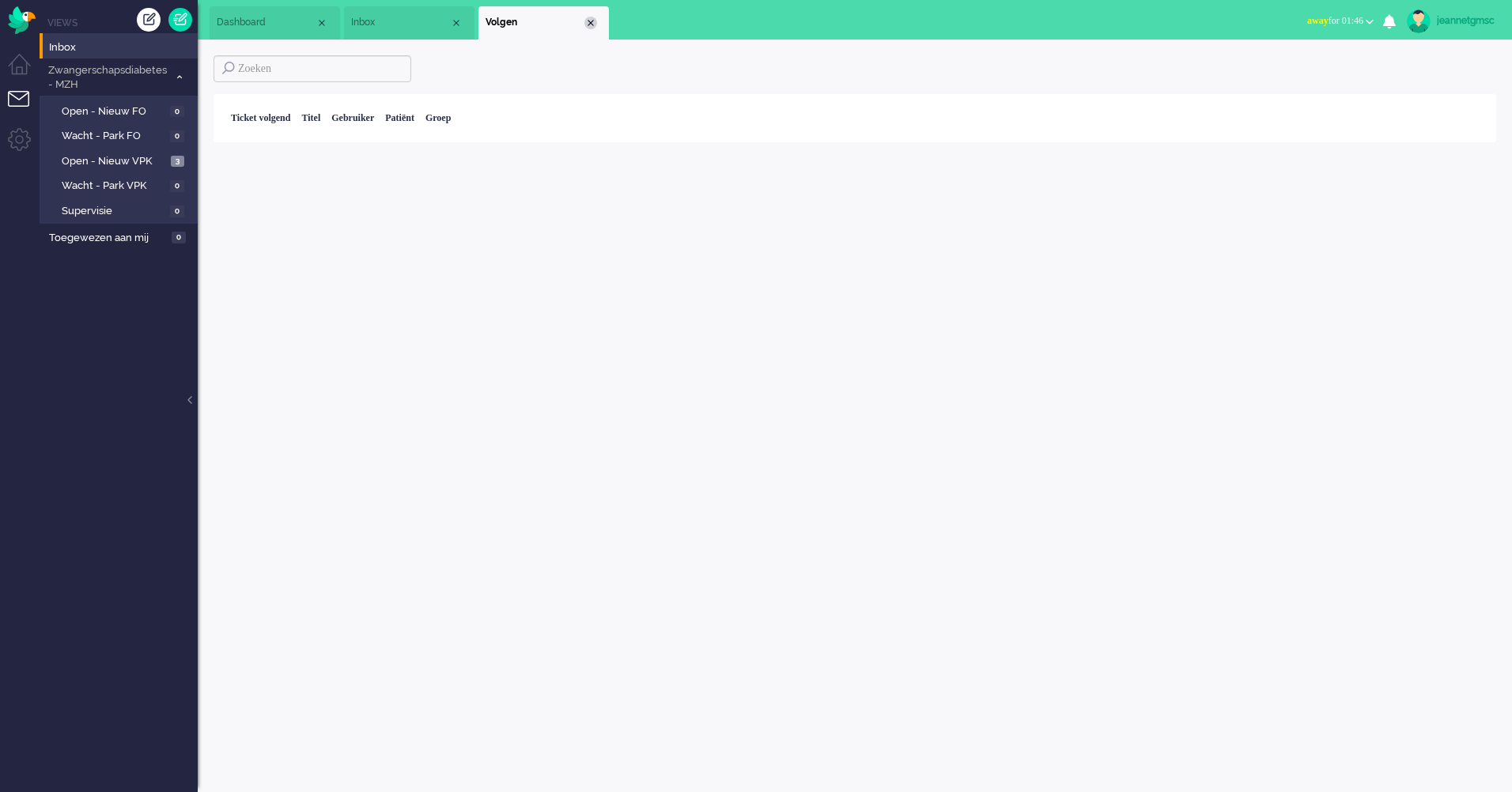
click at [595, 21] on div "Close tab" at bounding box center [590, 23] width 12 height 12
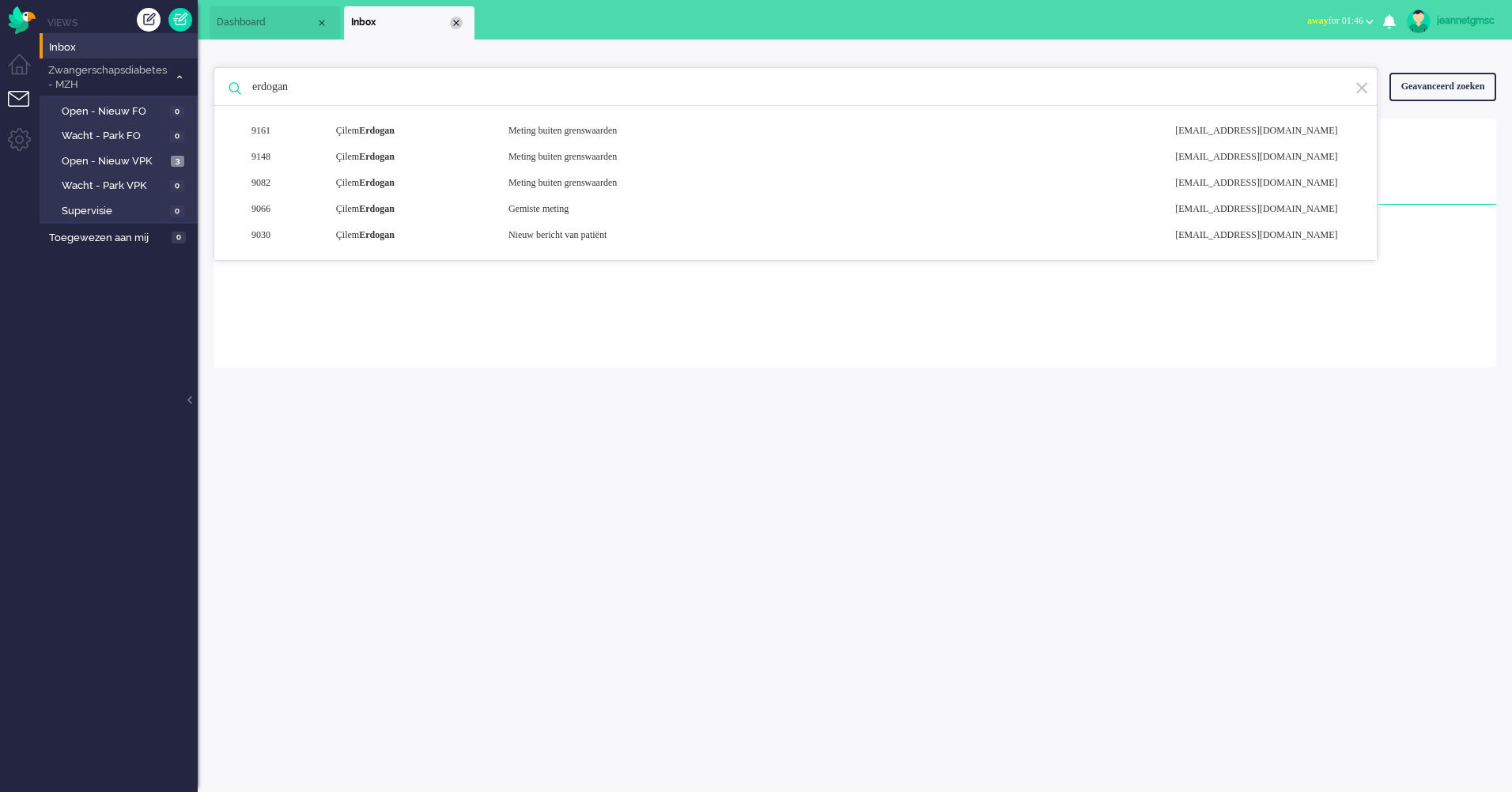
click at [455, 24] on div "Close tab" at bounding box center [455, 23] width 12 height 12
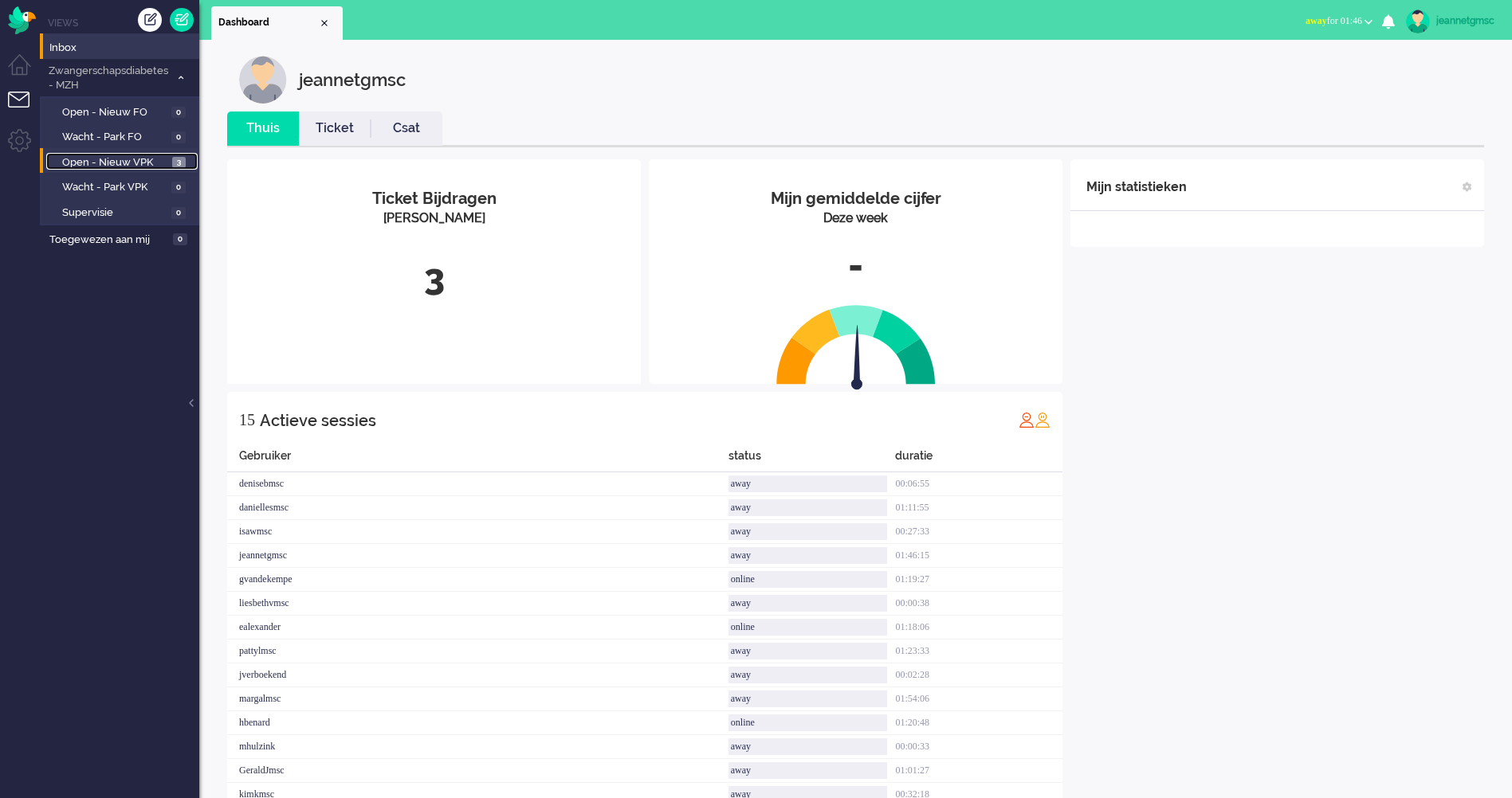
click at [121, 153] on link "Open - Nieuw VPK 3" at bounding box center [122, 162] width 151 height 17
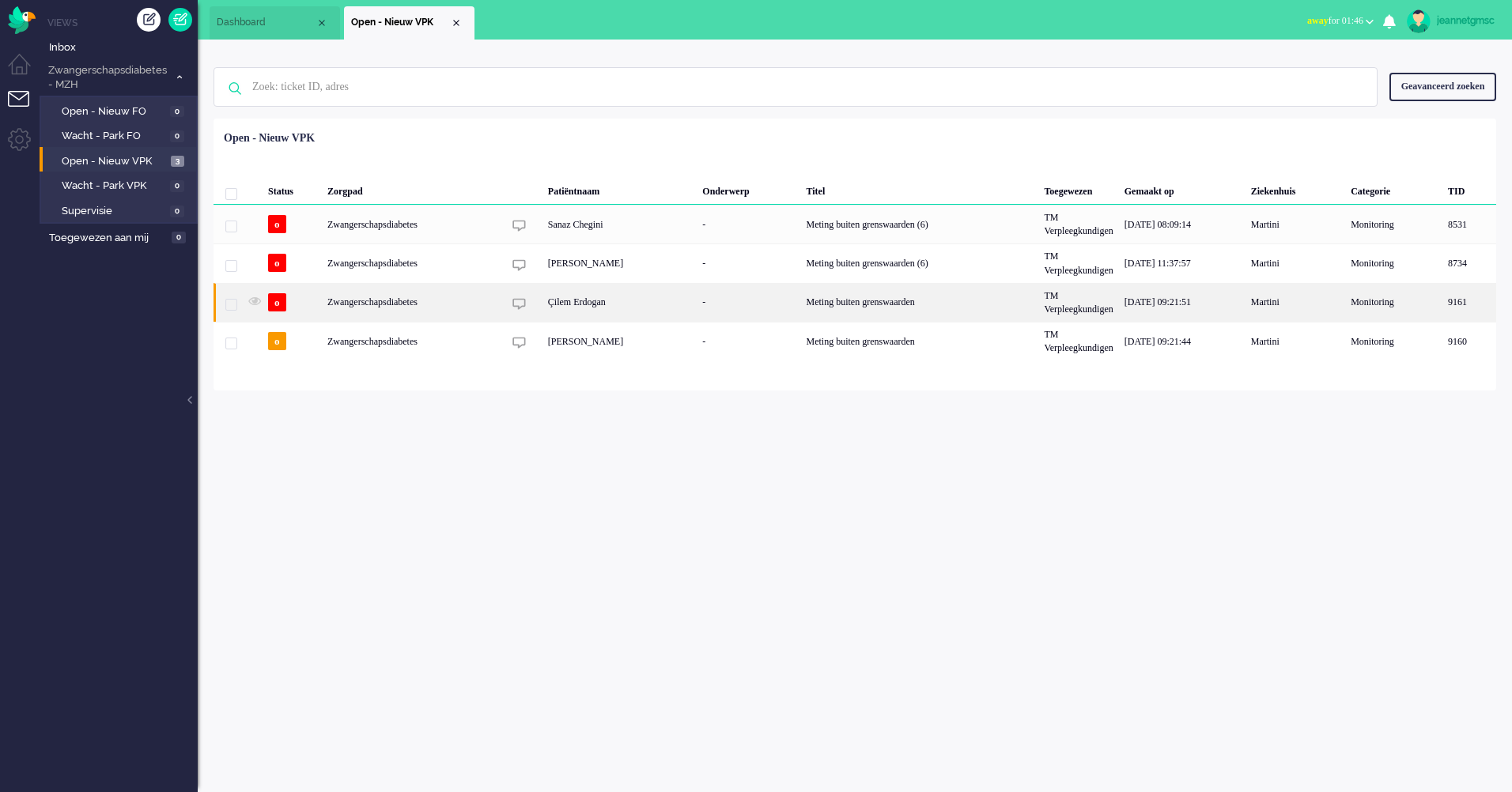
click at [739, 317] on div "-" at bounding box center [749, 302] width 104 height 39
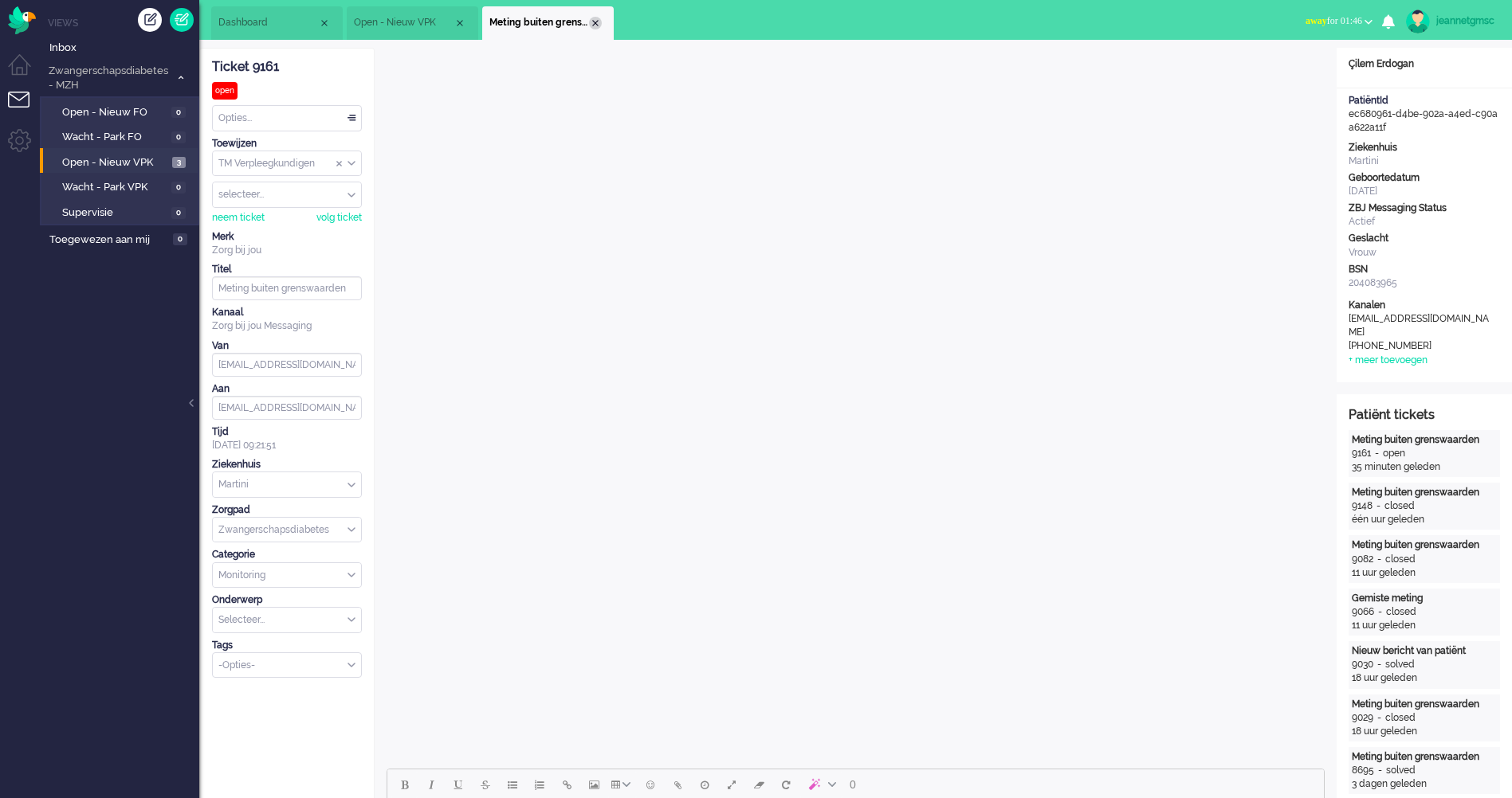
click at [599, 22] on div "Close tab" at bounding box center [595, 23] width 12 height 12
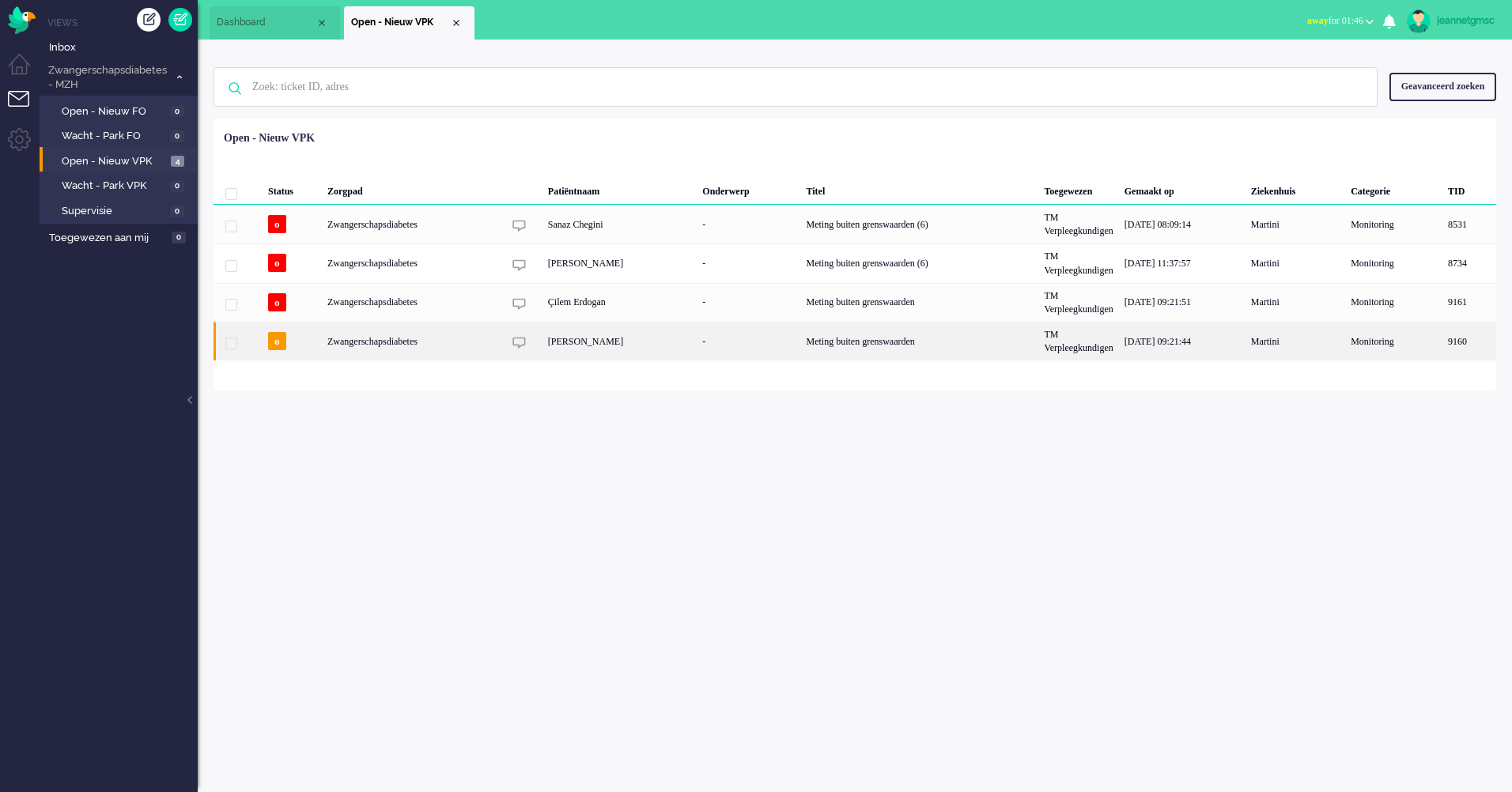
click at [691, 337] on div "[PERSON_NAME]" at bounding box center [620, 341] width 155 height 39
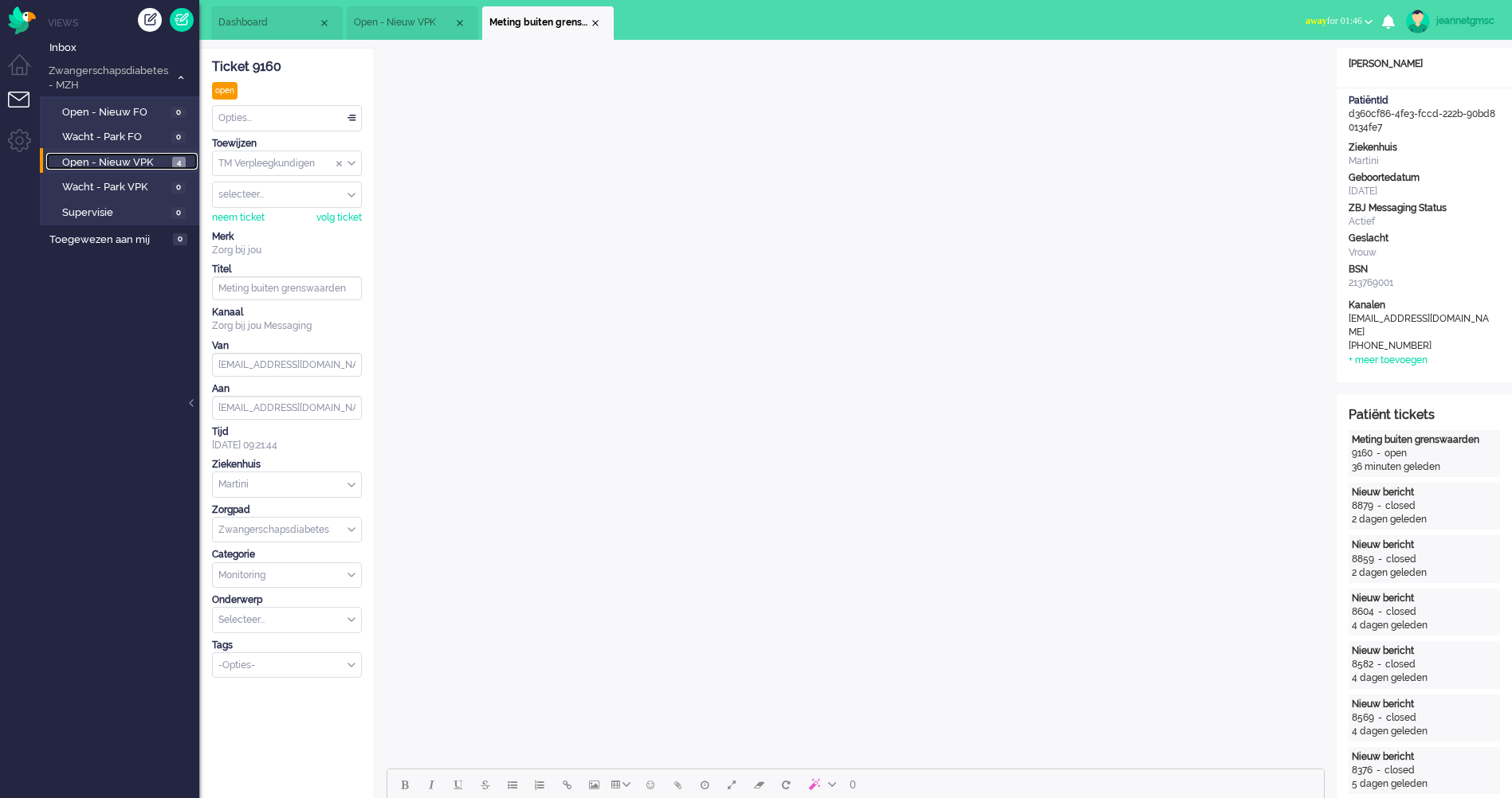
click at [115, 163] on span "Open - Nieuw VPK" at bounding box center [114, 163] width 106 height 15
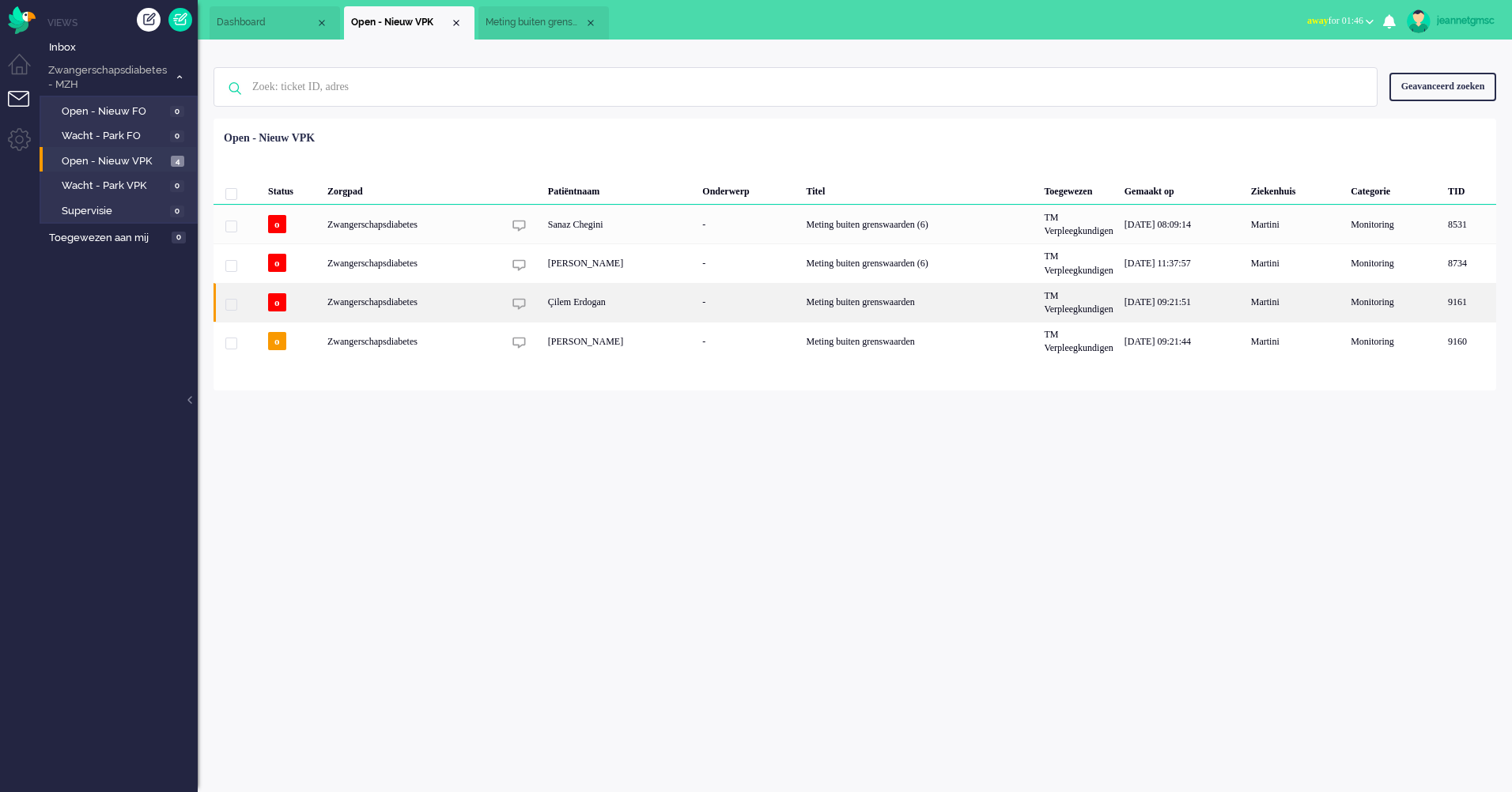
click at [613, 313] on div "Çilem Erdogan" at bounding box center [620, 302] width 155 height 39
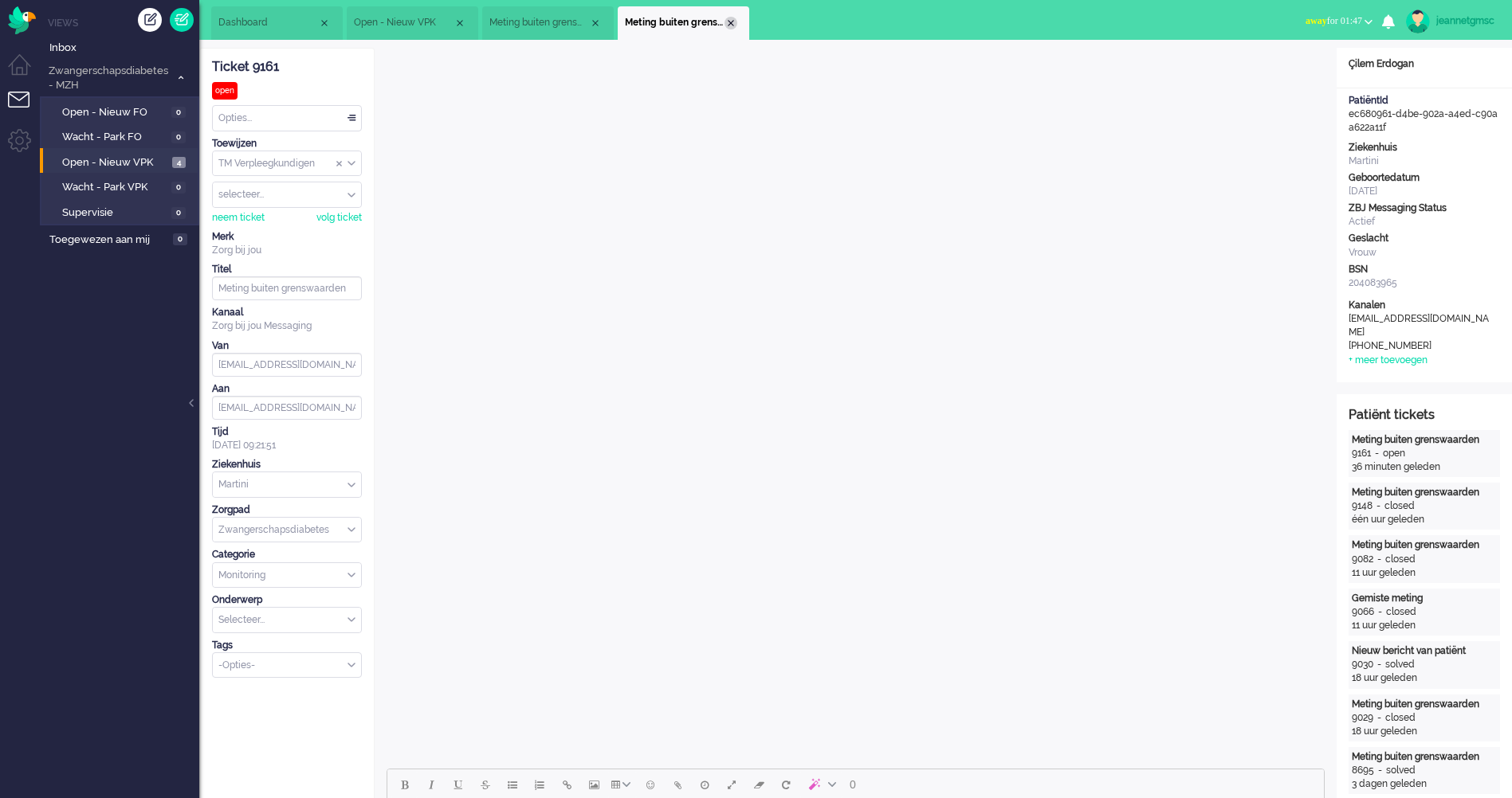
click at [732, 29] on div "Close tab" at bounding box center [730, 23] width 12 height 12
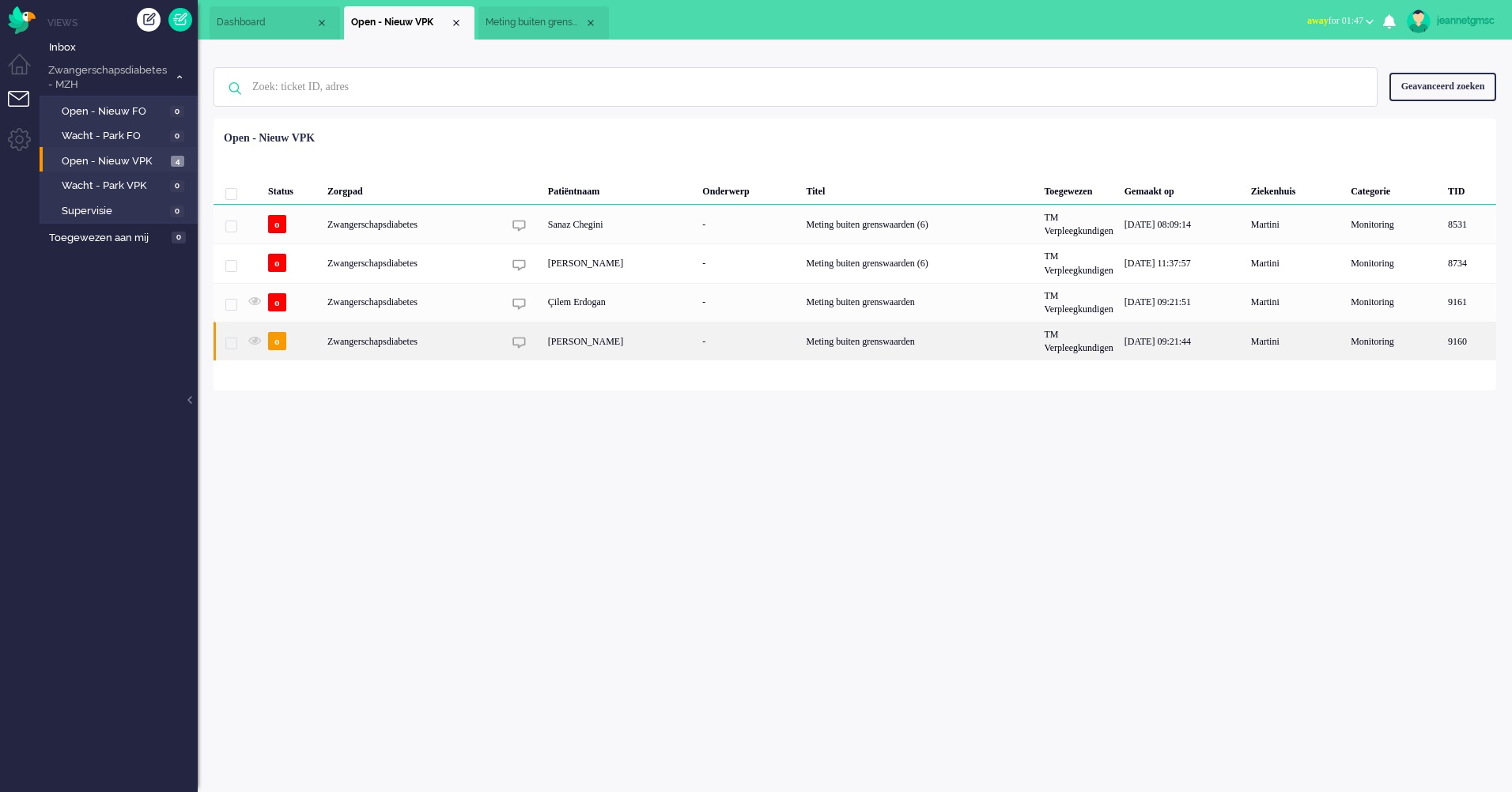
click at [636, 339] on div "[PERSON_NAME]" at bounding box center [620, 341] width 155 height 39
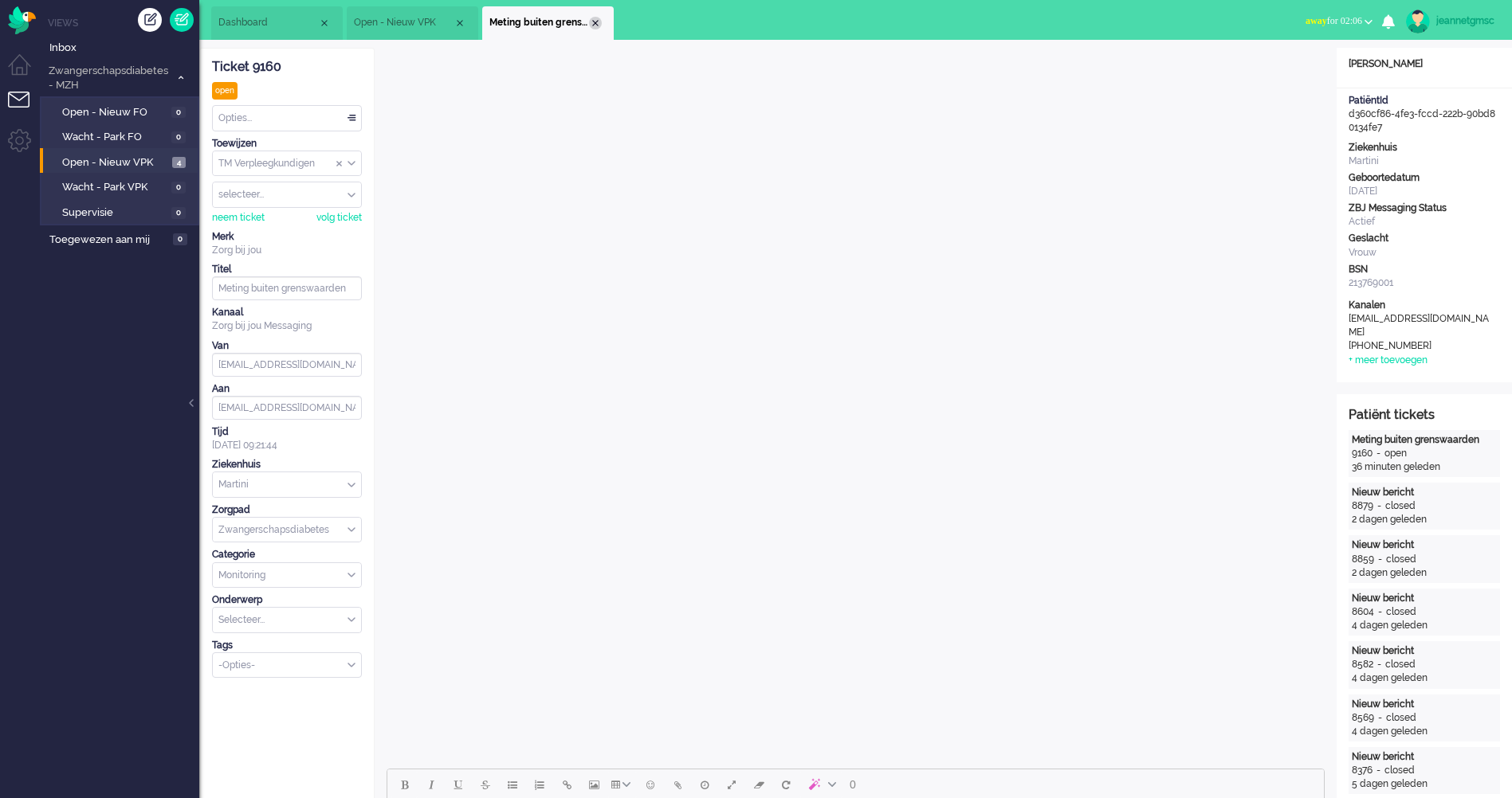
click at [599, 24] on div "Close tab" at bounding box center [595, 23] width 12 height 12
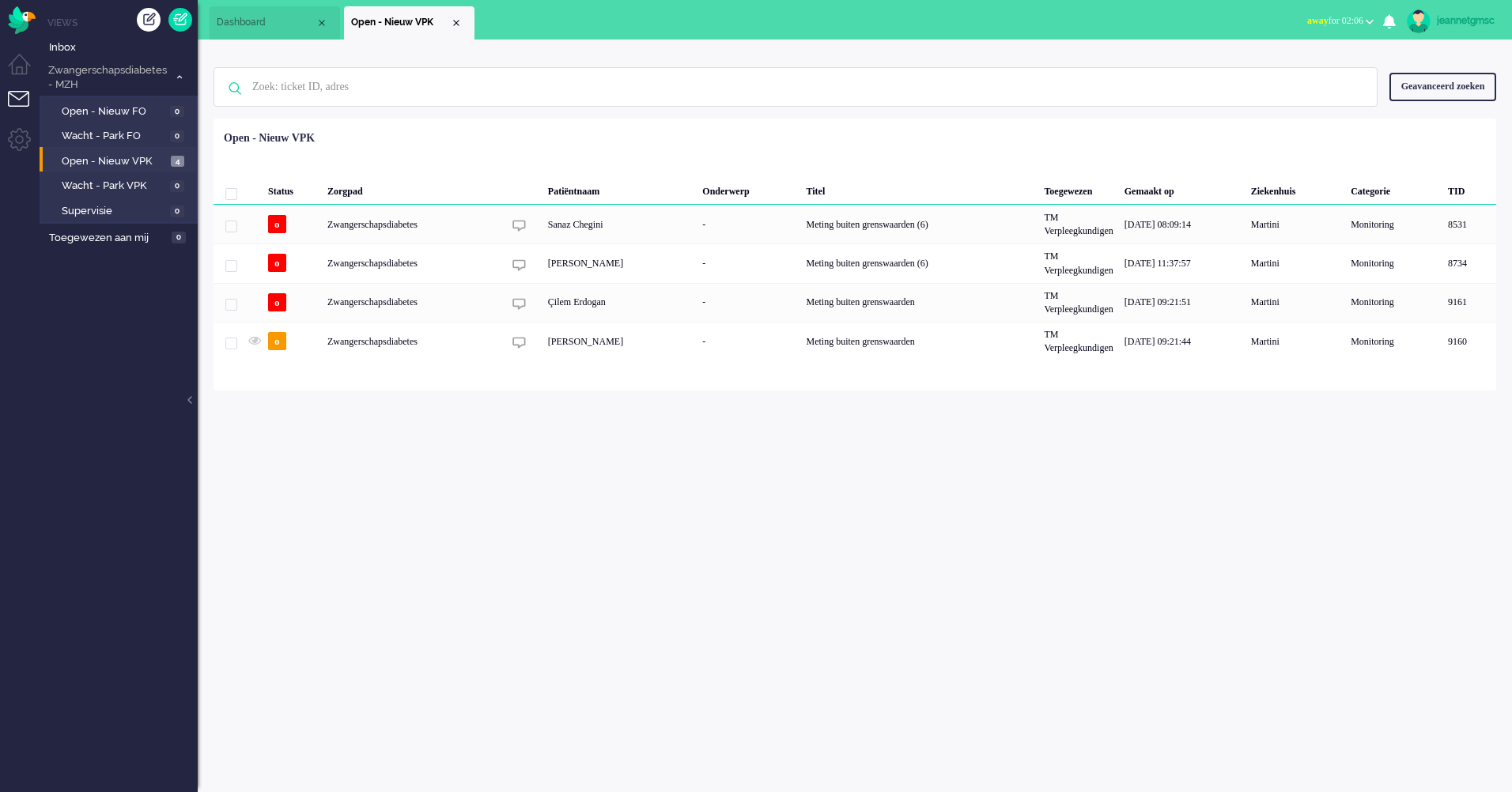
click at [465, 23] on li "Open - Nieuw VPK" at bounding box center [409, 23] width 130 height 33
click at [454, 24] on div "Close tab" at bounding box center [455, 23] width 12 height 12
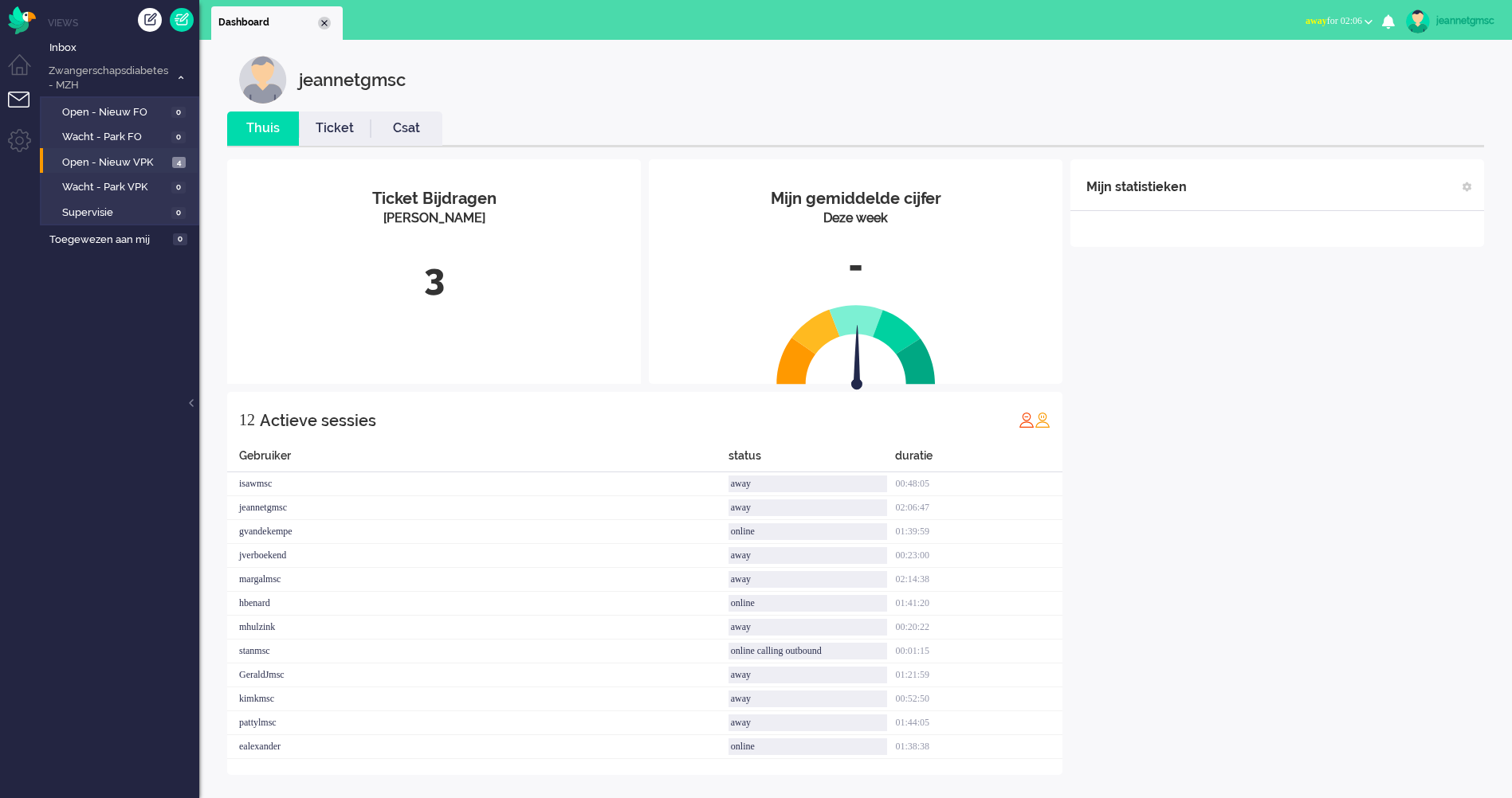
click at [321, 27] on div "Close tab" at bounding box center [324, 23] width 12 height 12
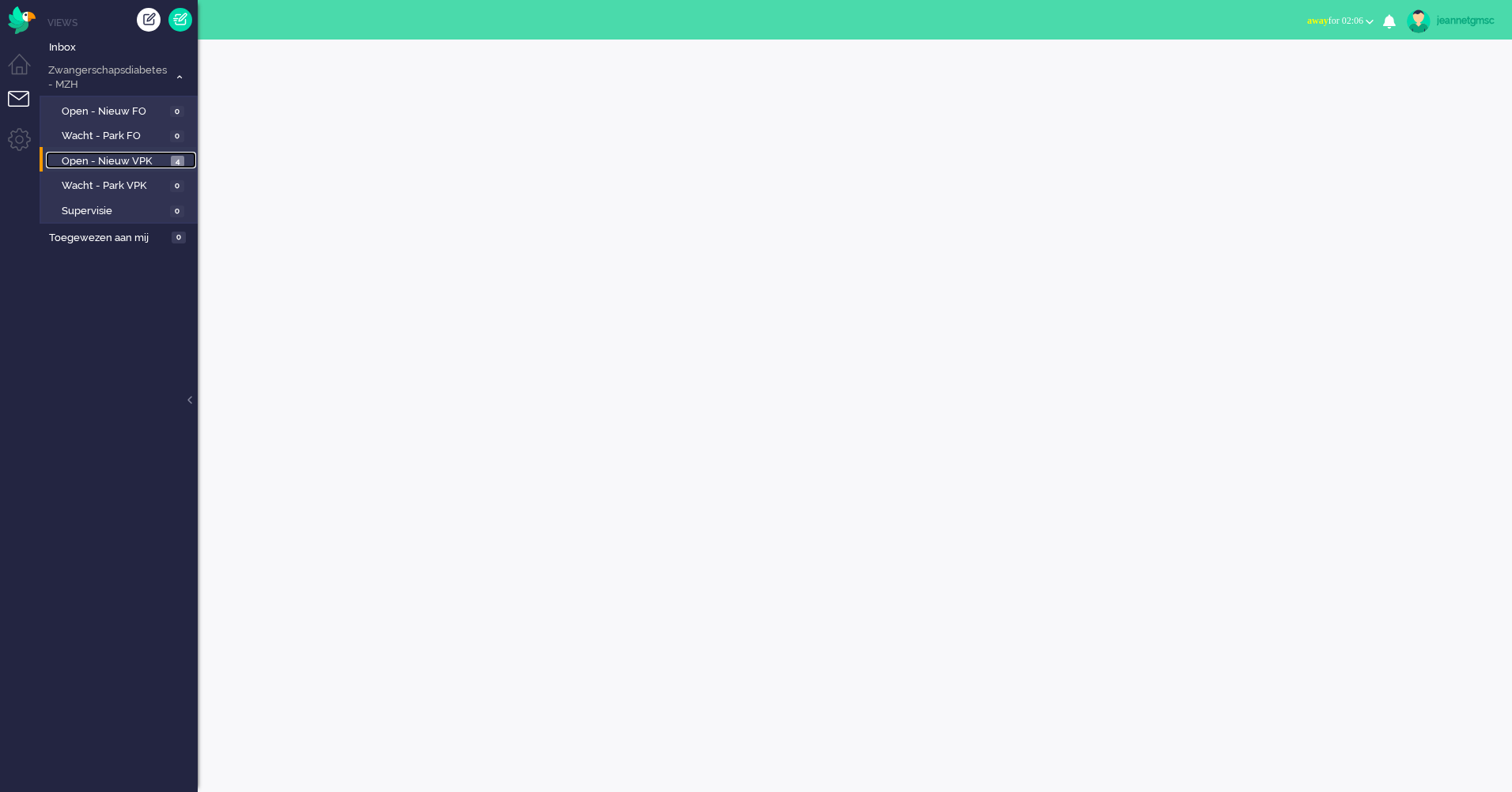
click at [140, 156] on span "Open - Nieuw VPK" at bounding box center [113, 161] width 105 height 15
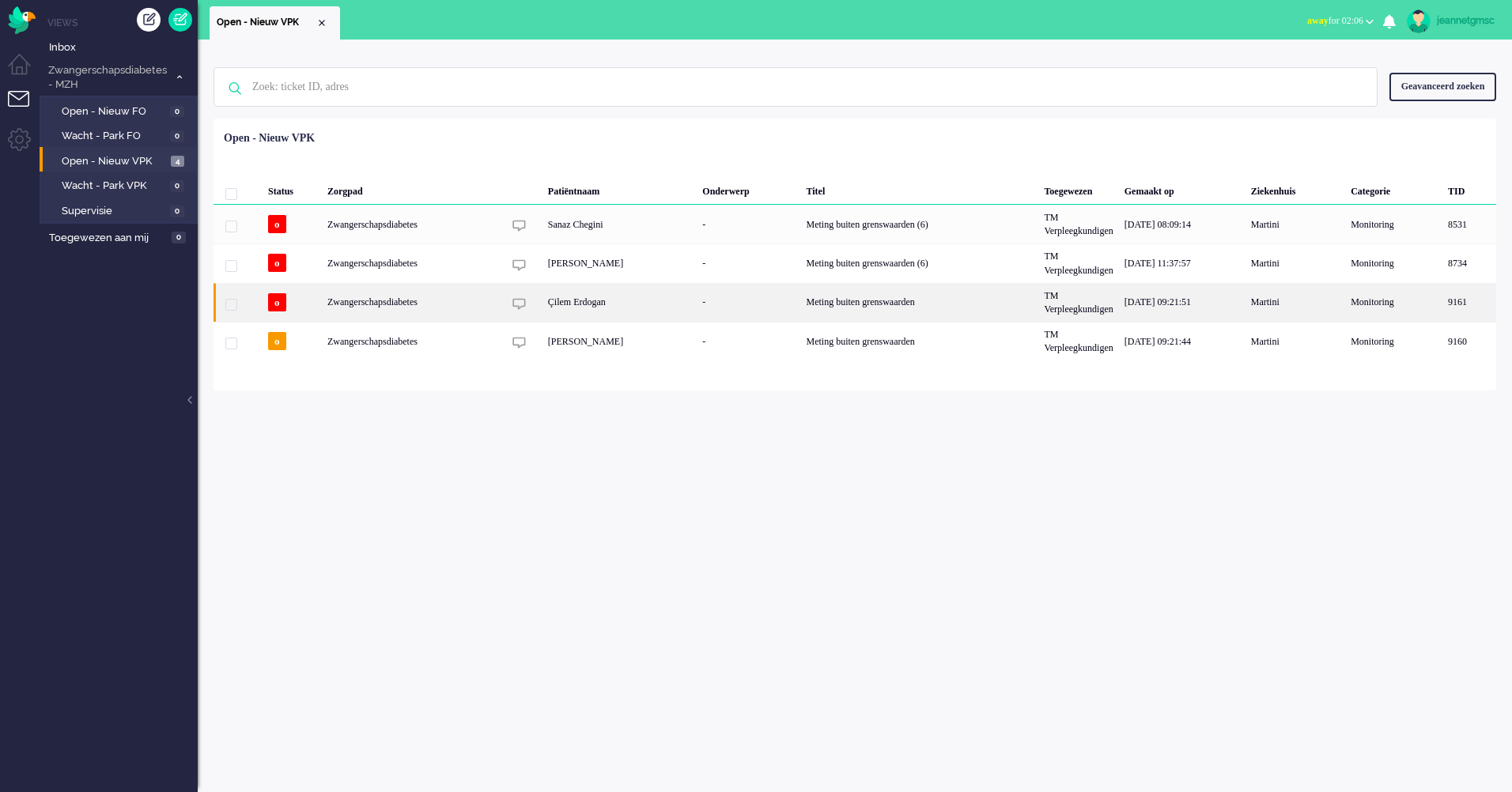
click at [620, 317] on div "Çilem Erdogan" at bounding box center [620, 302] width 155 height 39
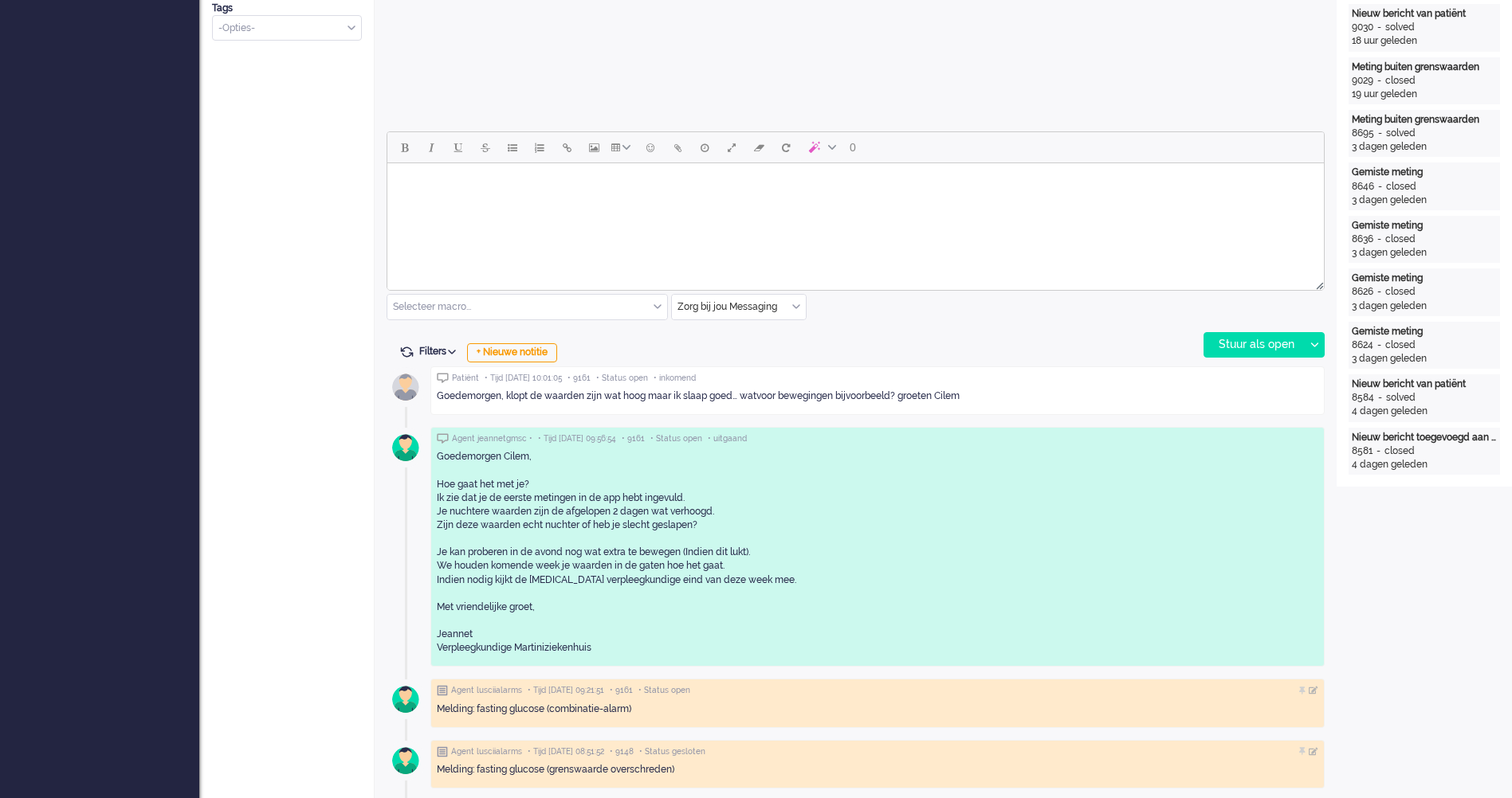
scroll to position [557, 0]
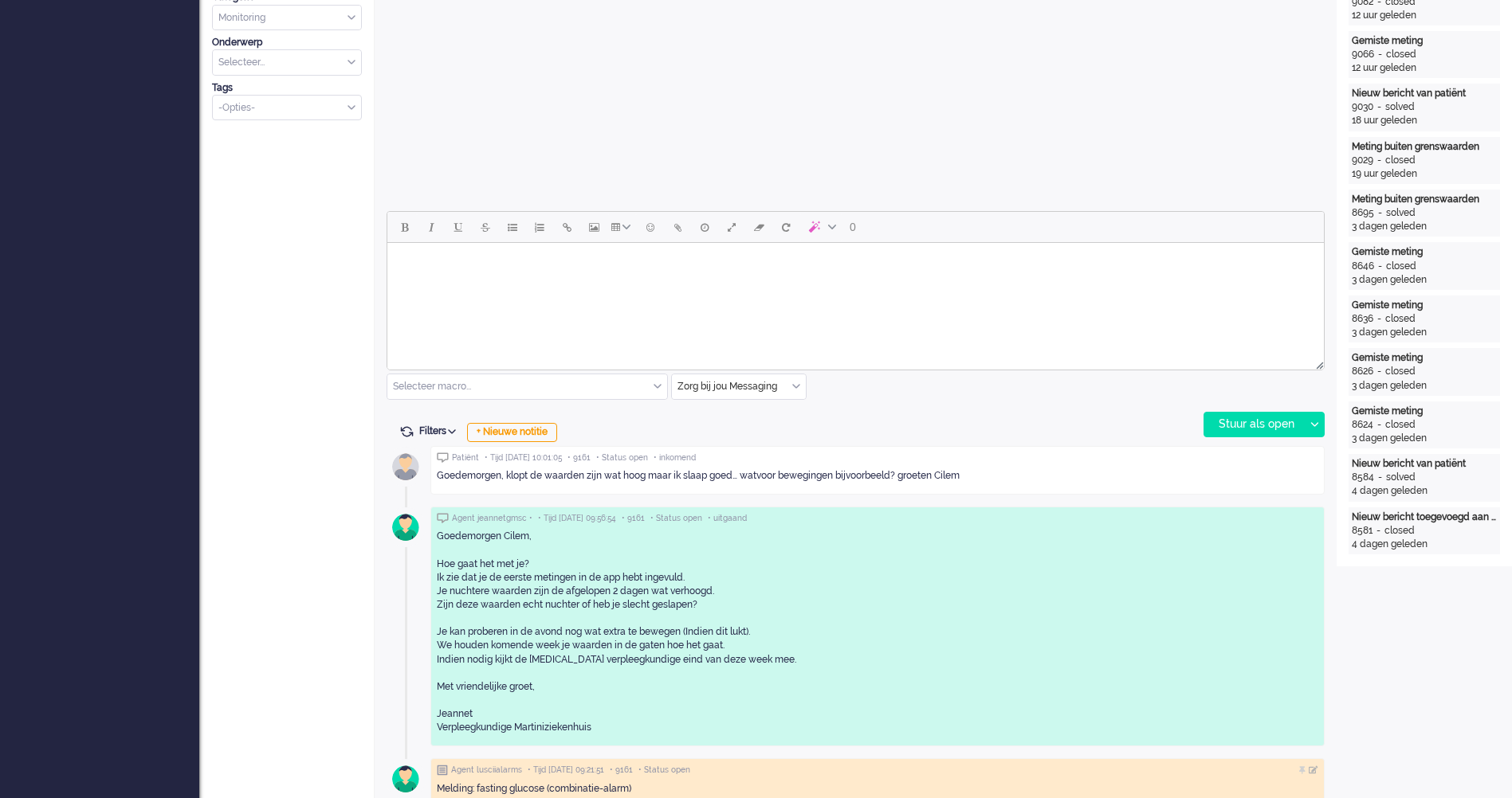
click at [790, 283] on html at bounding box center [855, 263] width 936 height 41
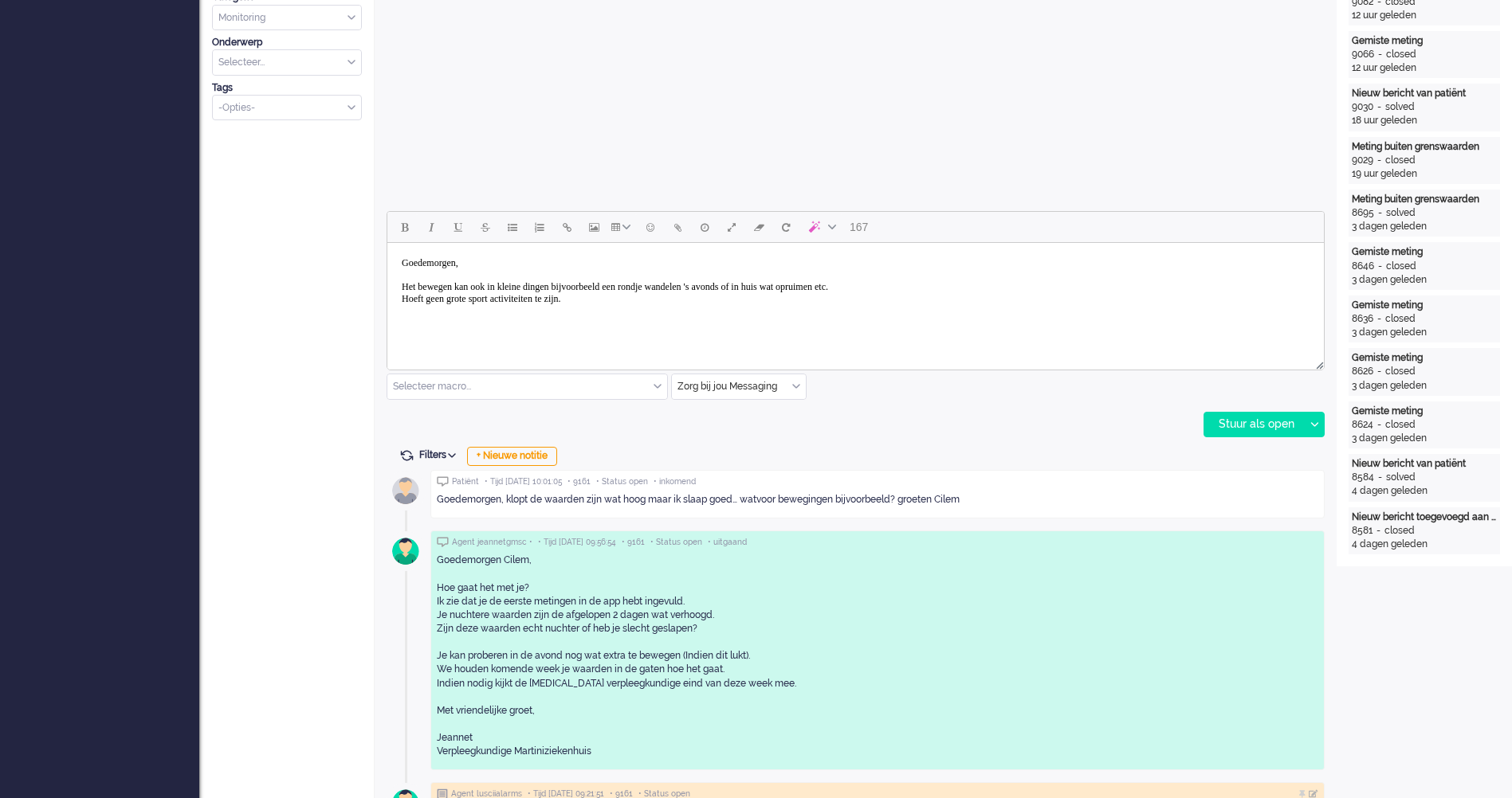
click at [423, 302] on body "Goedemorgen, Het bewegen kan ook in kleine dingen bijvoorbeeld een rondje wande…" at bounding box center [855, 281] width 924 height 64
click at [506, 289] on body "Goedemorgen, Het bewegen kan ook in kleine dingen bijvoorbeeld een rondje wande…" at bounding box center [855, 281] width 924 height 64
click at [649, 283] on body "Goedemorgen, Het bewegen kan ook in kleine dingen bijvoorbeeld een rondje wande…" at bounding box center [855, 281] width 924 height 64
click at [814, 286] on body "Goedemorgen, Het bewegen kan ook in kleine dingen bijvoorbeeld is een rondje wa…" at bounding box center [855, 281] width 924 height 64
click at [894, 298] on body "Goedemorgen, Het bewegen kan ook in kleine dingen bijvoorbeeld is een rondje wa…" at bounding box center [855, 281] width 924 height 64
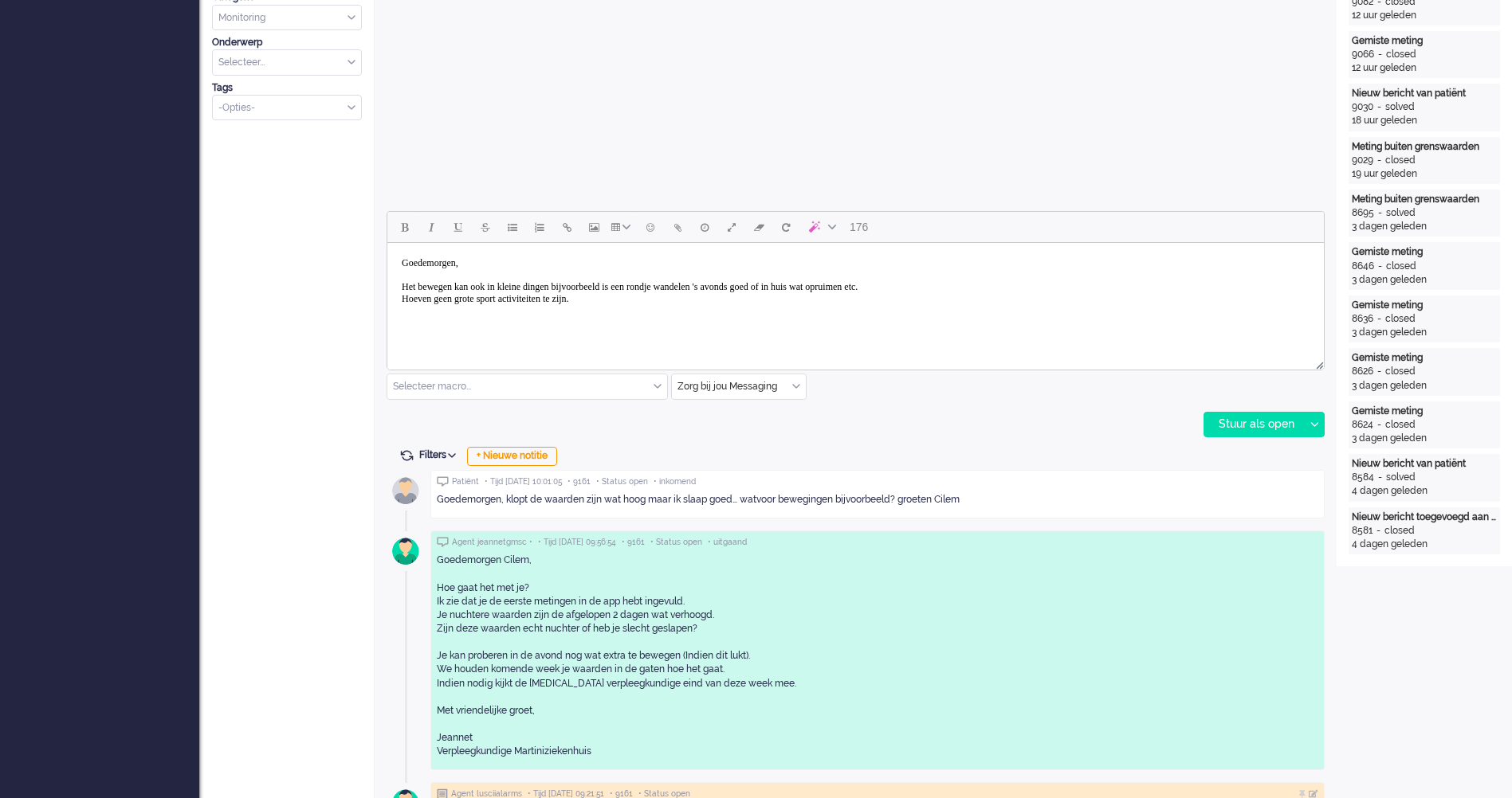
click at [956, 299] on body "Goedemorgen, Het bewegen kan ook in kleine dingen bijvoorbeeld is een rondje wa…" at bounding box center [855, 281] width 924 height 64
click at [666, 313] on html "Goedemorgen, Het bewegen kan ook in kleine dingen bijvoorbeeld is een rondje wa…" at bounding box center [855, 281] width 936 height 76
click at [1204, 423] on div "Stuur als open" at bounding box center [1253, 424] width 100 height 24
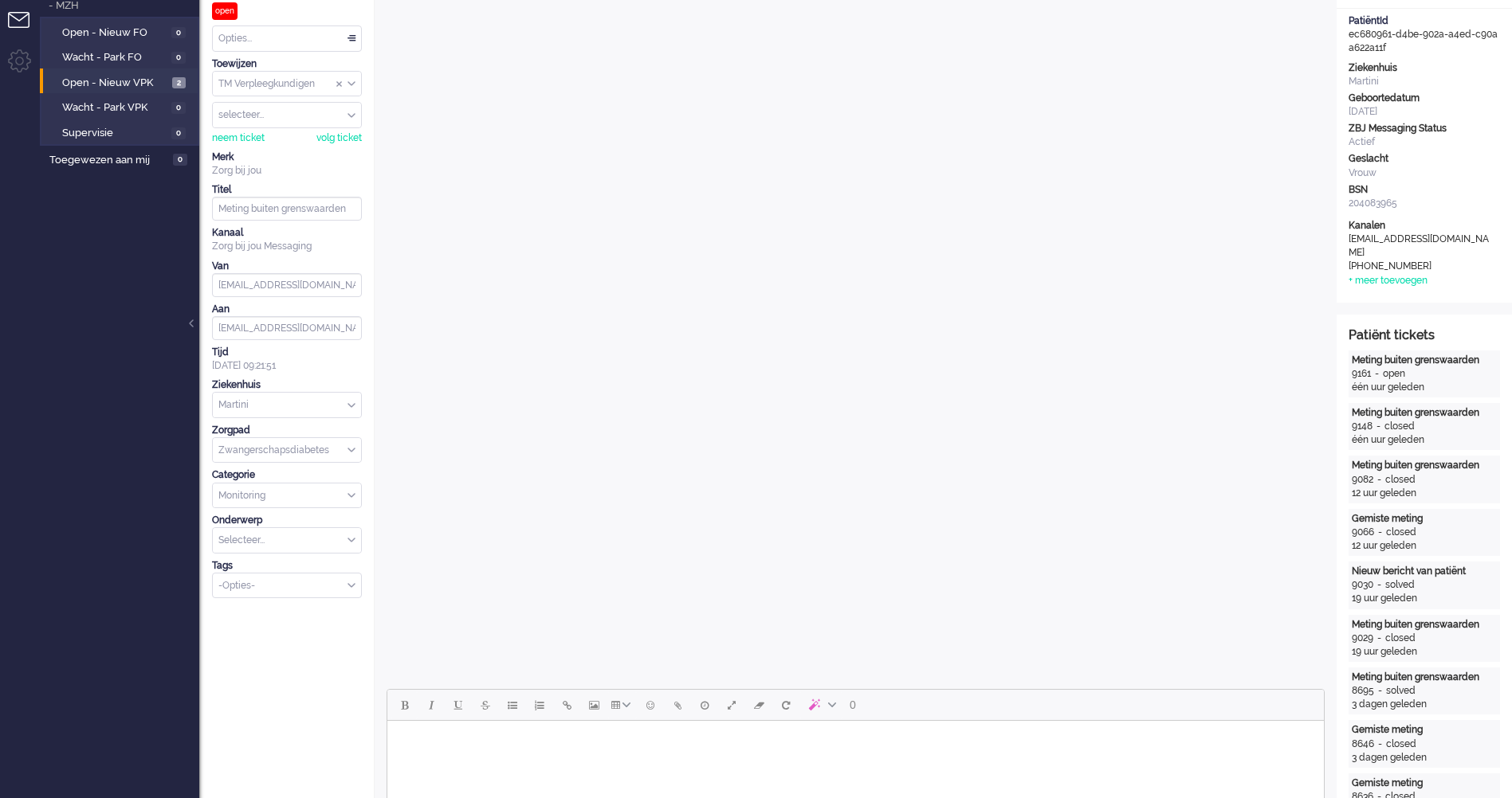
scroll to position [0, 0]
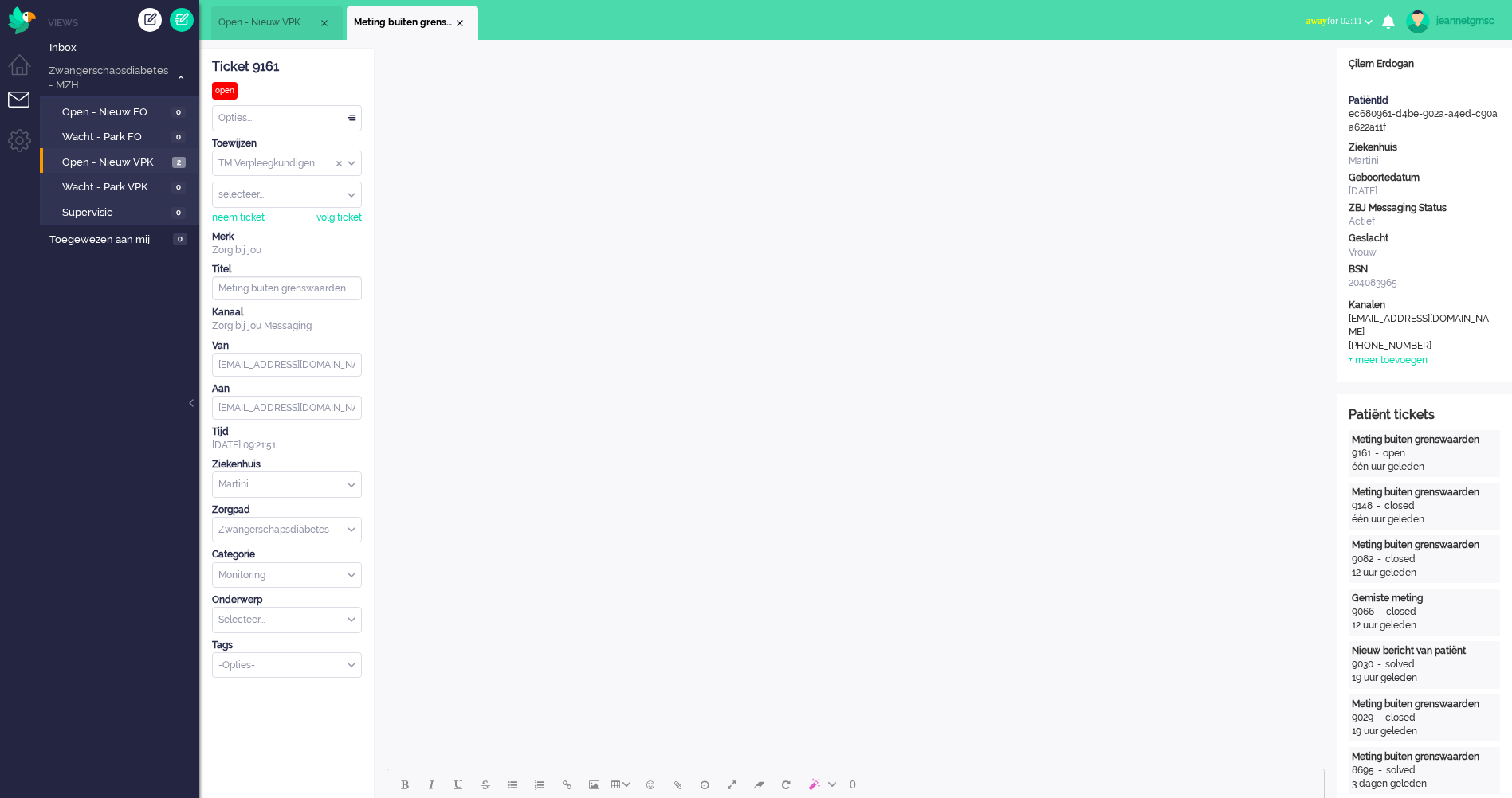
click at [239, 94] on div "Ticket 9161 open Kijkend Opties... Zet Status Open In afwachting Geparkeerd Opg…" at bounding box center [286, 363] width 149 height 630
click at [263, 118] on div "Opties..." at bounding box center [287, 118] width 148 height 25
click at [278, 230] on li "Opgelost" at bounding box center [287, 231] width 148 height 23
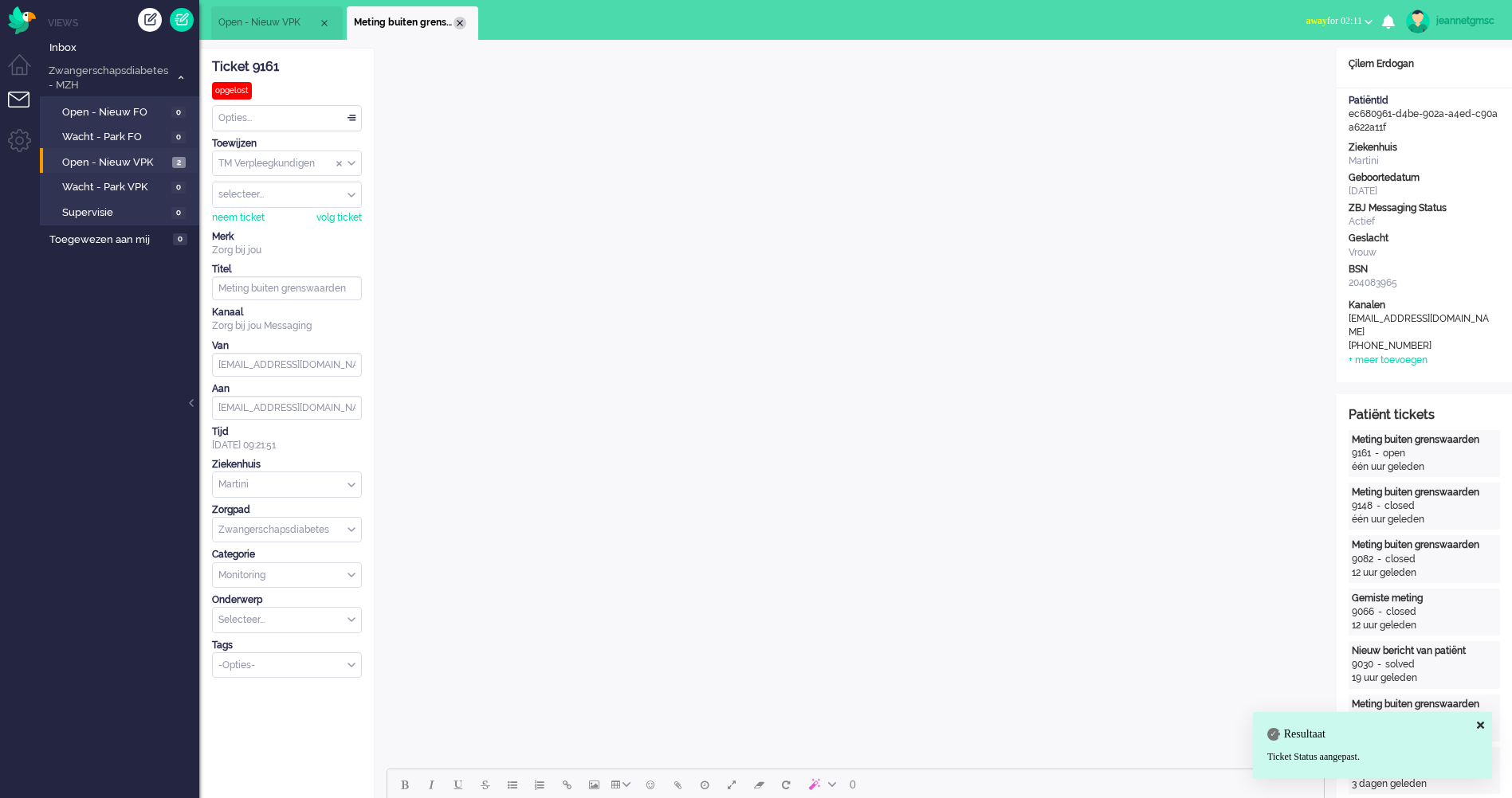
click at [461, 23] on div "Close tab" at bounding box center [459, 23] width 12 height 12
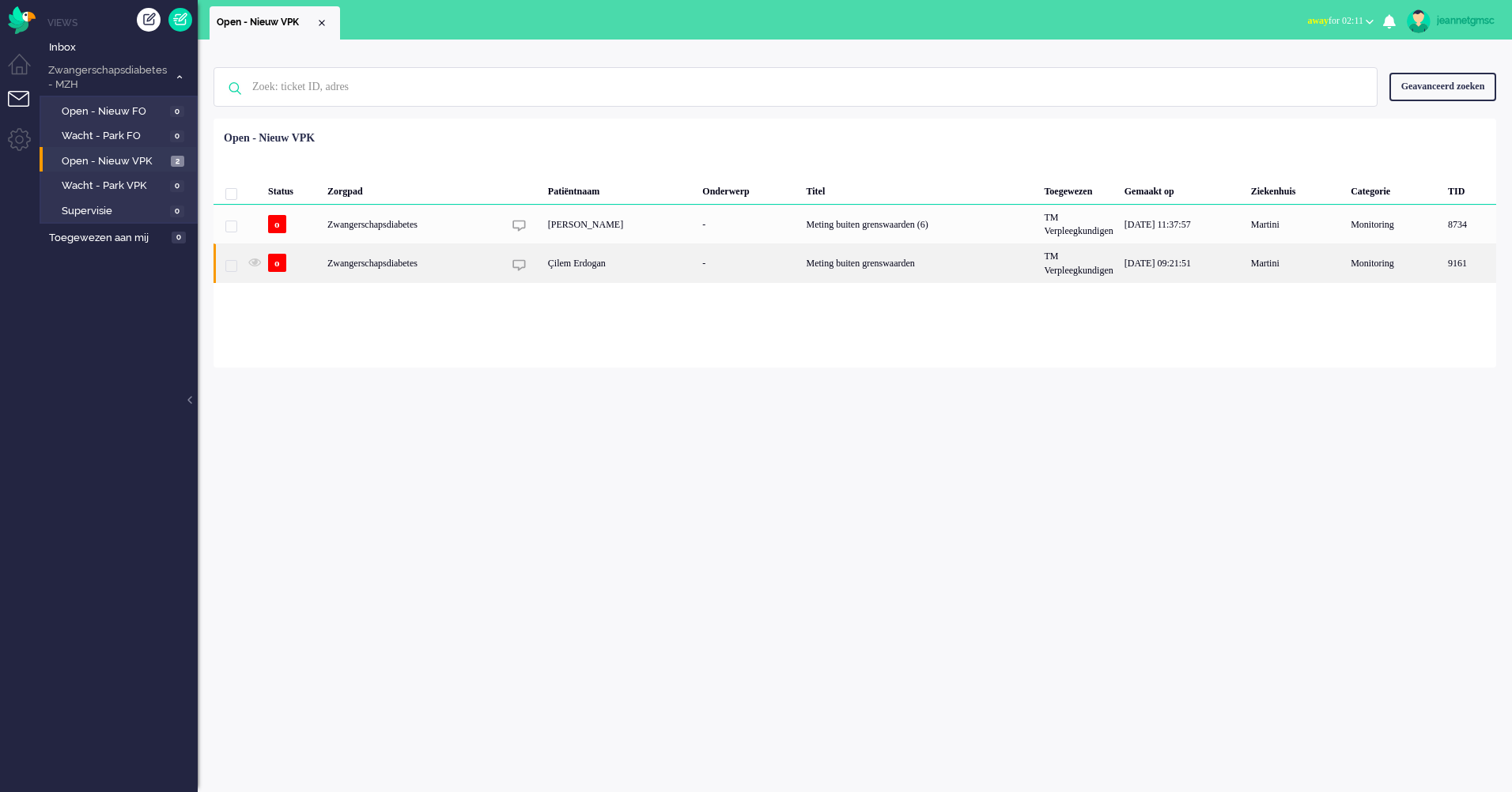
click at [605, 279] on div "Çilem Erdogan" at bounding box center [620, 262] width 155 height 39
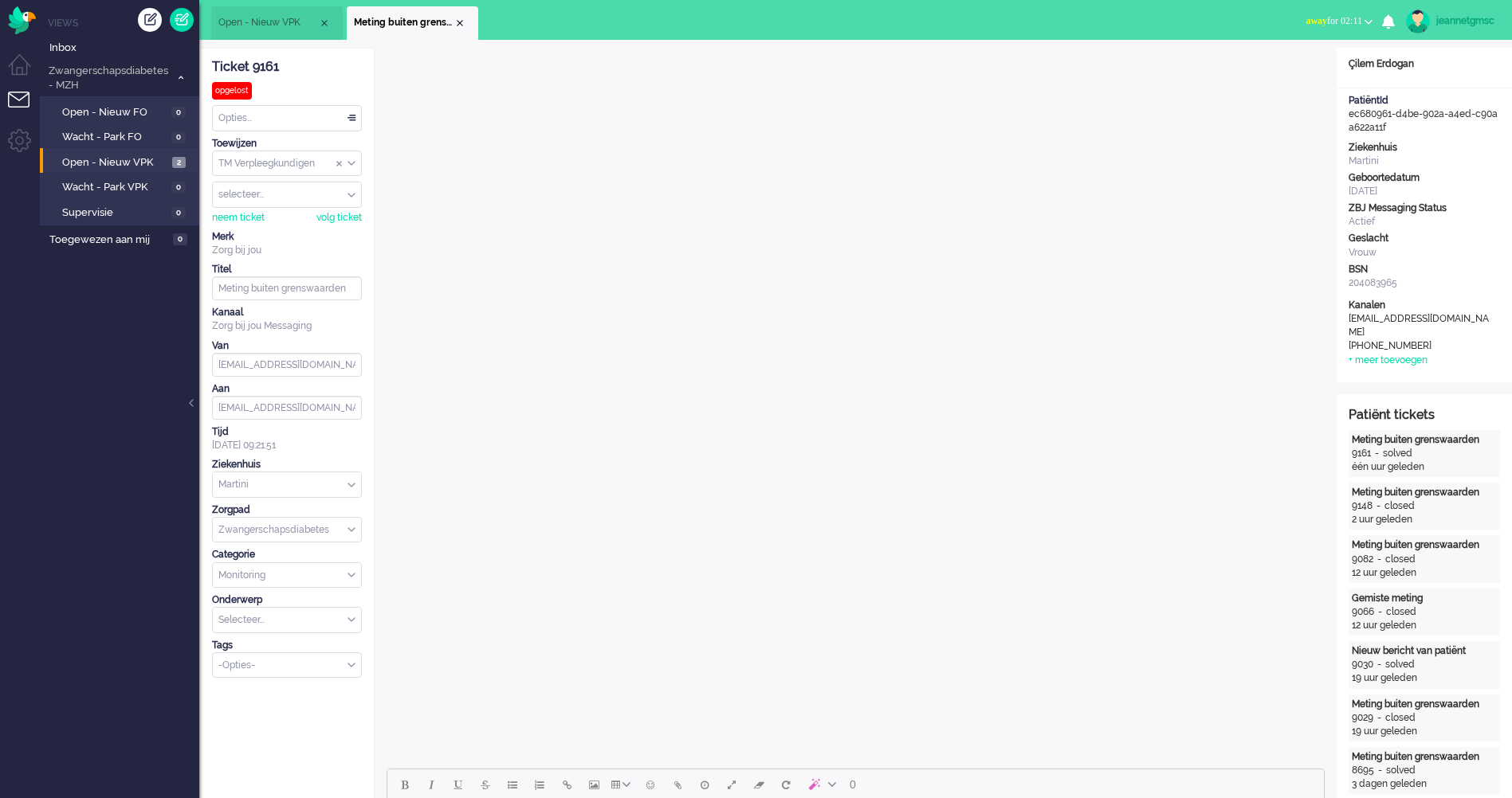
click at [466, 25] on li "Meting buiten grenswaarden" at bounding box center [412, 23] width 131 height 33
click at [459, 26] on div "Close tab" at bounding box center [459, 23] width 12 height 12
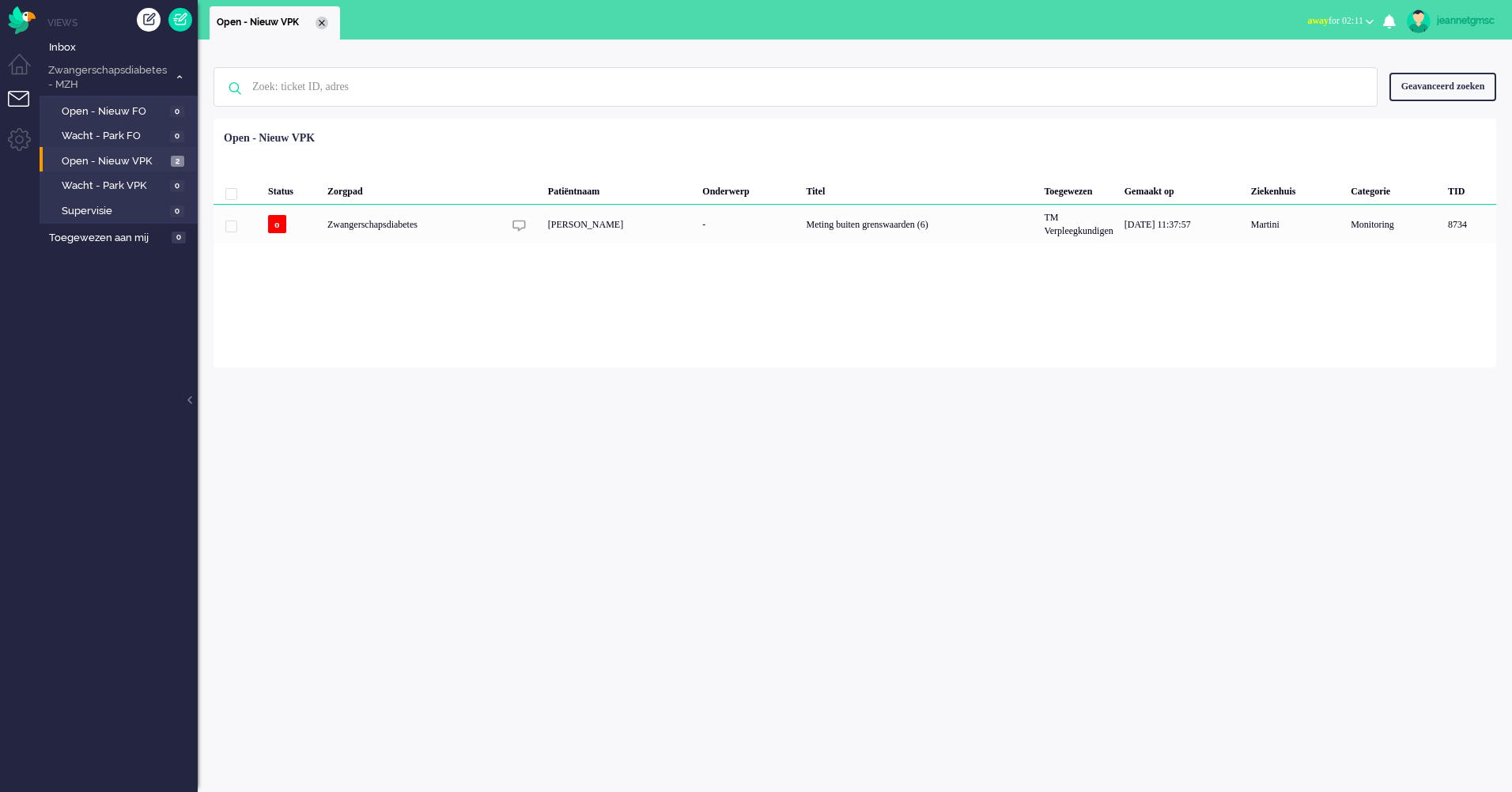
click at [323, 26] on div "Close tab" at bounding box center [321, 23] width 12 height 12
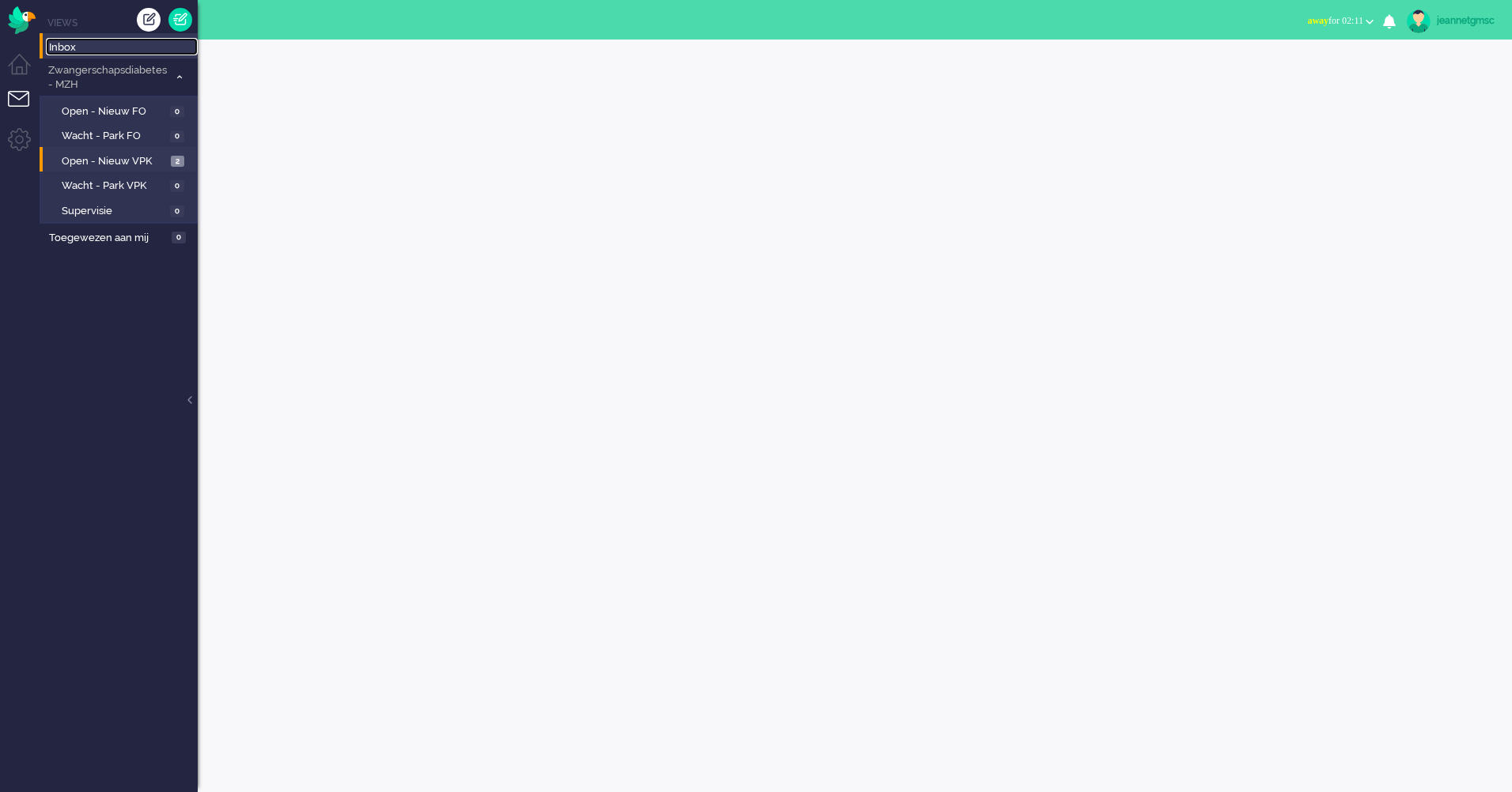
click at [124, 51] on span "Inbox" at bounding box center [123, 48] width 148 height 15
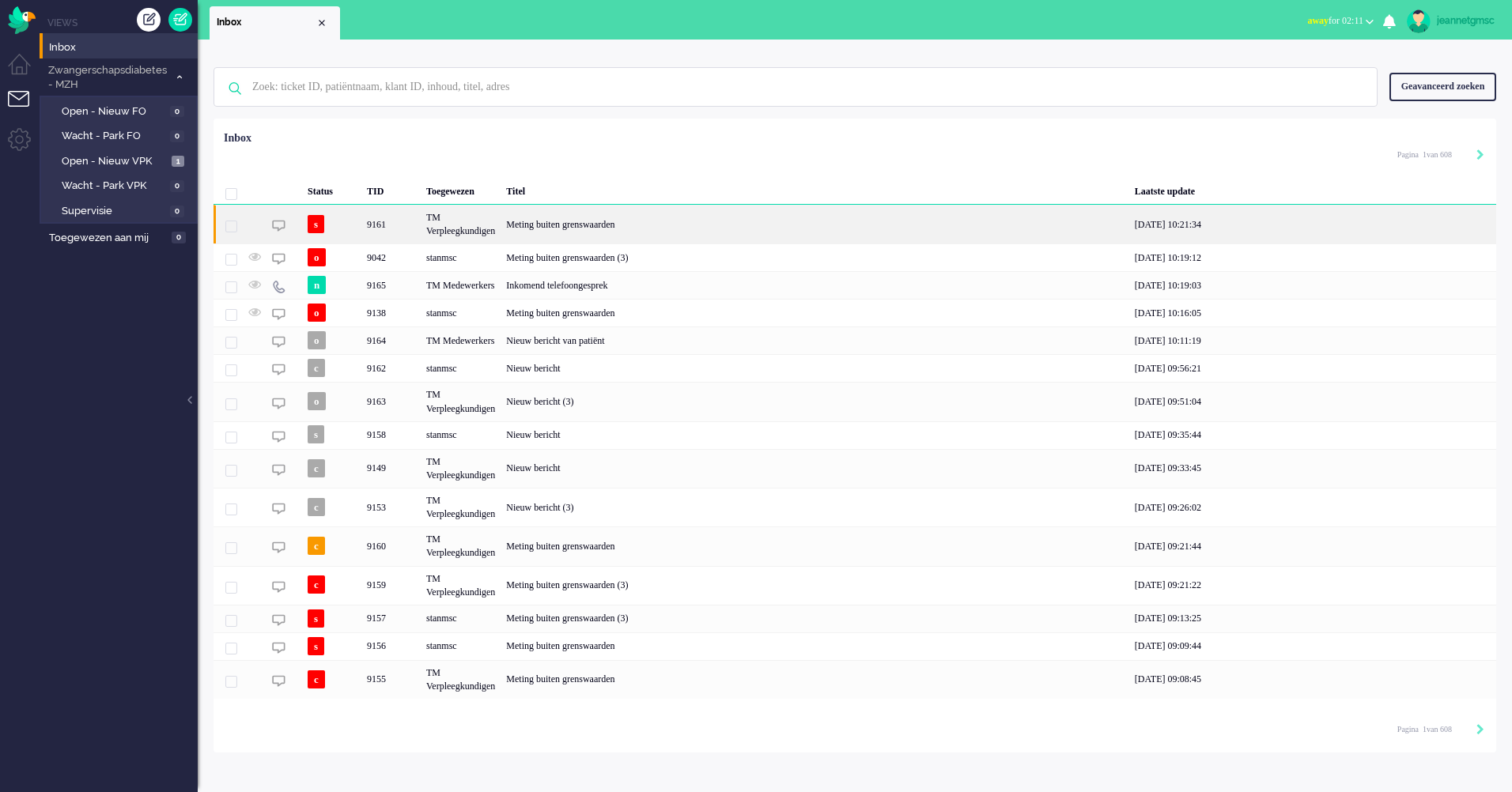
click at [501, 230] on div "TM Verpleegkundigen" at bounding box center [460, 224] width 80 height 39
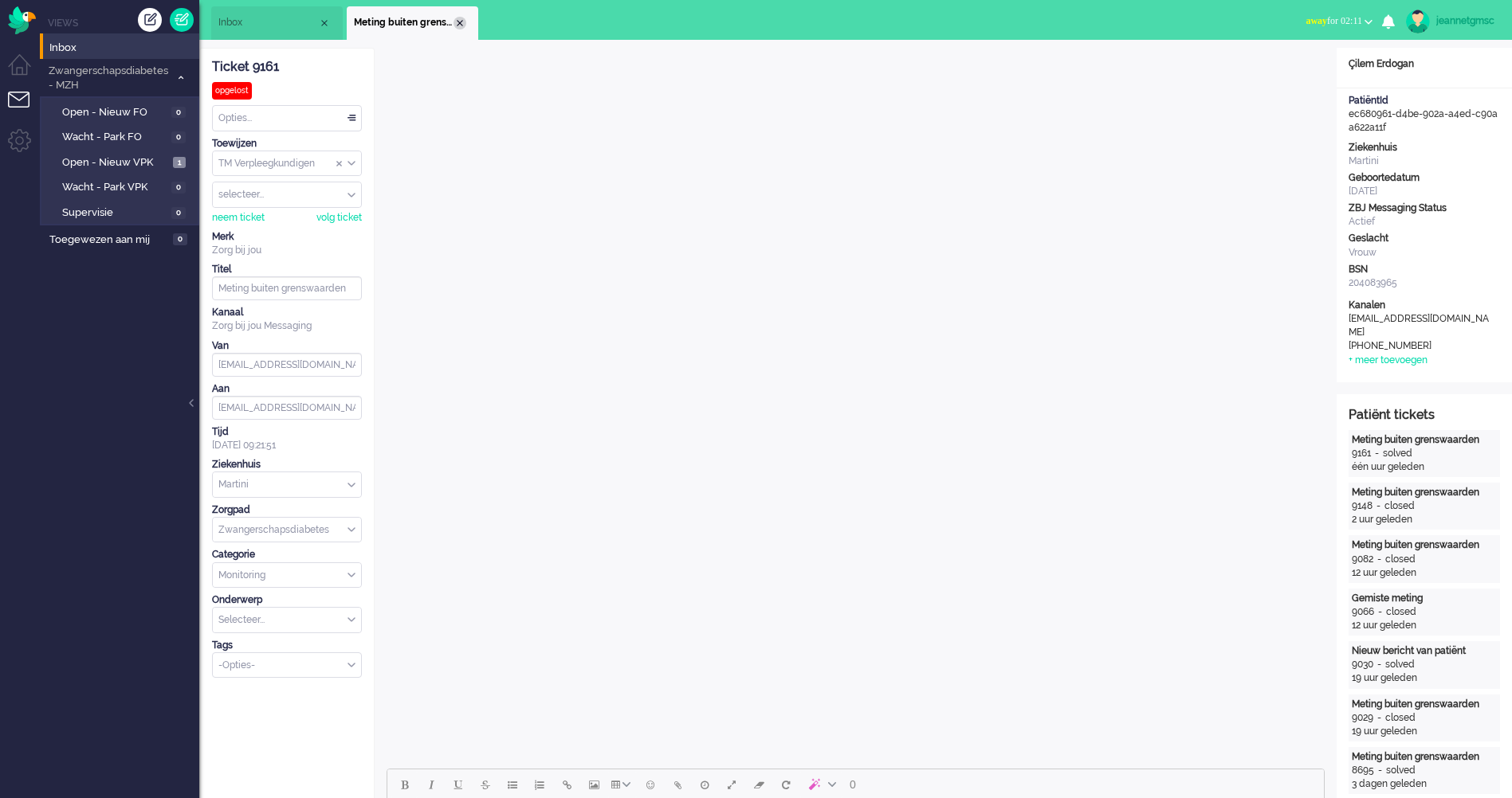
click at [456, 22] on div "Close tab" at bounding box center [459, 23] width 12 height 12
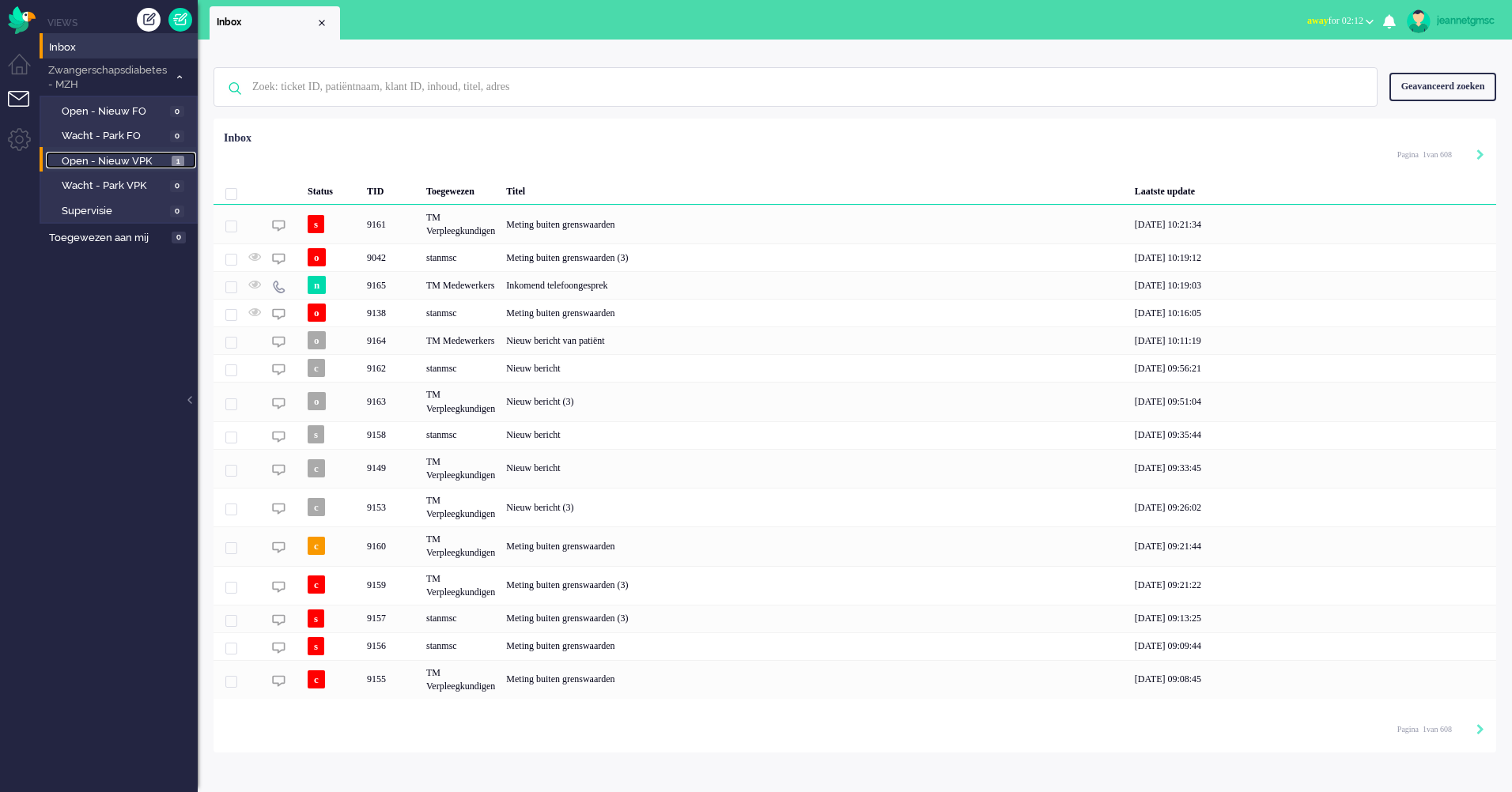
click at [126, 164] on span "Open - Nieuw VPK" at bounding box center [114, 161] width 106 height 15
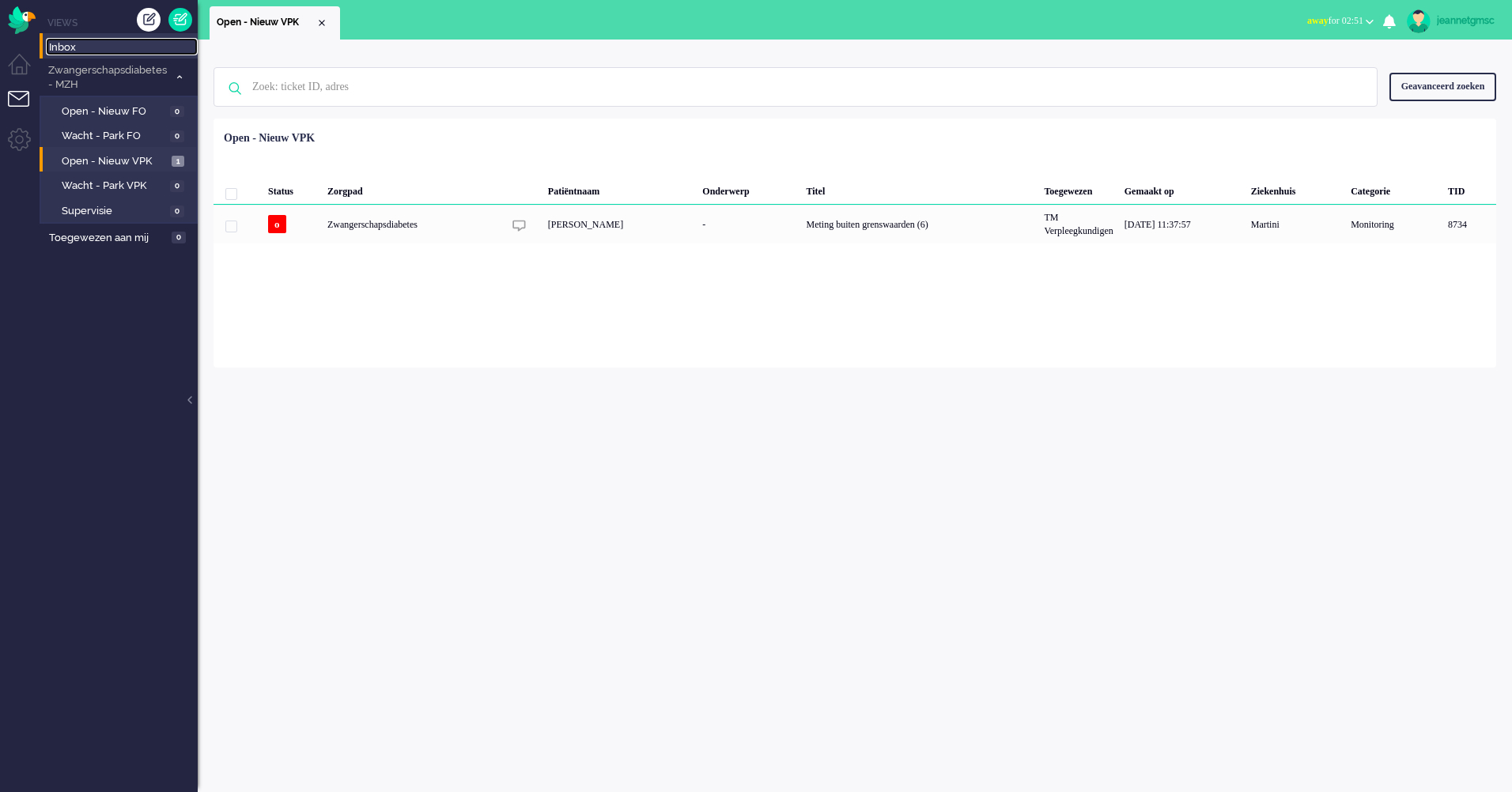
click at [109, 48] on span "Inbox" at bounding box center [123, 48] width 148 height 15
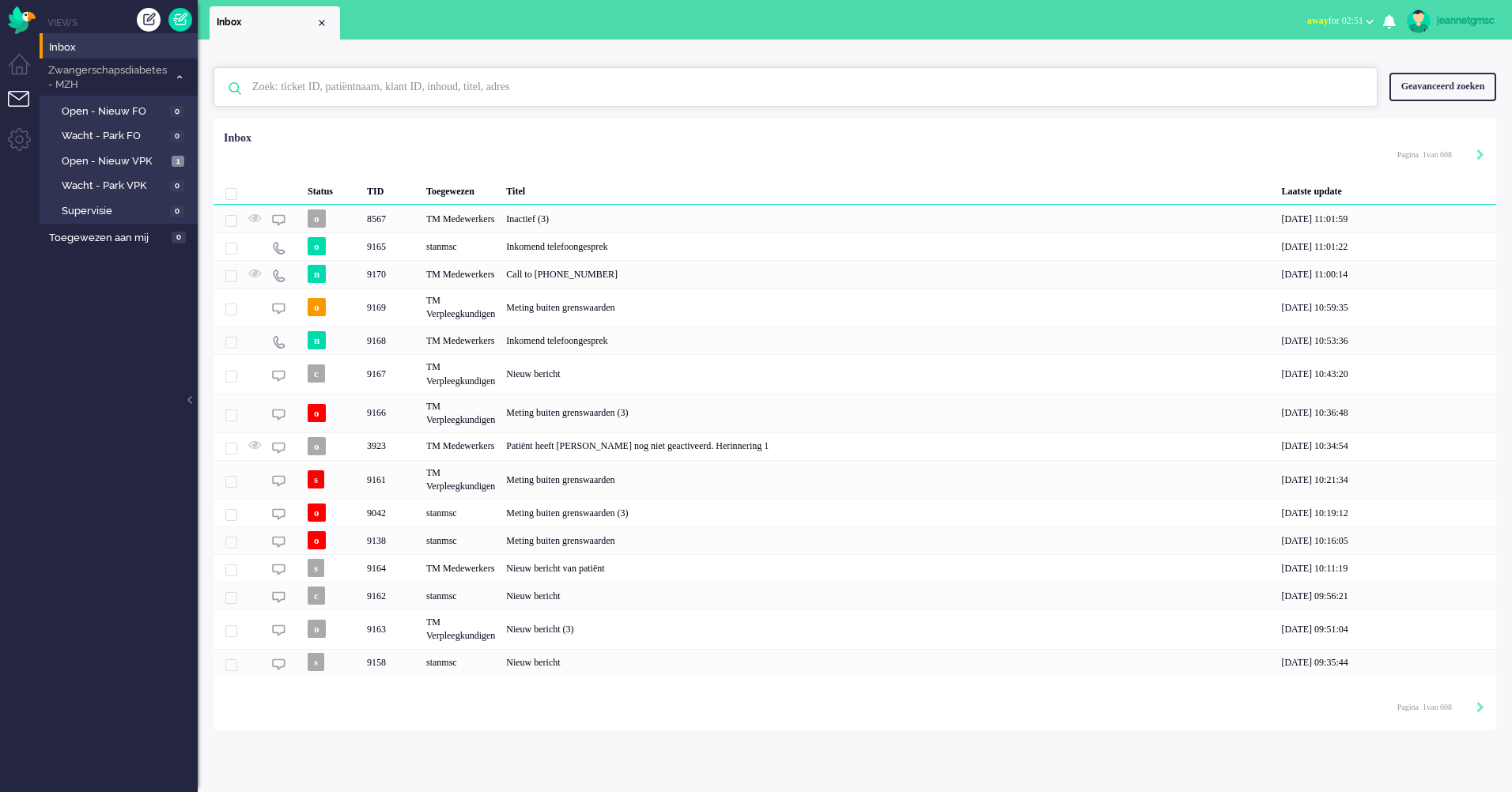
click at [374, 87] on input "text" at bounding box center [798, 87] width 1115 height 38
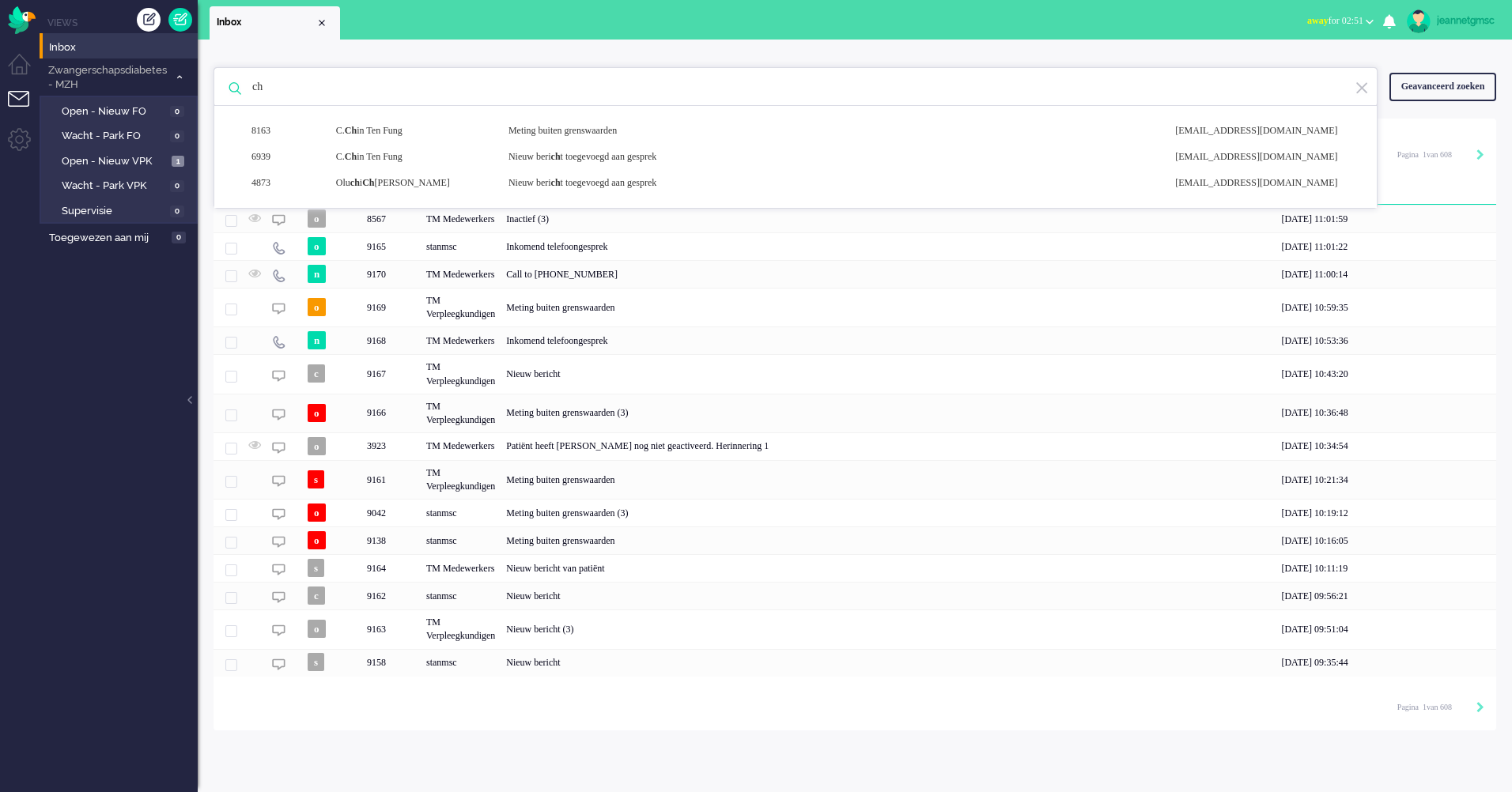
type input "c"
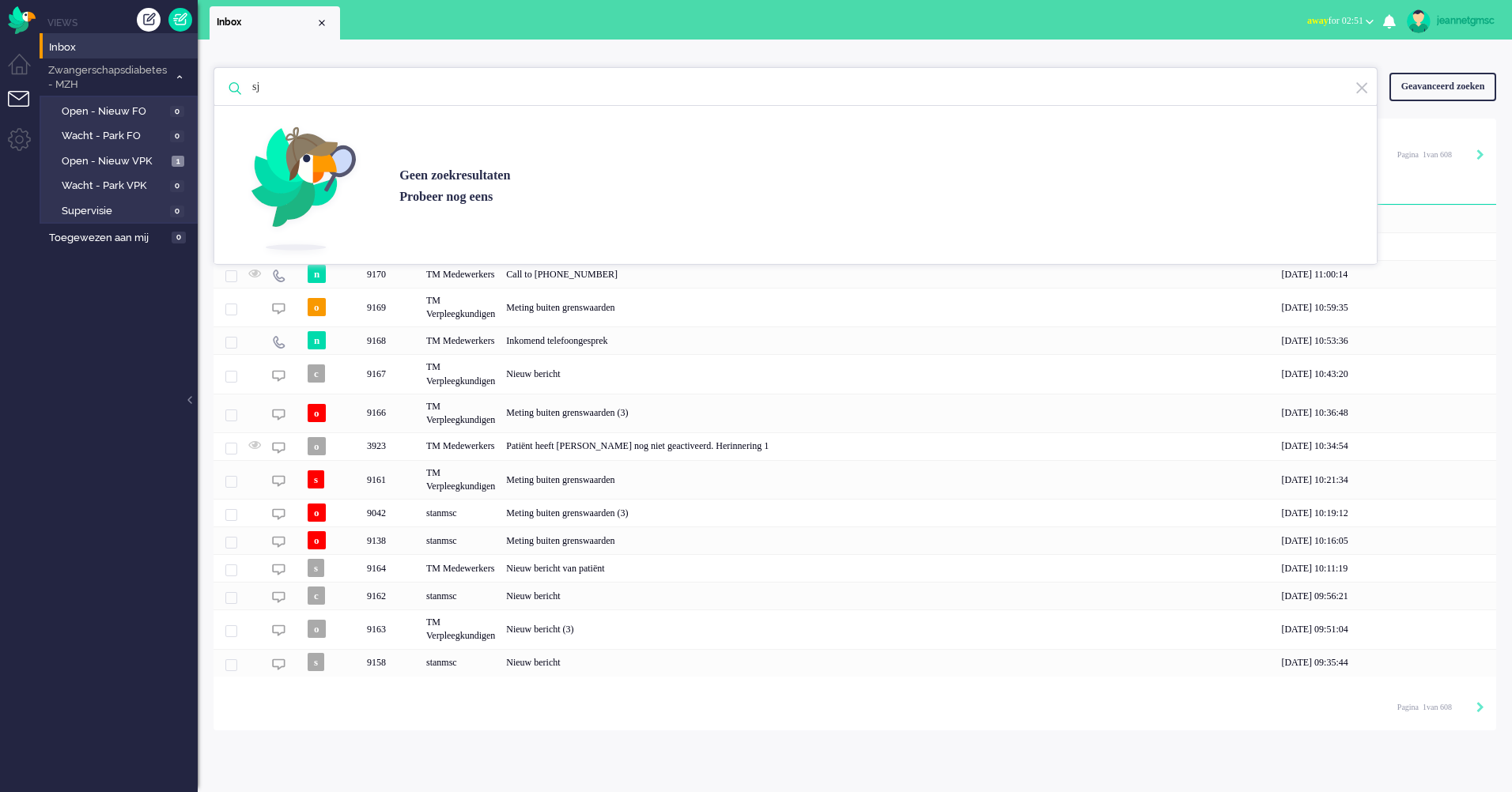
type input "s"
type input "i"
type input "a"
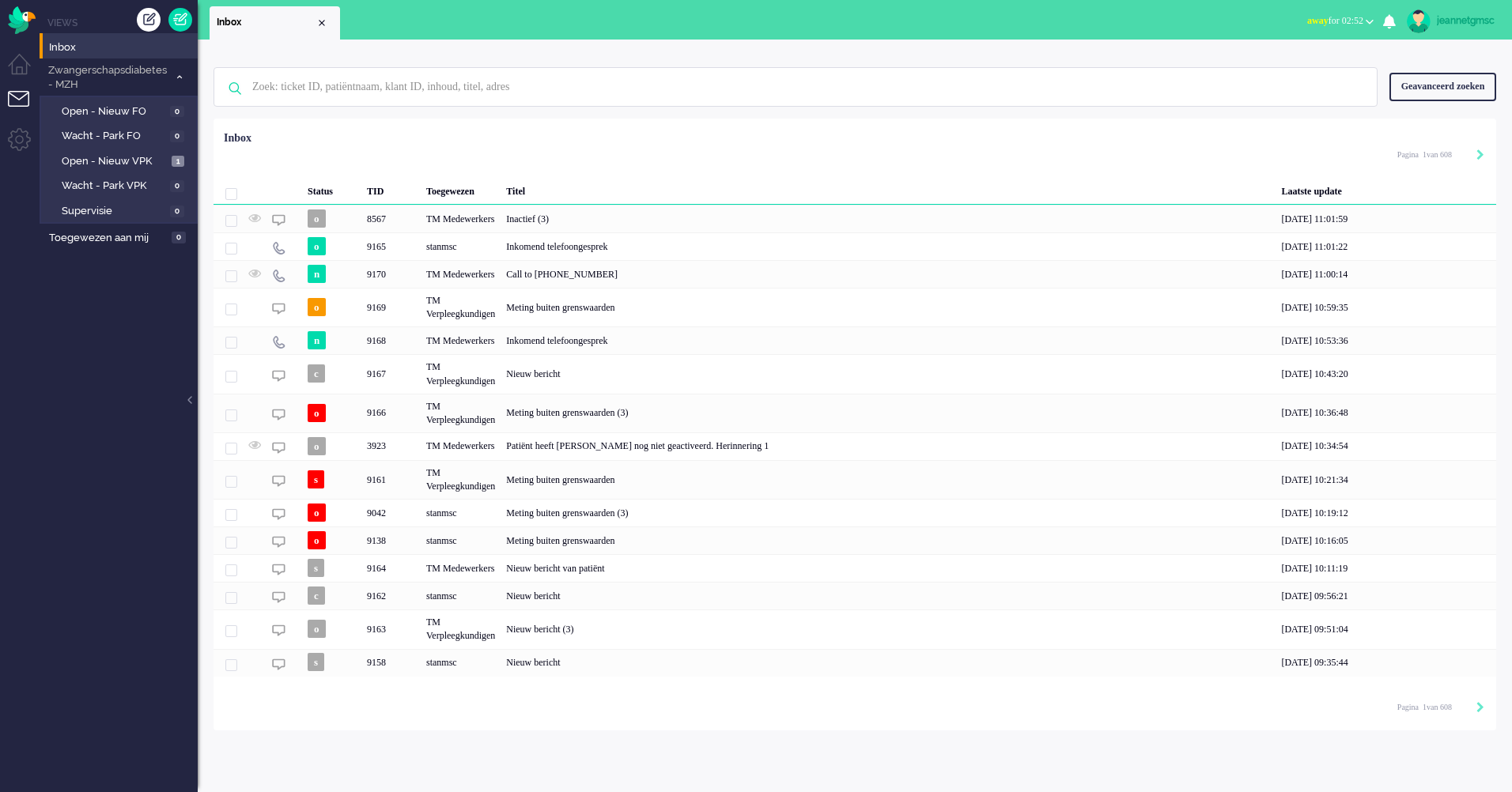
click at [609, 754] on div "Geen zoekresultaten [PERSON_NAME] nog eens Geavanceerd zoeken Geavanceerd zoeke…" at bounding box center [855, 415] width 1315 height 752
click at [131, 166] on span "Open - Nieuw VPK" at bounding box center [114, 161] width 106 height 15
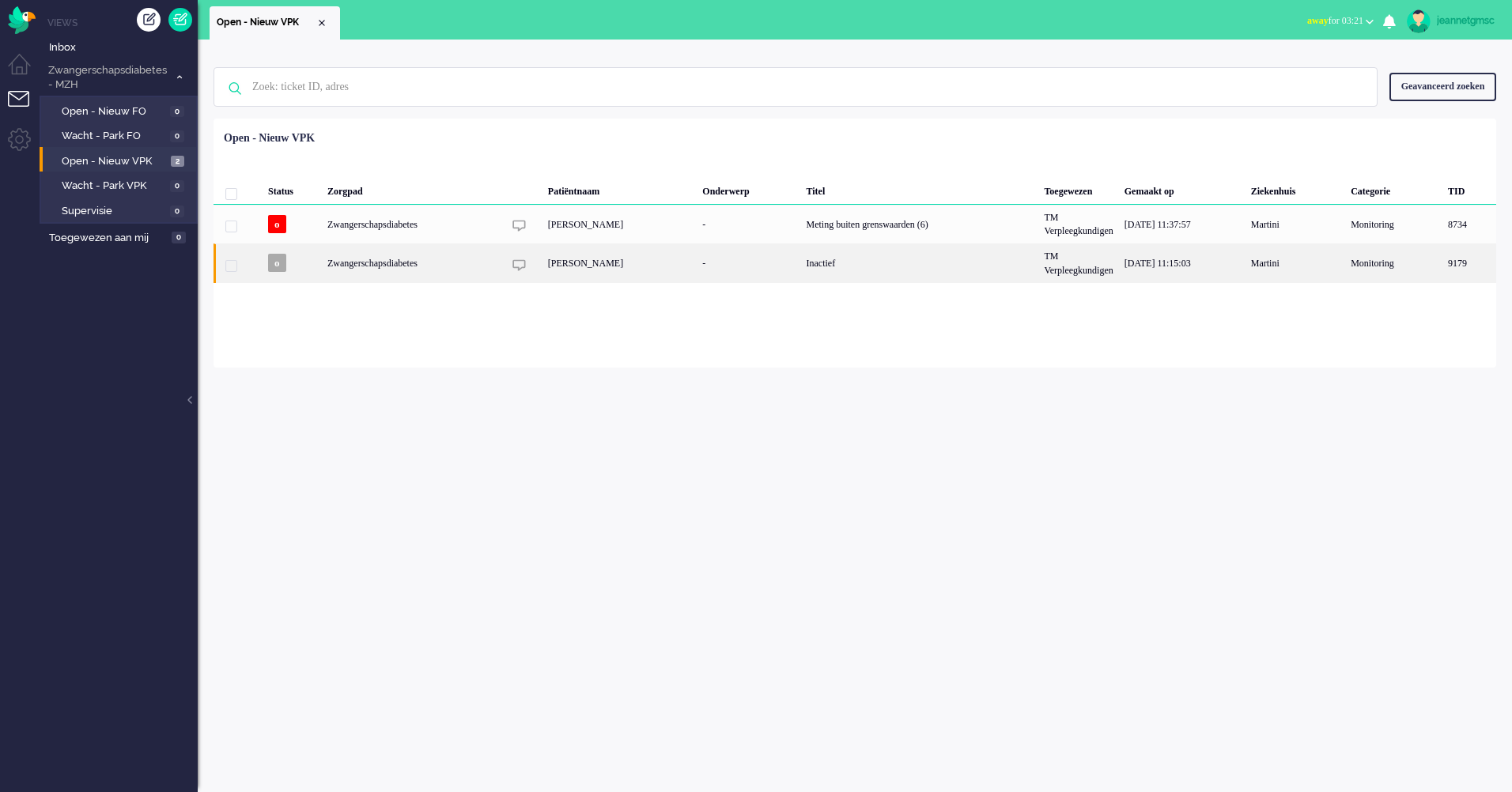
click at [573, 260] on div "[PERSON_NAME]" at bounding box center [620, 262] width 155 height 39
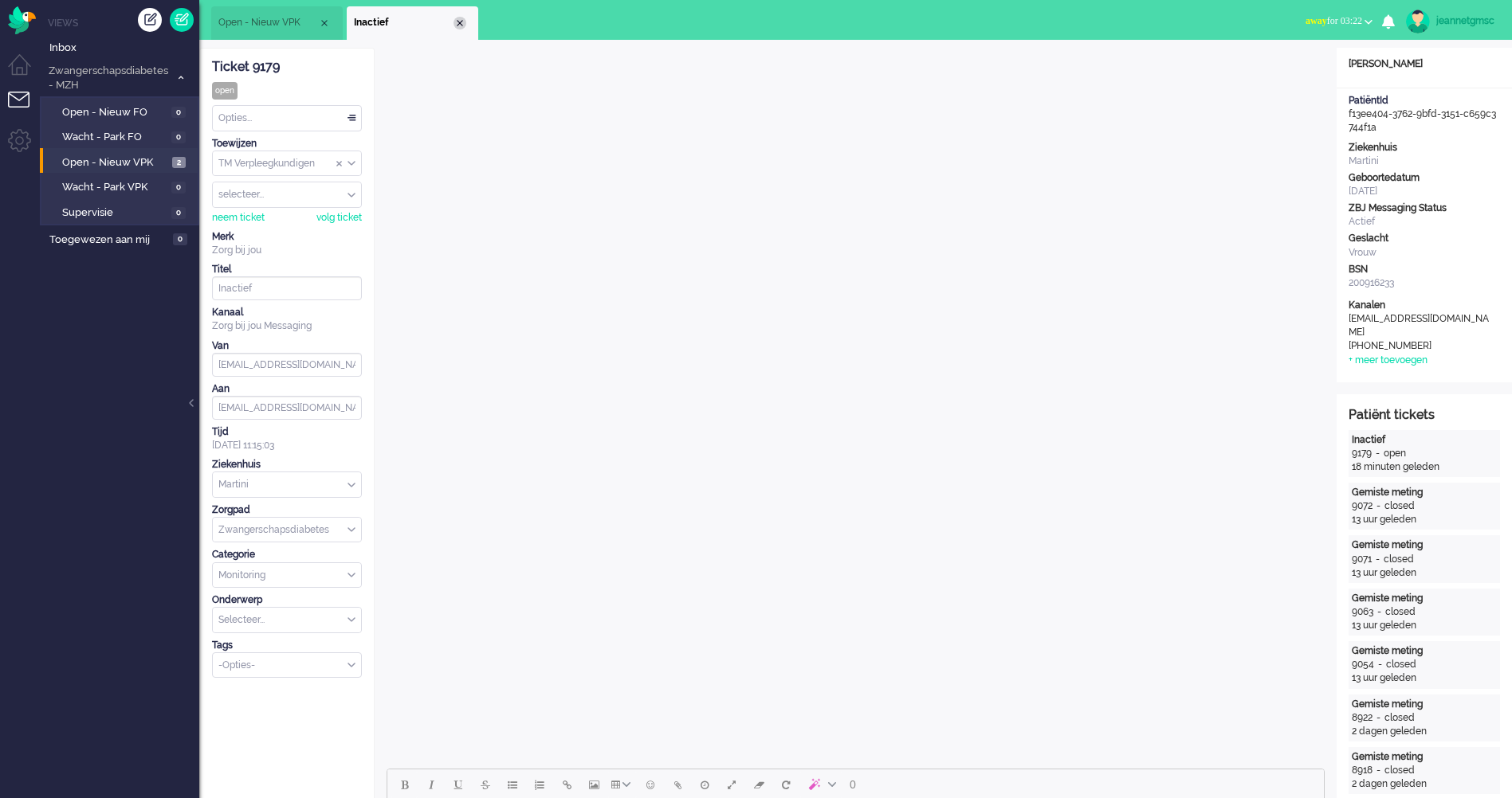
click at [463, 27] on div "Close tab" at bounding box center [459, 23] width 12 height 12
